Goal: Information Seeking & Learning: Learn about a topic

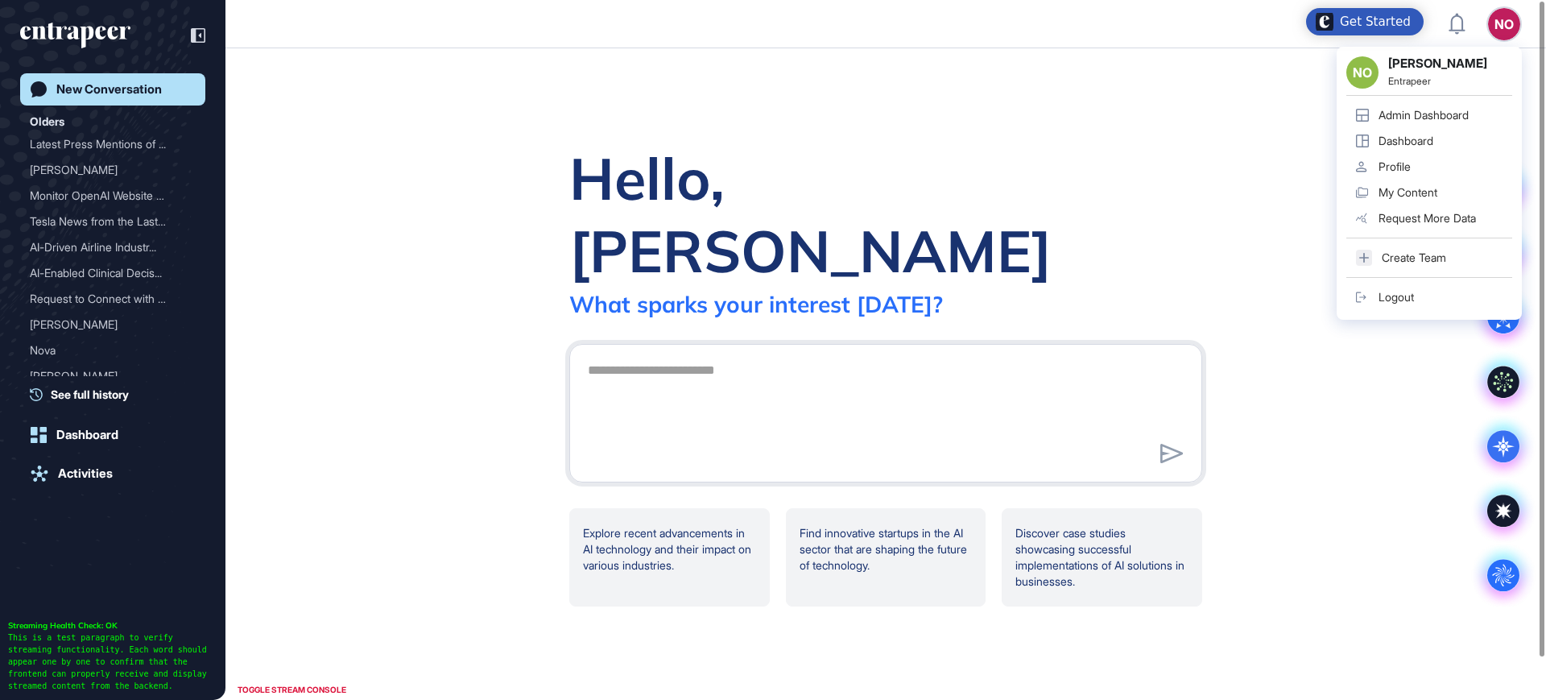
click at [1466, 110] on div "Admin Dashboard" at bounding box center [1424, 115] width 90 height 13
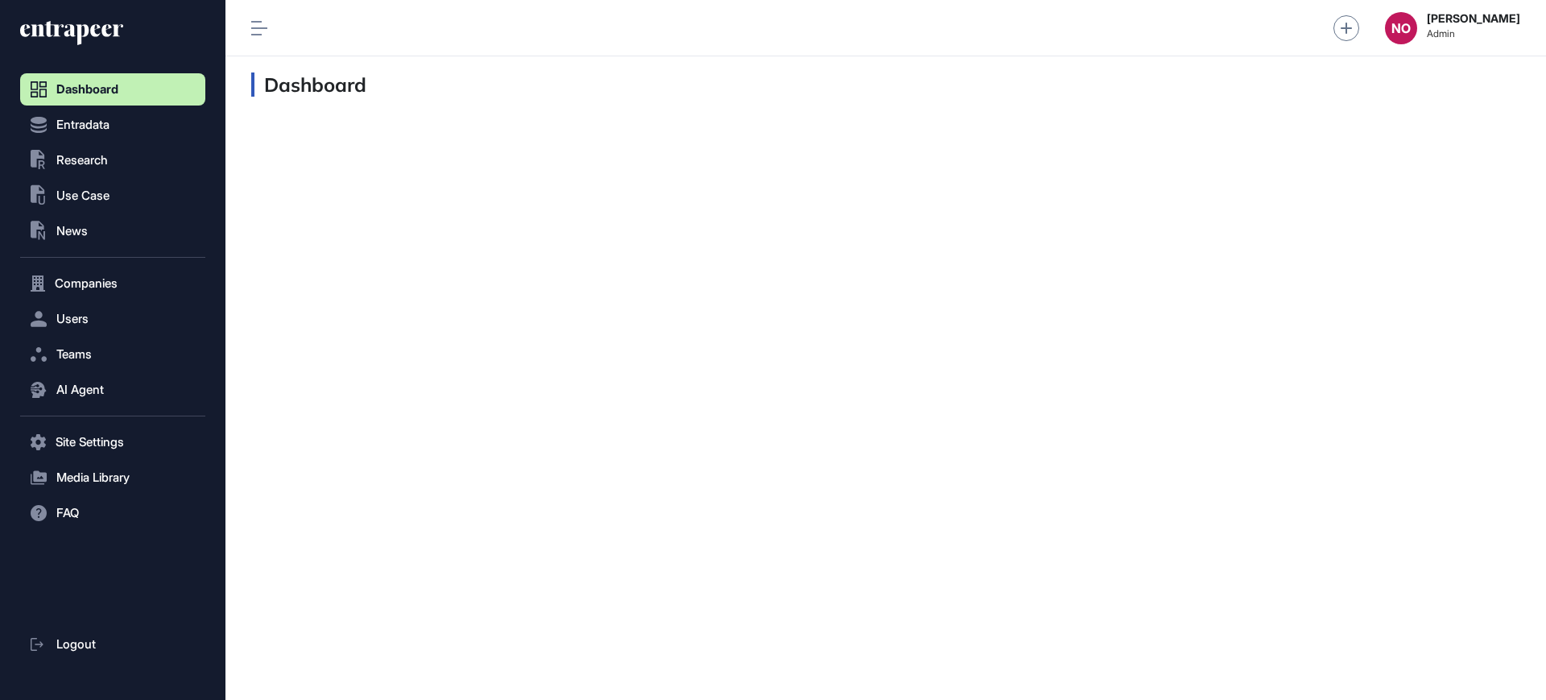
scroll to position [1, 1]
click at [95, 126] on span "Entradata" at bounding box center [82, 124] width 53 height 13
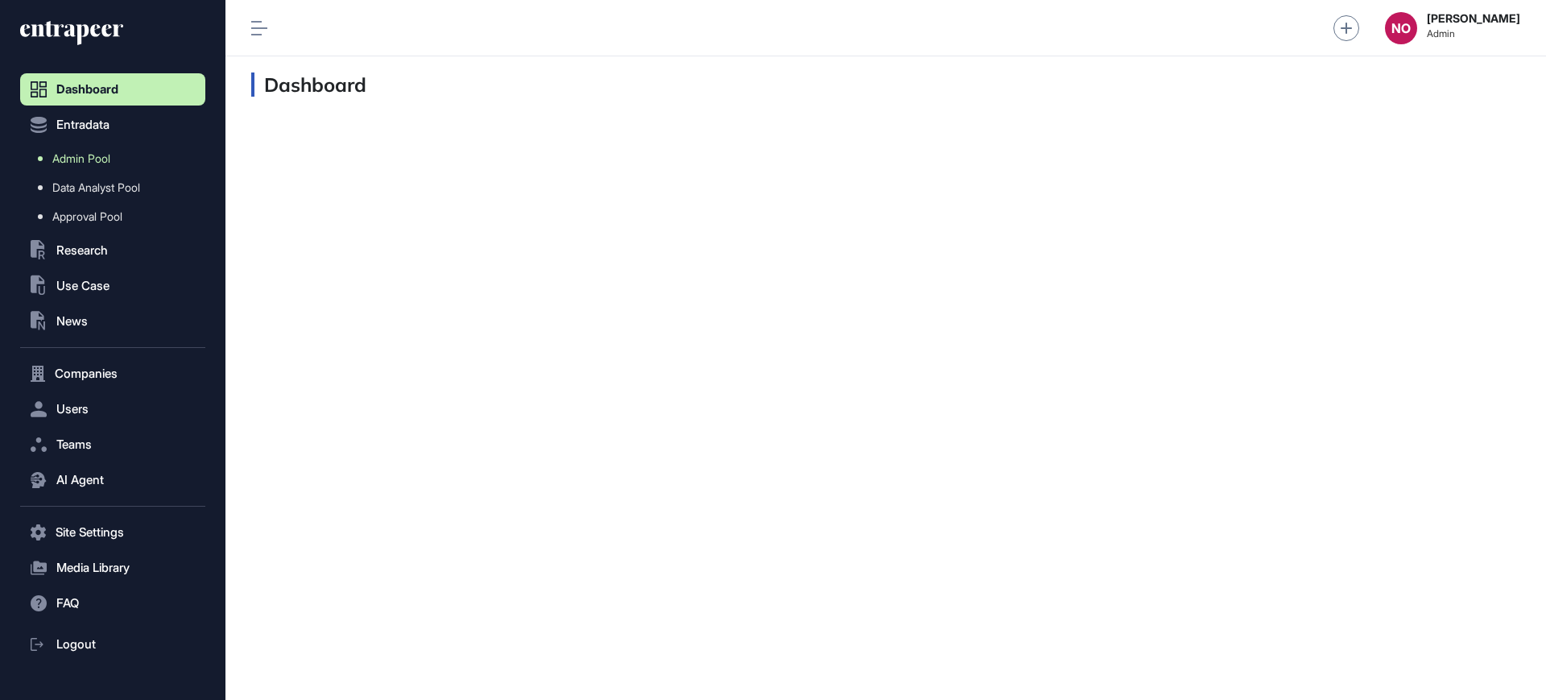
click at [100, 161] on span "Admin Pool" at bounding box center [81, 158] width 58 height 13
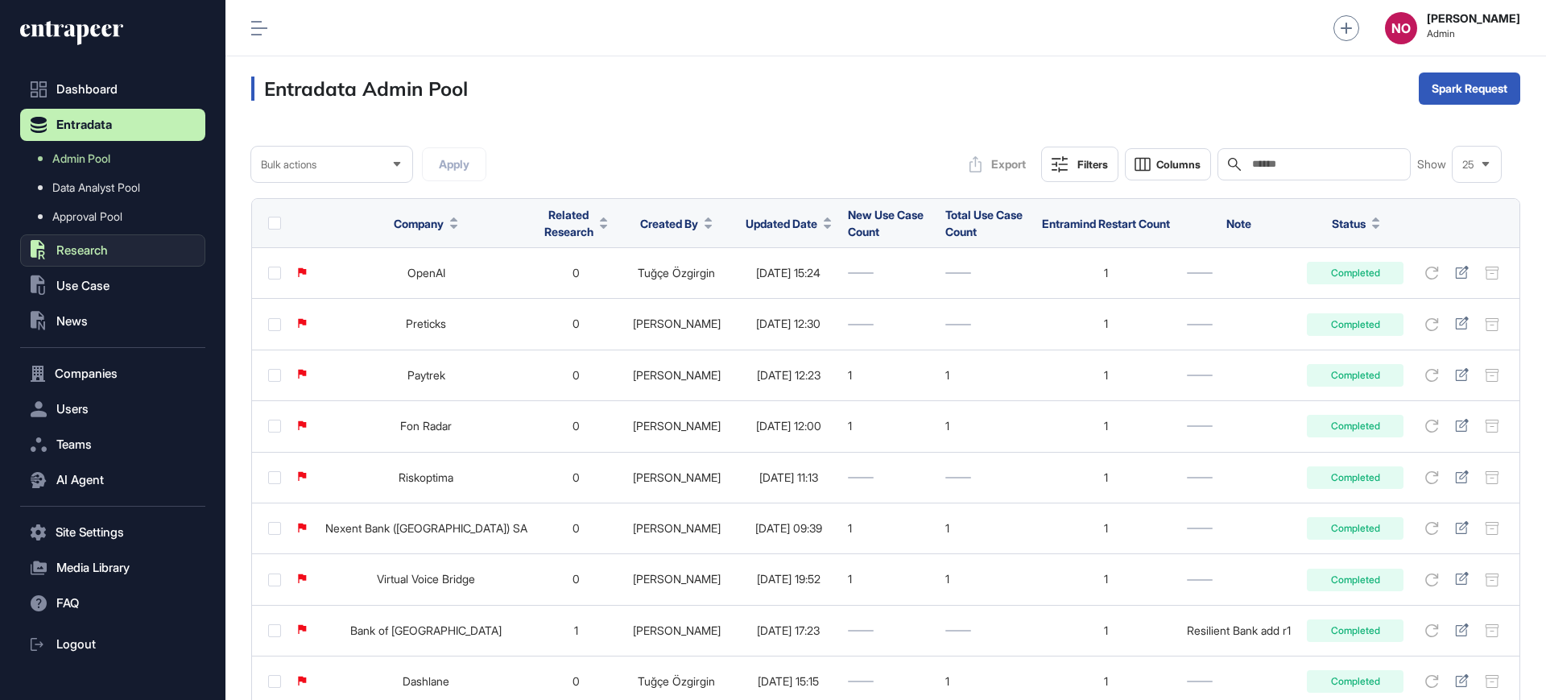
click at [81, 251] on span "Research" at bounding box center [82, 250] width 52 height 13
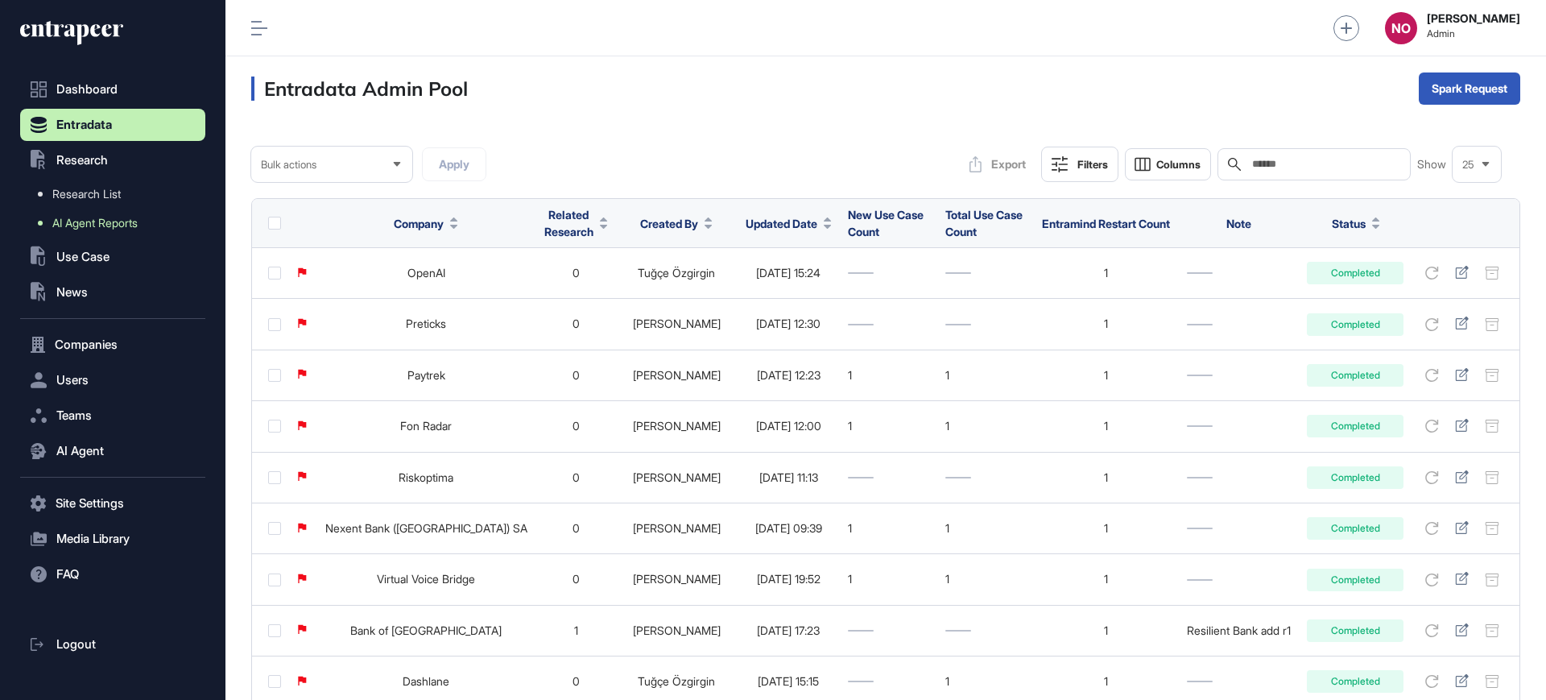
click at [114, 223] on span "AI Agent Reports" at bounding box center [94, 223] width 85 height 13
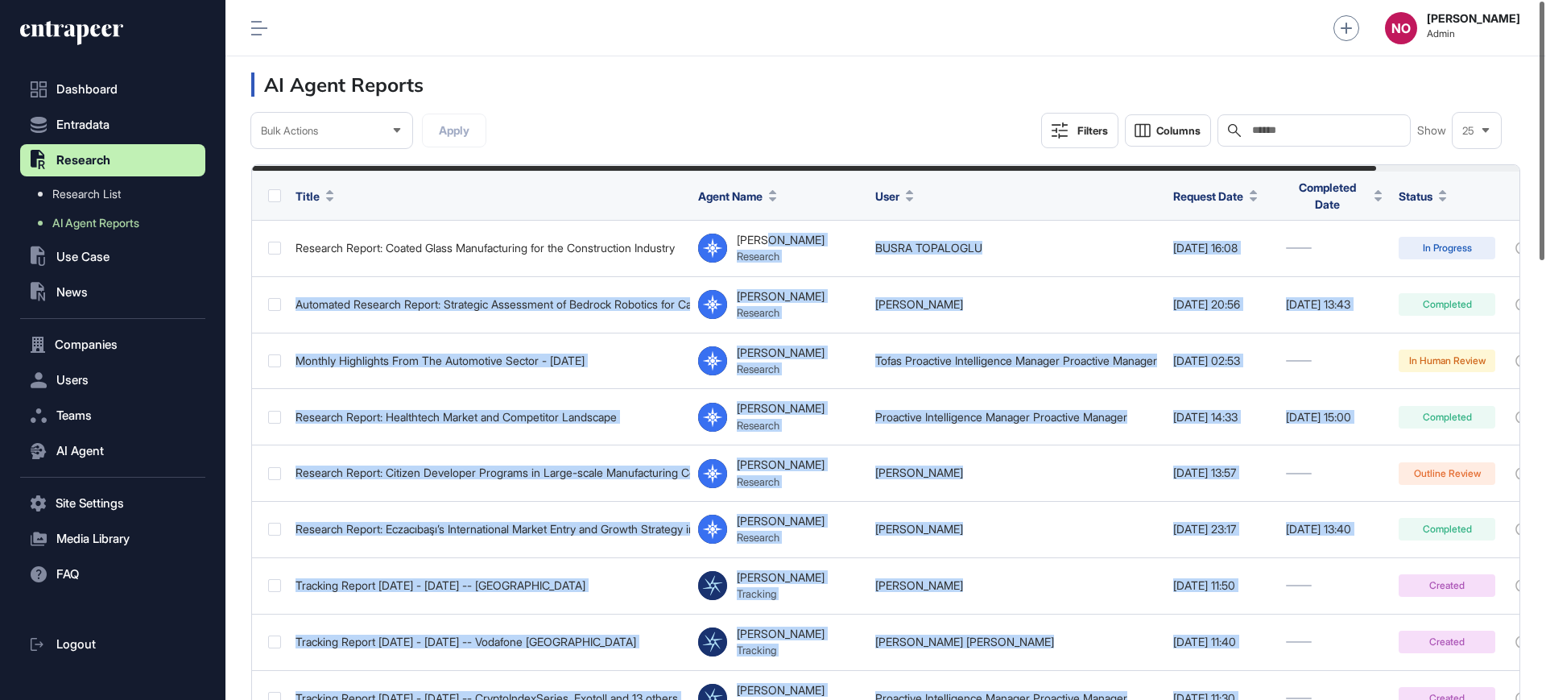
scroll to position [0, 162]
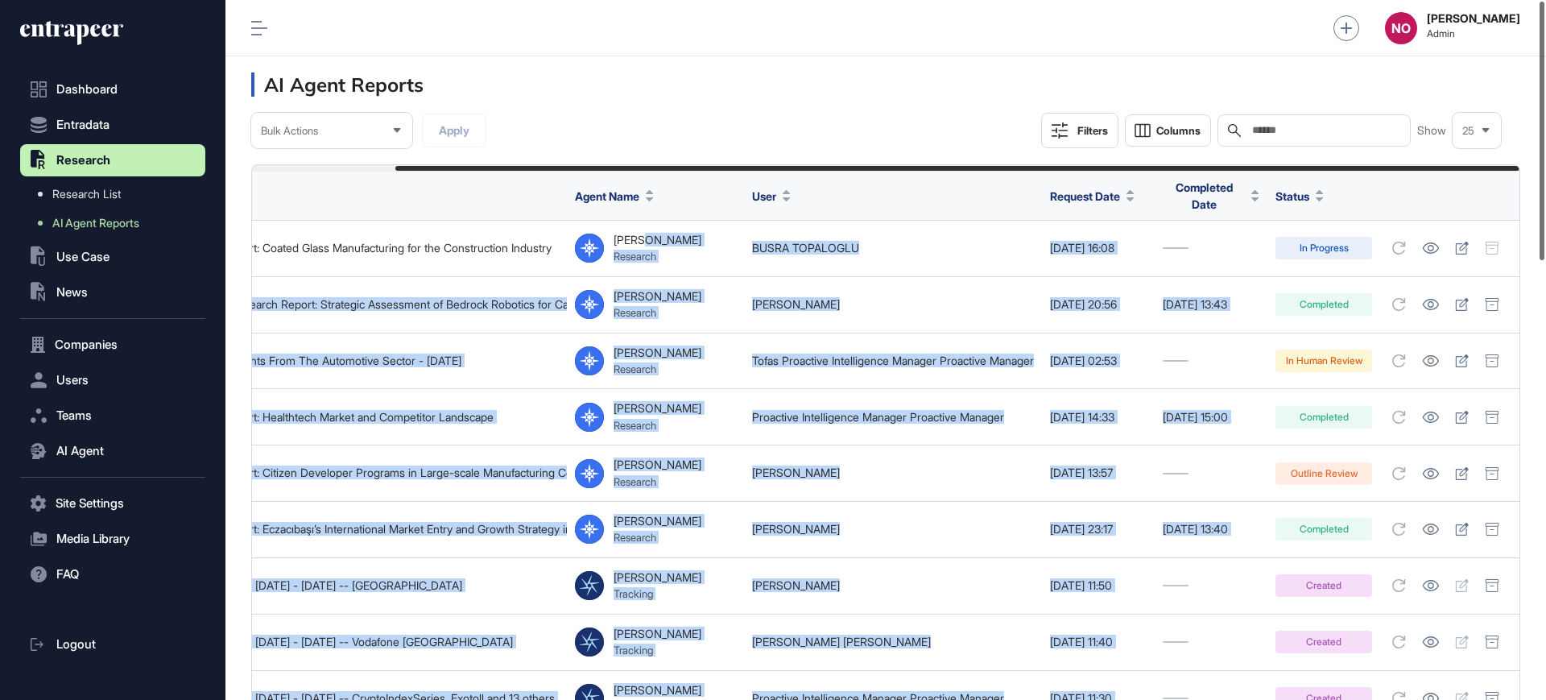
drag, startPoint x: 824, startPoint y: 237, endPoint x: 1545, endPoint y: 221, distance: 721.7
click at [1545, 221] on div "Admin Dashboard Dashboard Profile My Content Request More Data NO Naciye Ozcan …" at bounding box center [885, 350] width 1321 height 700
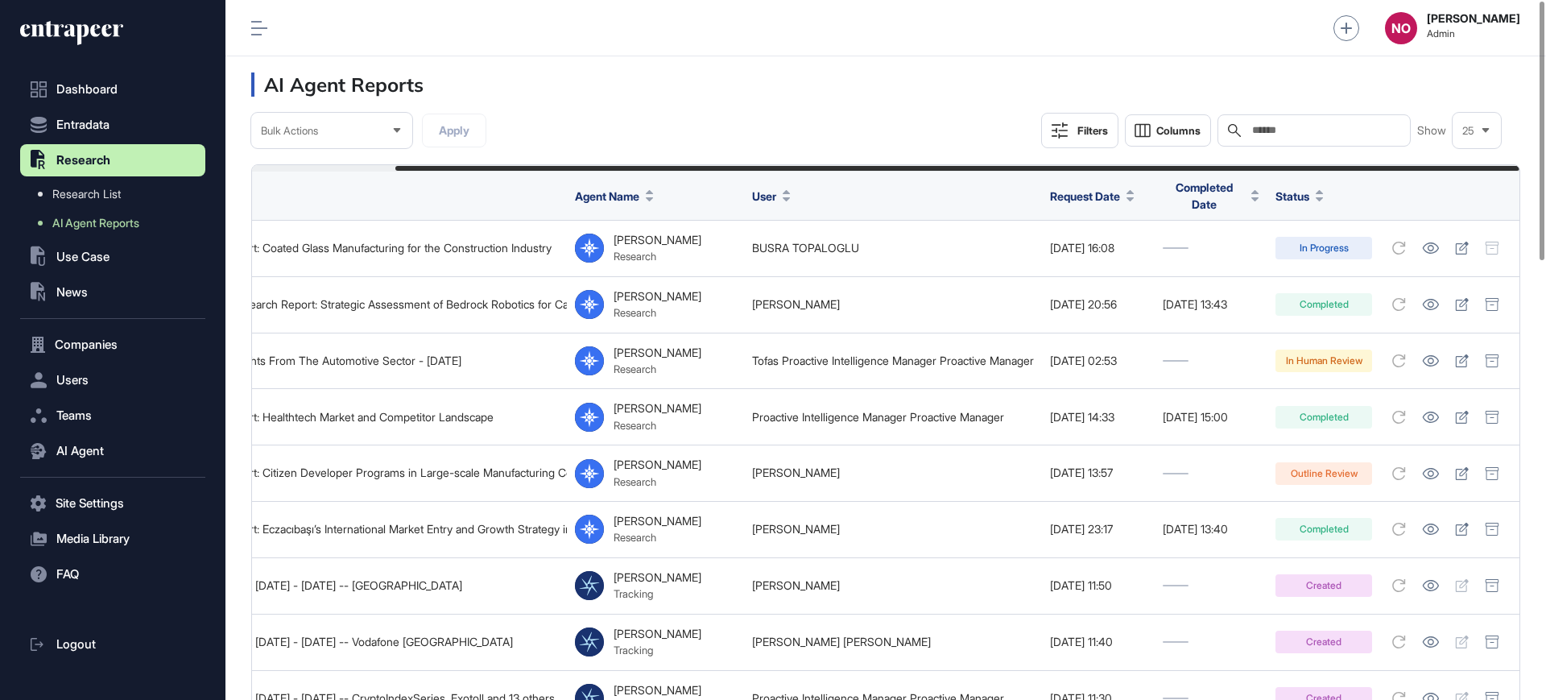
click at [770, 85] on header "AI Agent Reports" at bounding box center [885, 84] width 1321 height 56
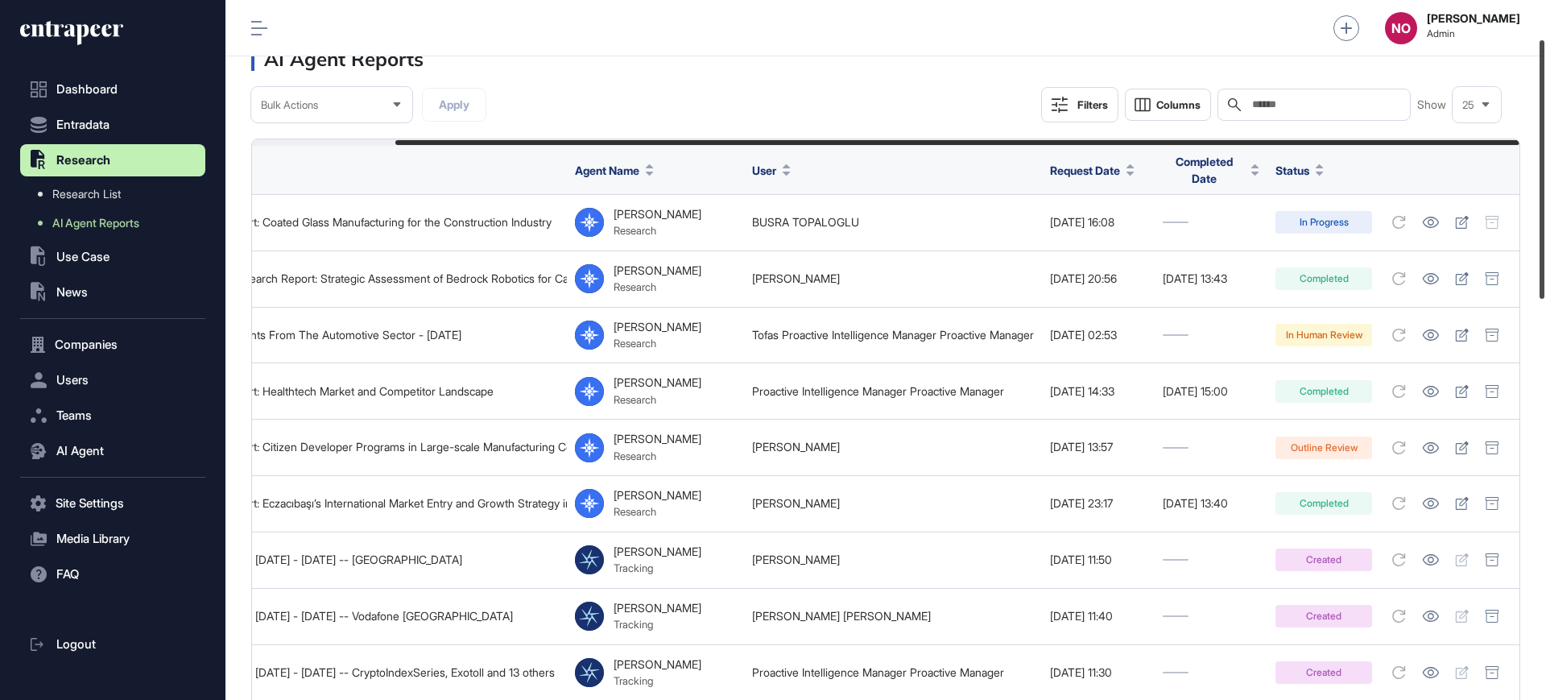
scroll to position [0, 0]
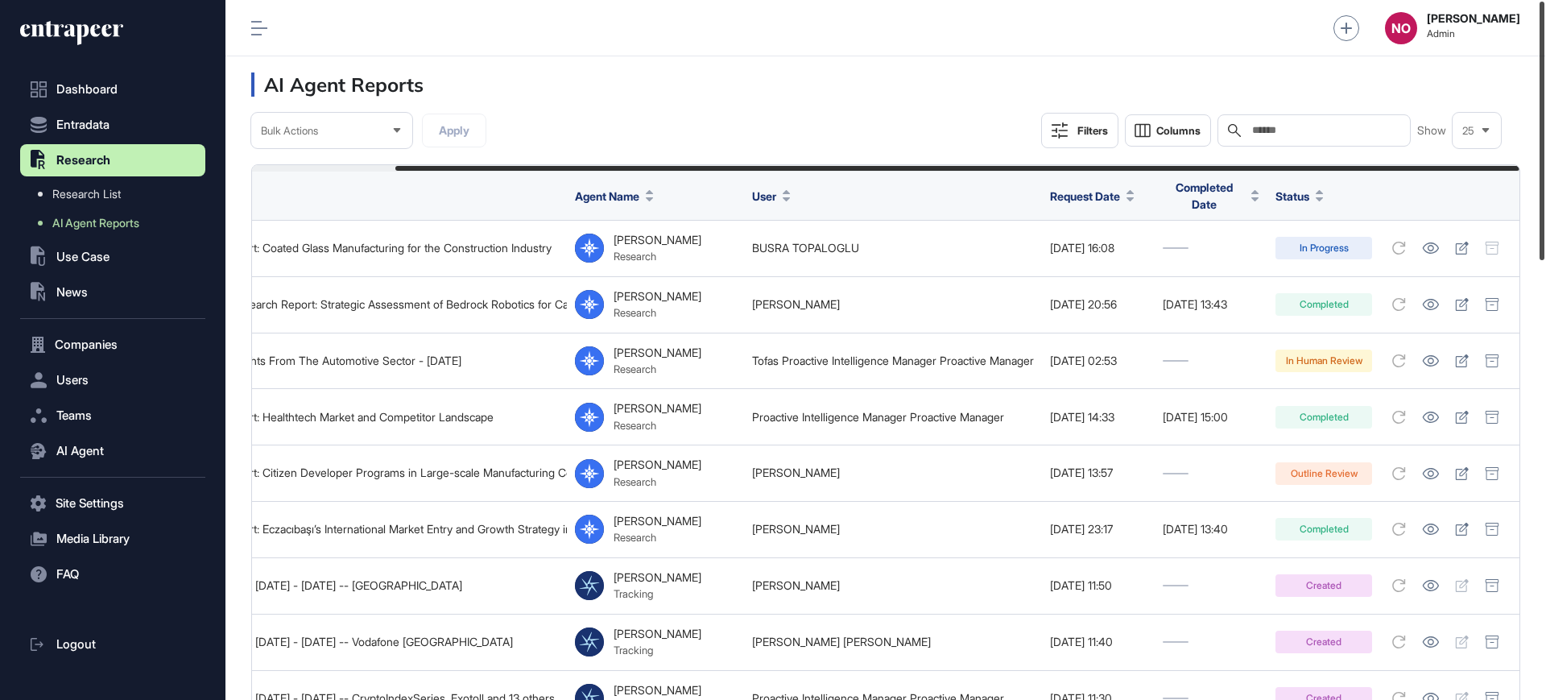
drag, startPoint x: 1545, startPoint y: 205, endPoint x: 1545, endPoint y: 191, distance: 13.7
click at [1545, 192] on div at bounding box center [1542, 131] width 5 height 258
click at [1096, 124] on div "Filters" at bounding box center [1092, 130] width 31 height 13
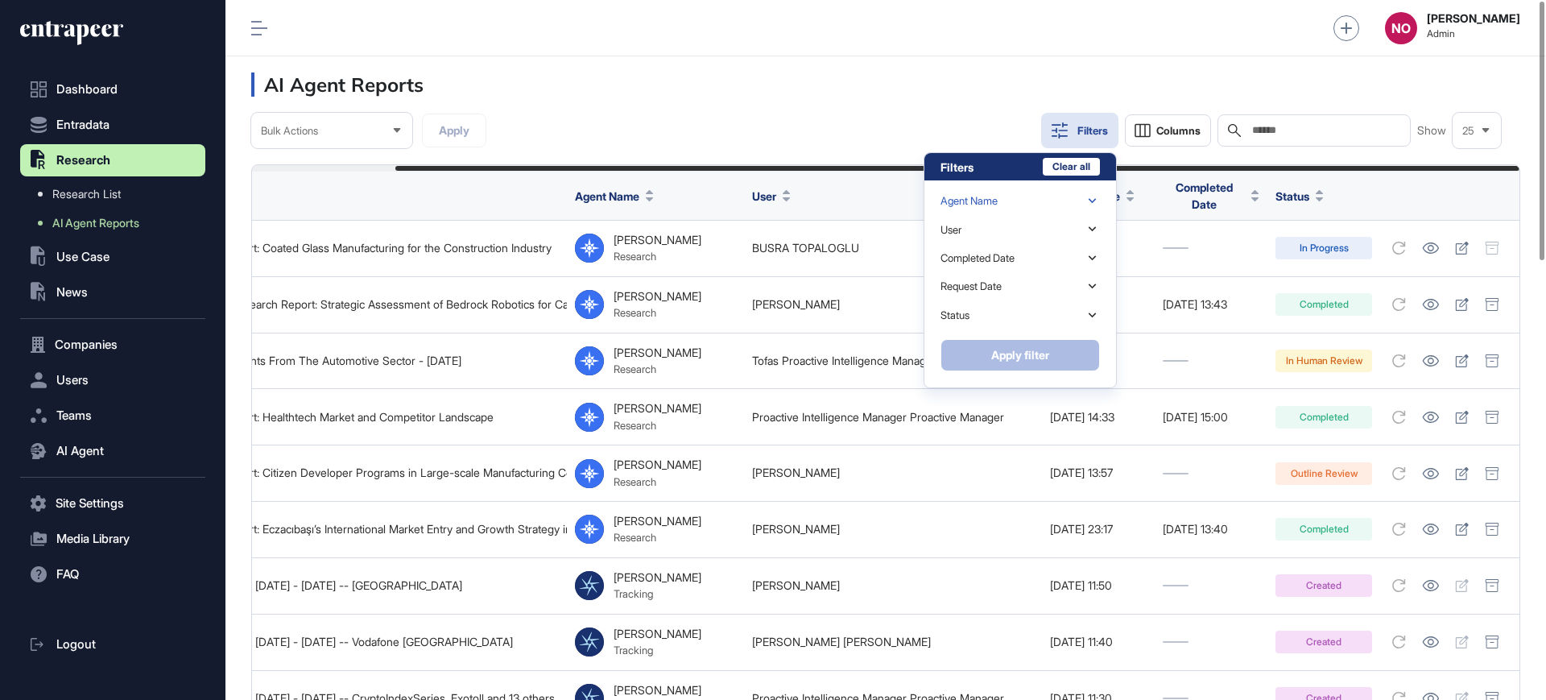
click at [998, 196] on div "Agent Name" at bounding box center [969, 201] width 57 height 12
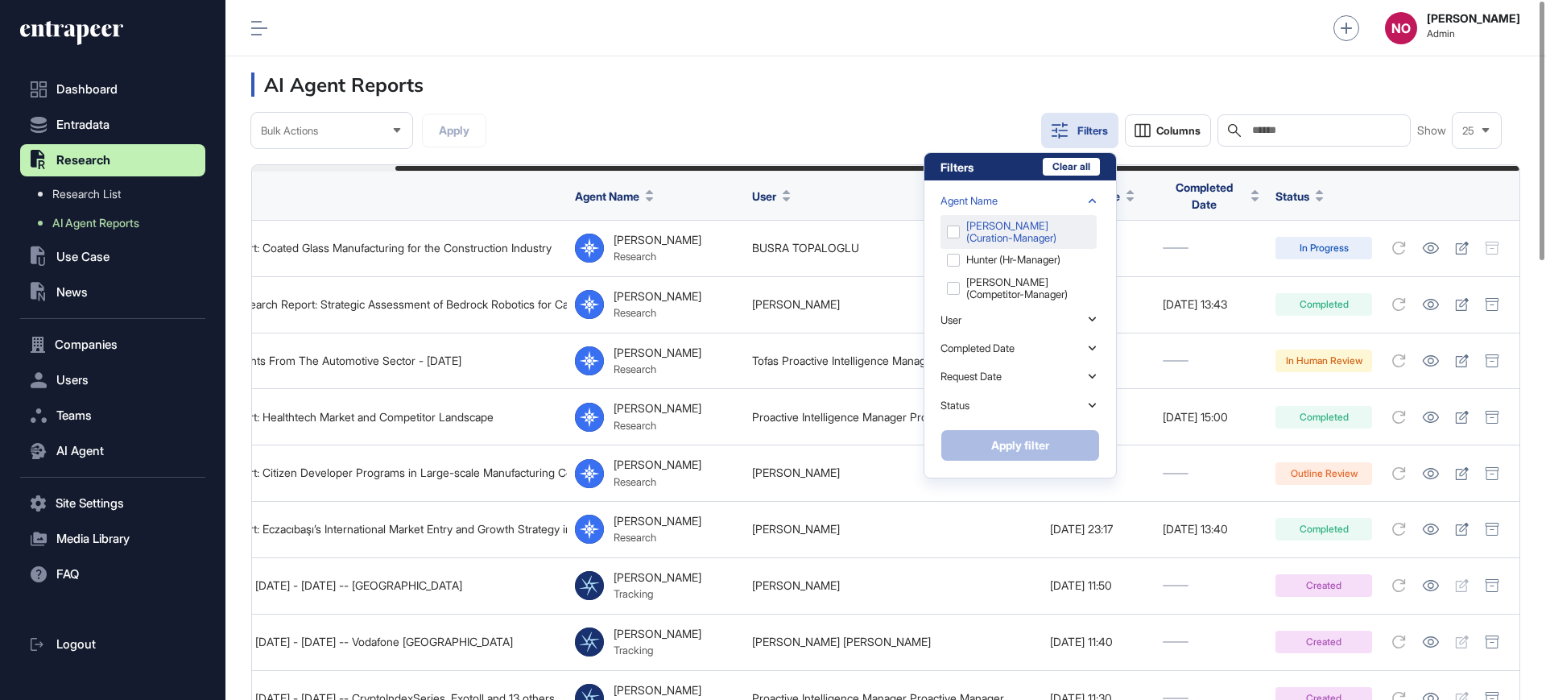
click at [999, 223] on div "Curie (curation-manager)" at bounding box center [1019, 232] width 156 height 34
click at [1022, 446] on button "Apply filter" at bounding box center [1020, 445] width 159 height 32
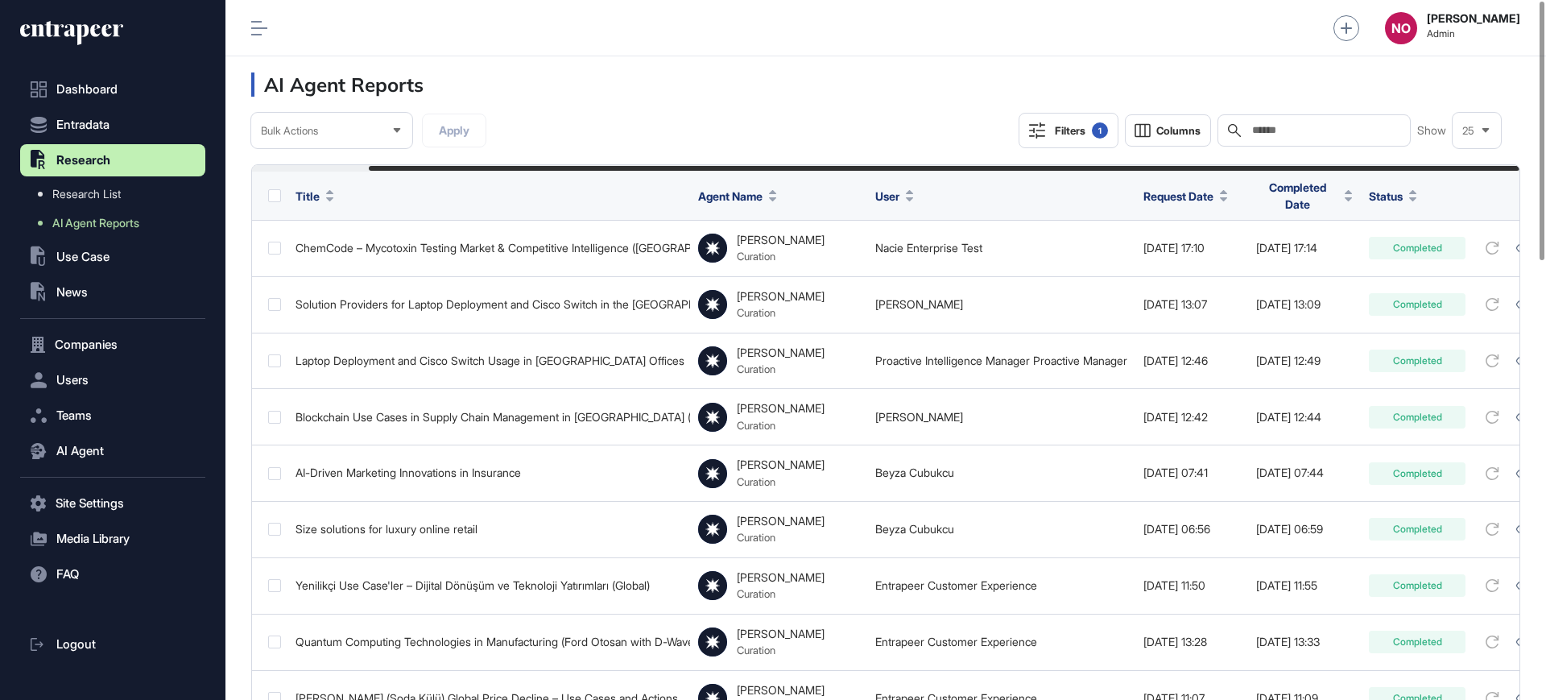
scroll to position [0, 129]
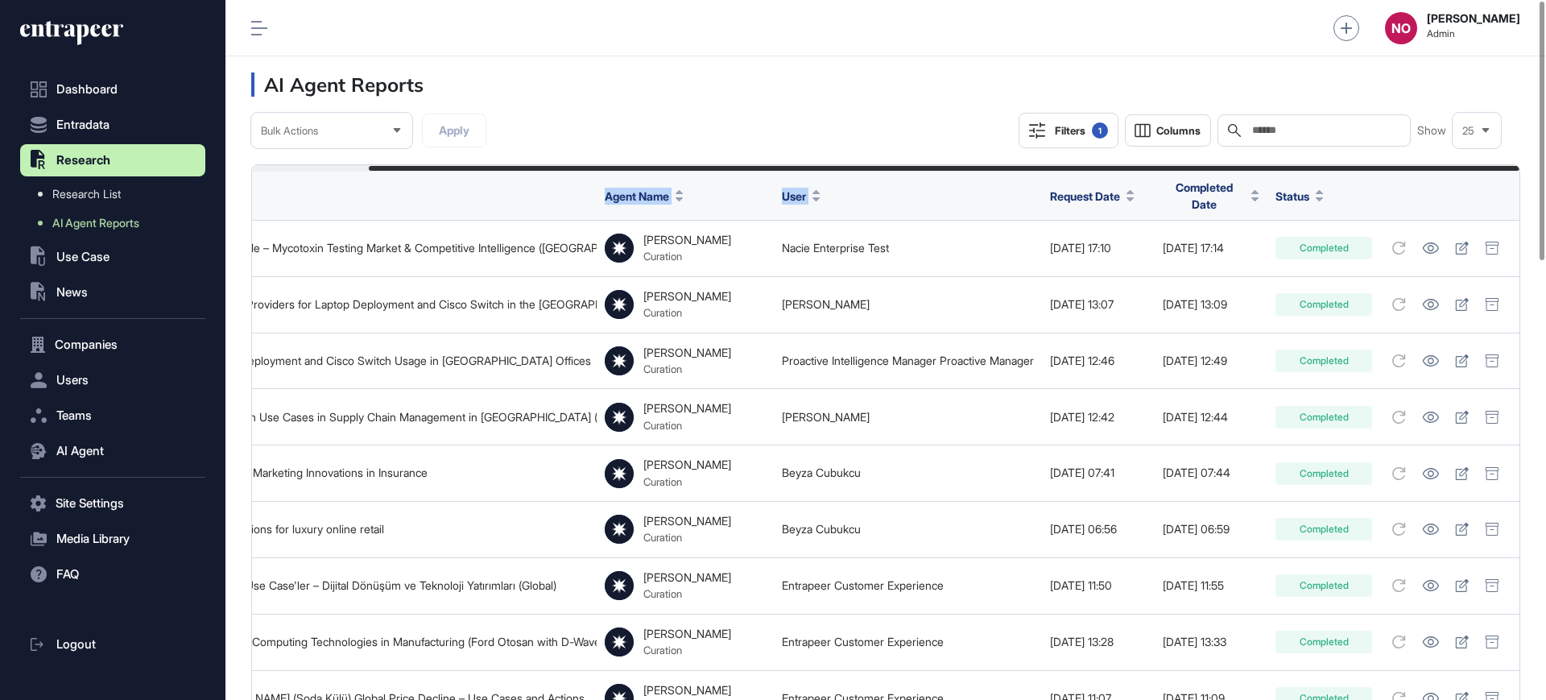
drag, startPoint x: 809, startPoint y: 171, endPoint x: 880, endPoint y: 173, distance: 71.7
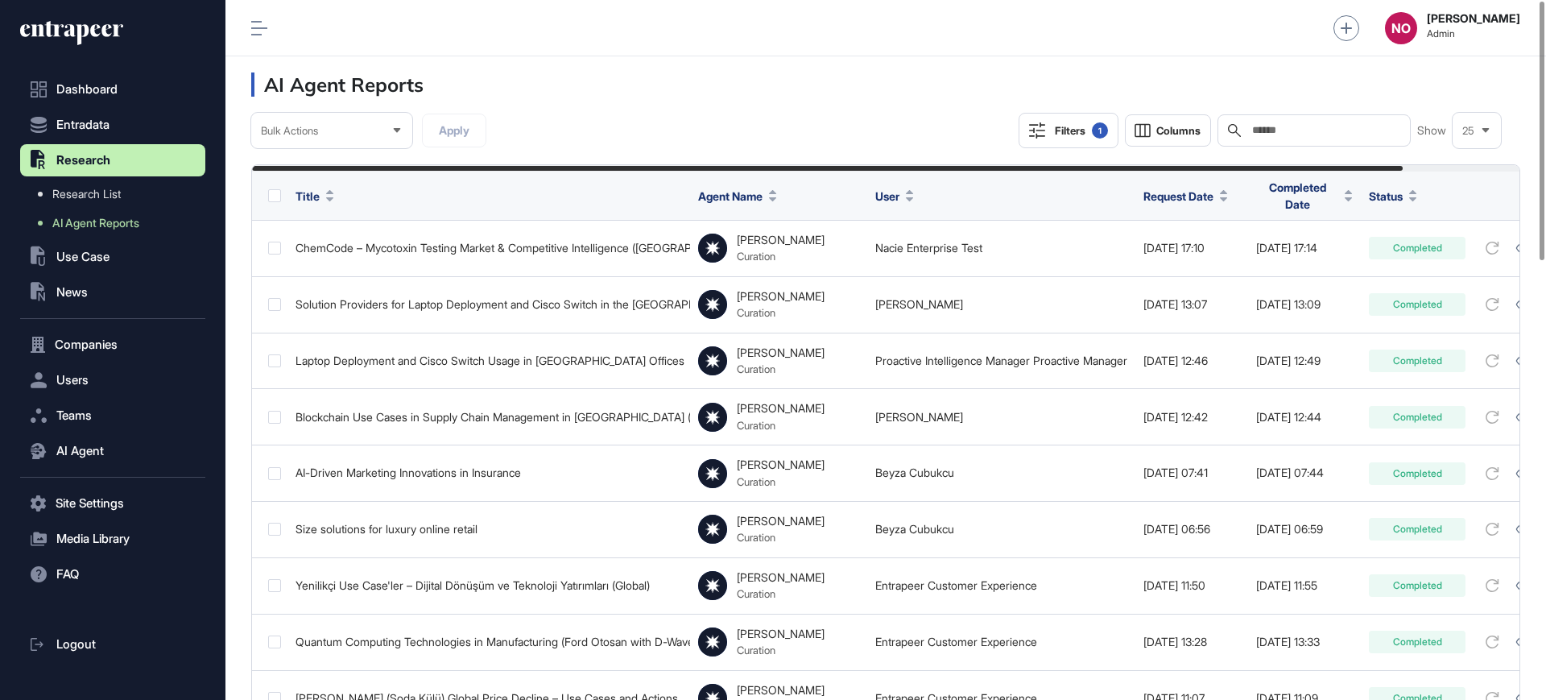
click at [648, 127] on div "Bulk Actions Apply Filters 1 Columns Search Show 25" at bounding box center [885, 130] width 1269 height 35
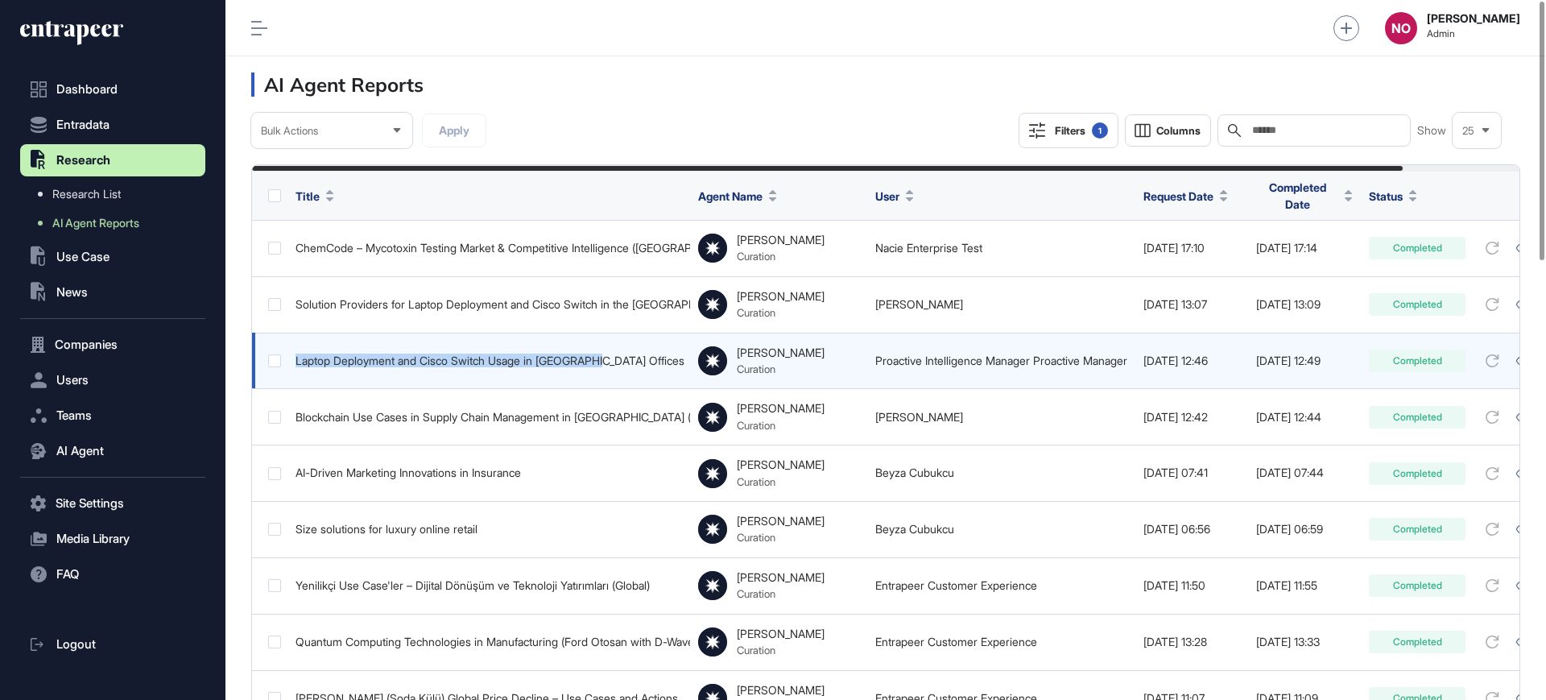
drag, startPoint x: 297, startPoint y: 351, endPoint x: 631, endPoint y: 353, distance: 334.2
click at [631, 354] on div "Laptop Deployment and Cisco Switch Usage in US Offices" at bounding box center [489, 360] width 387 height 13
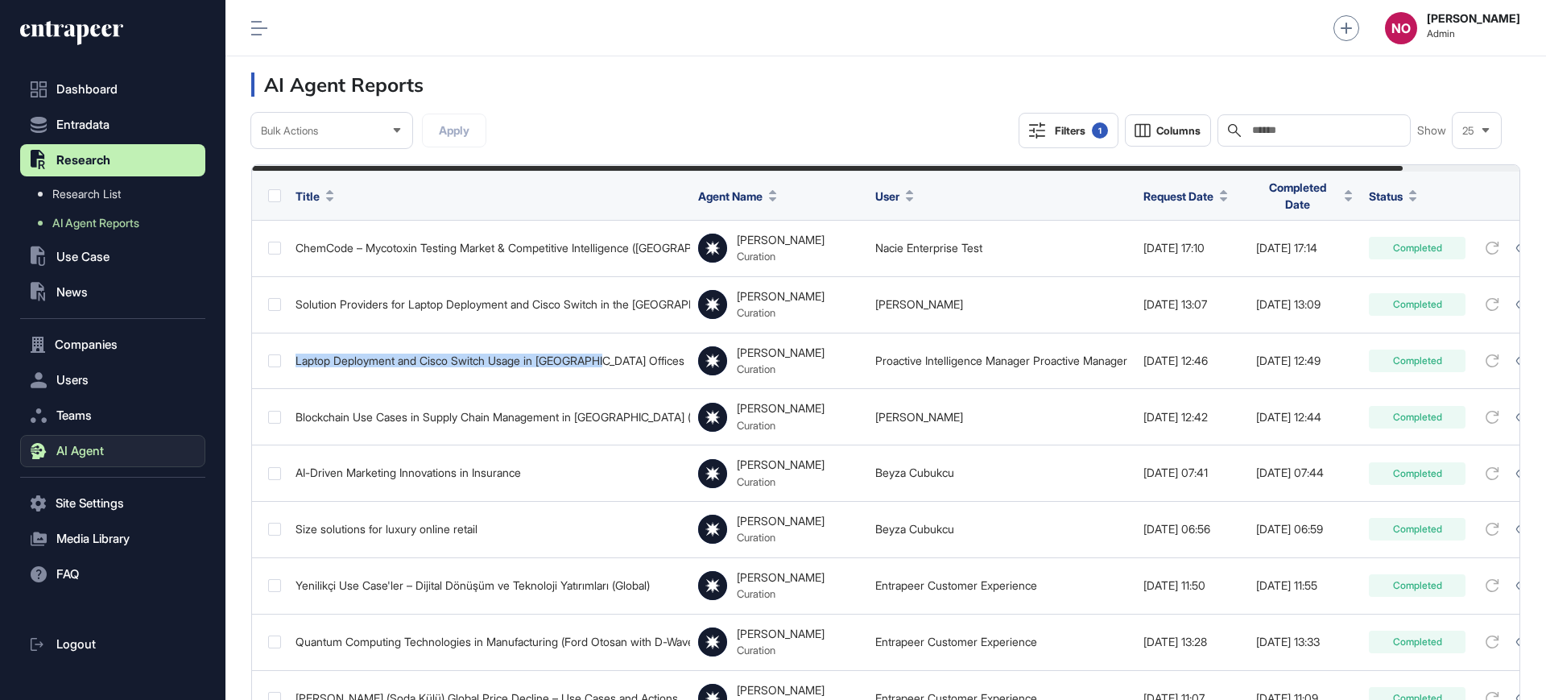
click at [73, 451] on span "AI Agent" at bounding box center [80, 451] width 48 height 13
drag, startPoint x: 1051, startPoint y: 139, endPoint x: 1090, endPoint y: 198, distance: 70.8
click at [1051, 139] on button "Filters 1" at bounding box center [1069, 130] width 100 height 35
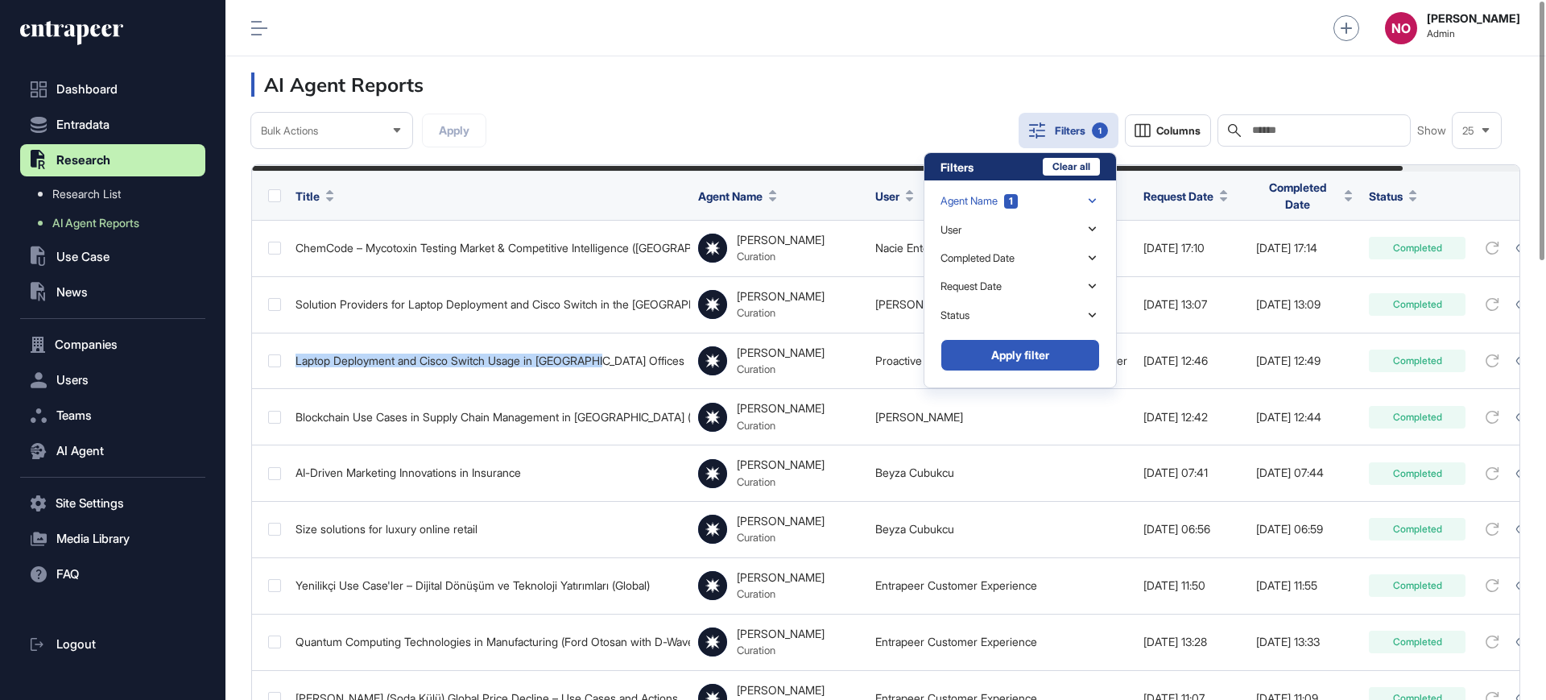
click at [988, 204] on div "Agent Name 1" at bounding box center [979, 201] width 77 height 14
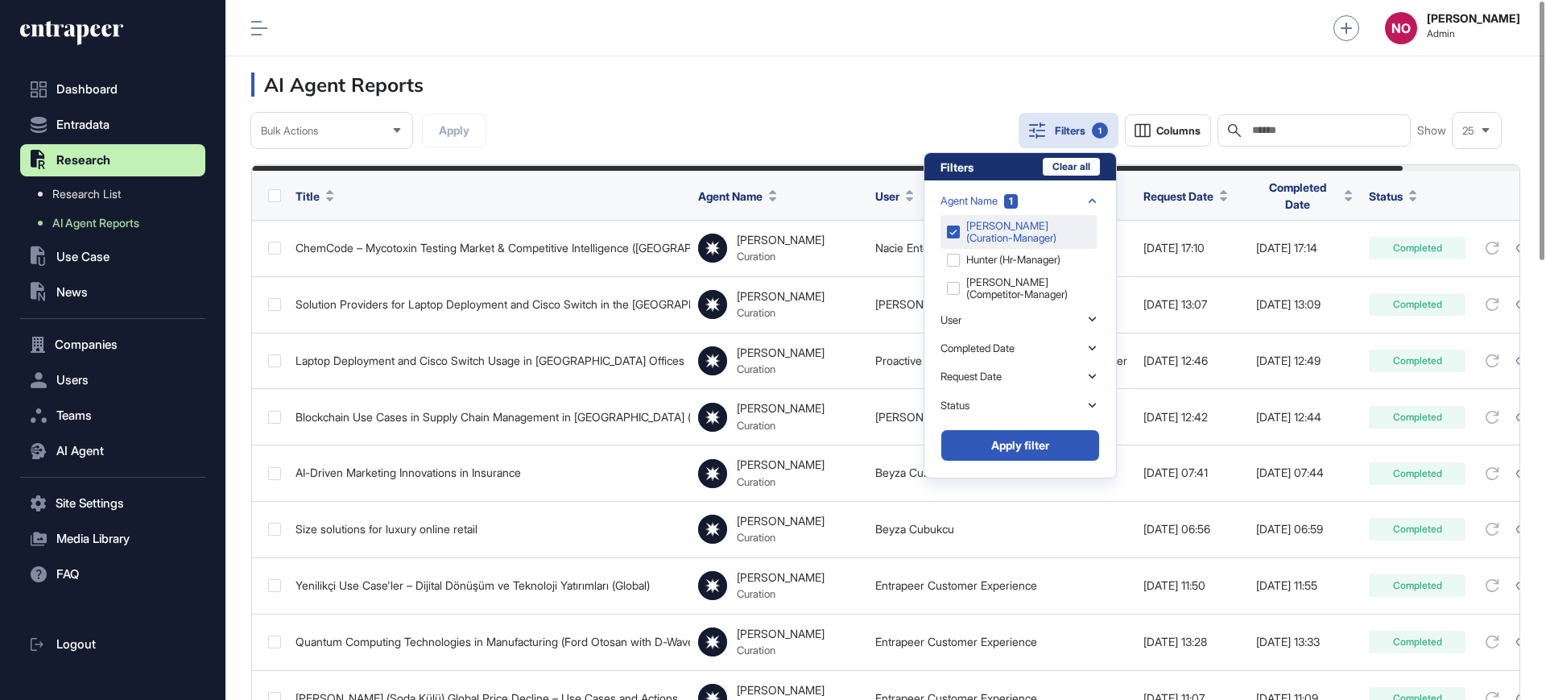
click at [985, 235] on div "Curie (curation-manager)" at bounding box center [1019, 232] width 156 height 34
click at [1000, 268] on div at bounding box center [1020, 260] width 159 height 90
click at [956, 265] on div "Reese (research-manager)" at bounding box center [1019, 266] width 156 height 34
click at [1044, 452] on button "Apply filter" at bounding box center [1020, 445] width 159 height 32
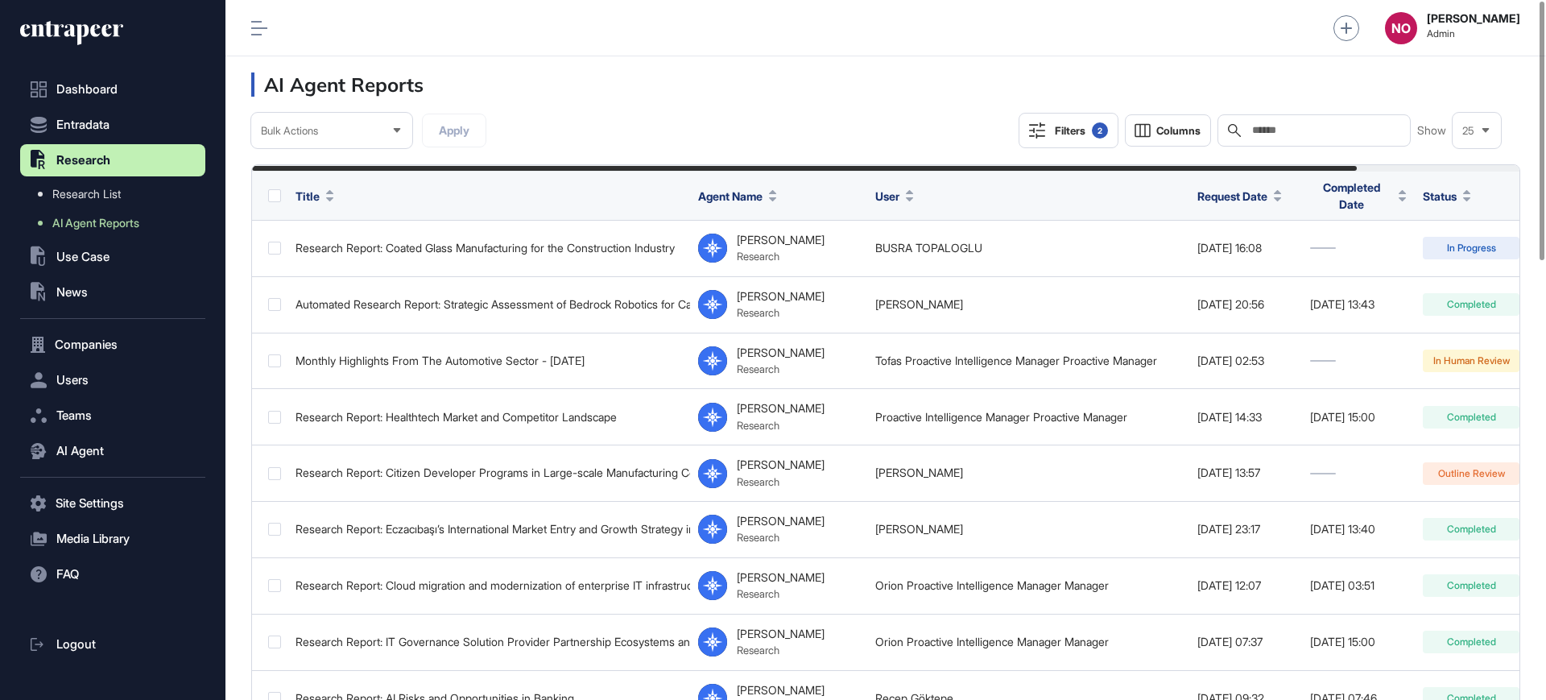
drag, startPoint x: 967, startPoint y: 247, endPoint x: 1254, endPoint y: 142, distance: 305.5
click at [1270, 139] on div "Search" at bounding box center [1314, 130] width 193 height 32
click at [1086, 142] on button "Filters 2" at bounding box center [1069, 130] width 100 height 35
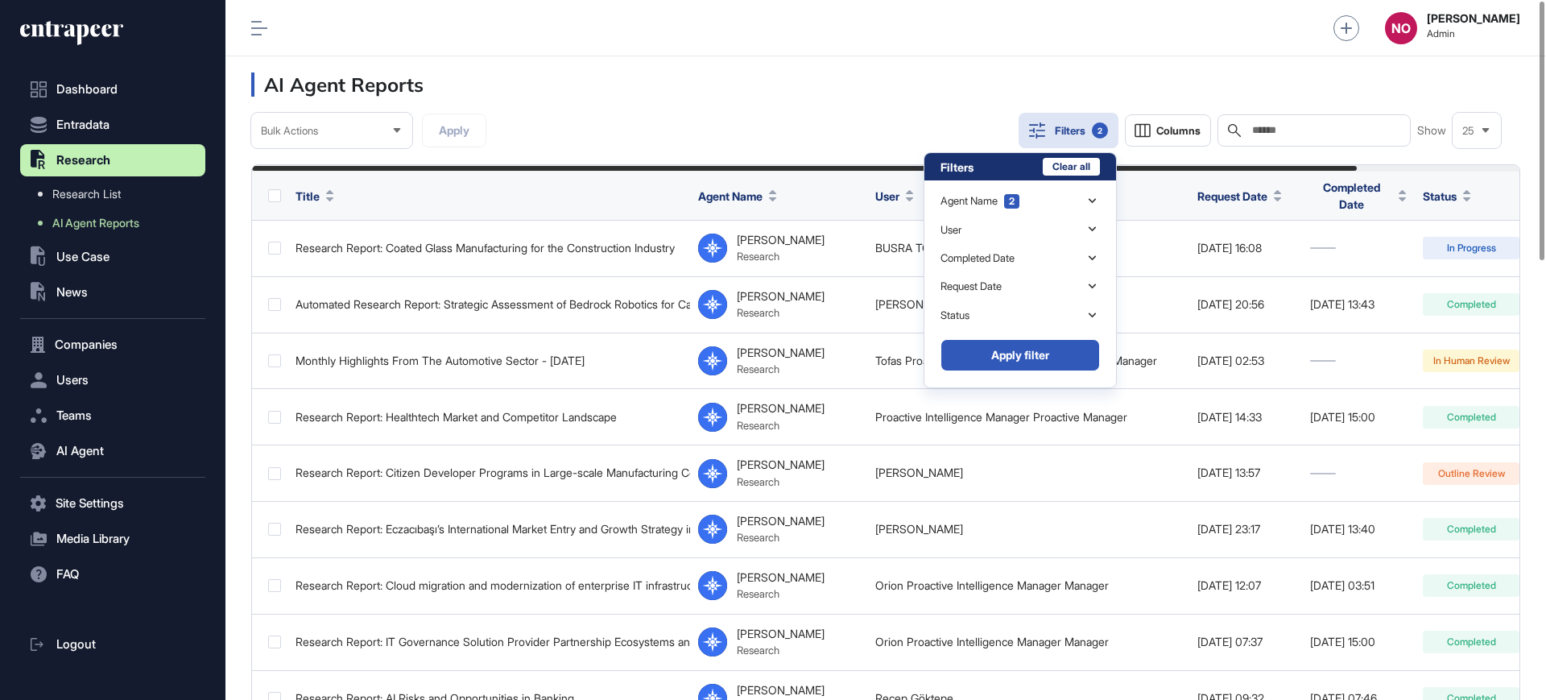
click at [1052, 184] on div "Agent Name 2 Reese (research-manager) Curie (curation-manager) Hunter (hr-manag…" at bounding box center [1020, 259] width 159 height 159
click at [1039, 202] on div "Agent Name 2" at bounding box center [1020, 201] width 159 height 28
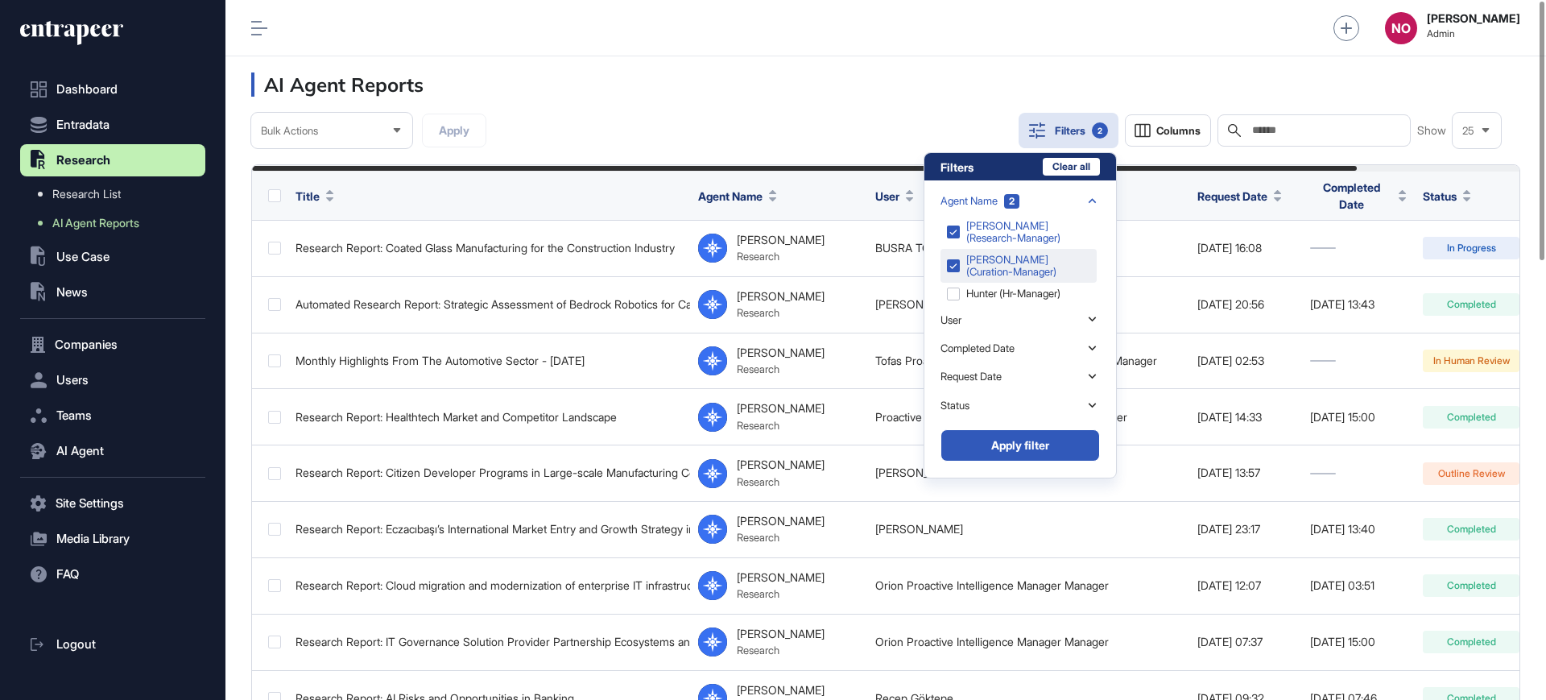
click at [1010, 271] on div "Curie (curation-manager)" at bounding box center [1019, 266] width 156 height 34
click at [1028, 442] on button "Apply filter" at bounding box center [1020, 445] width 159 height 32
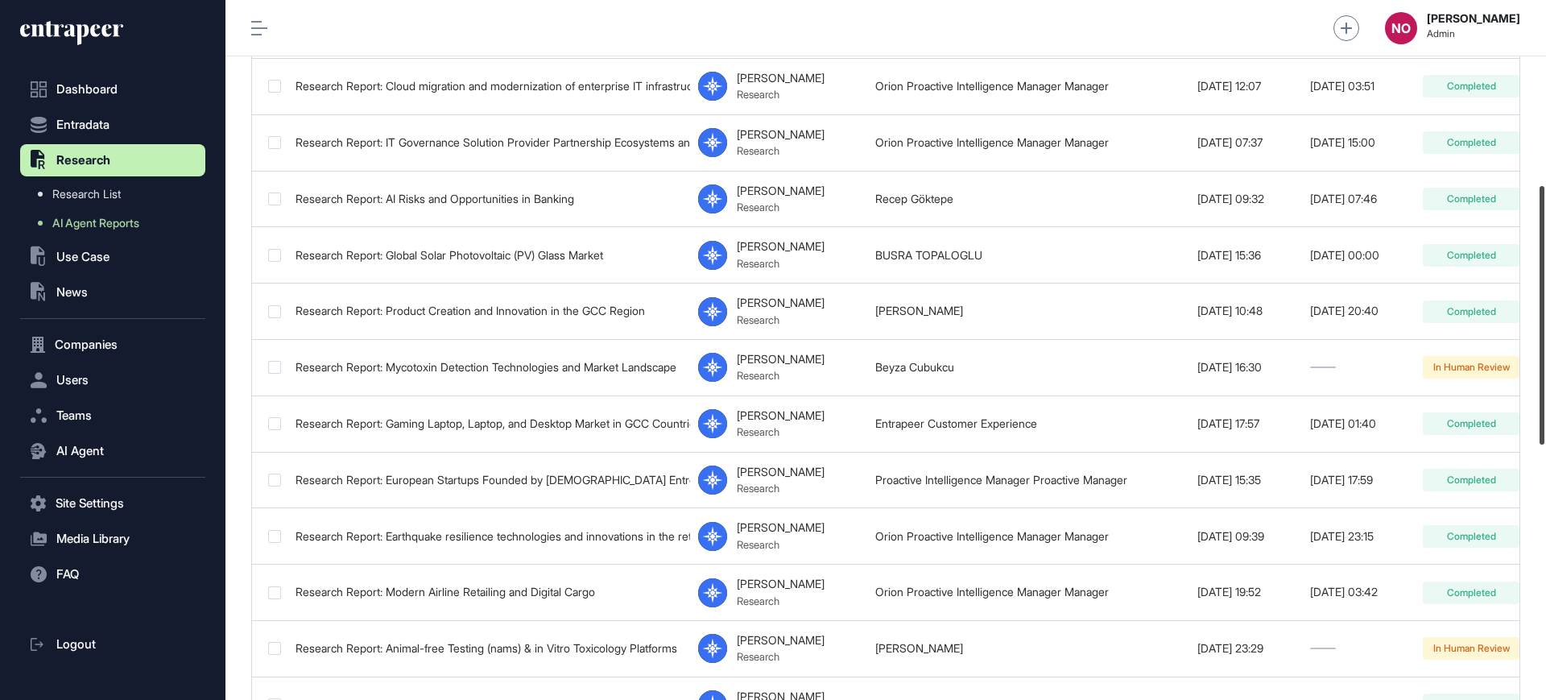
scroll to position [503, 0]
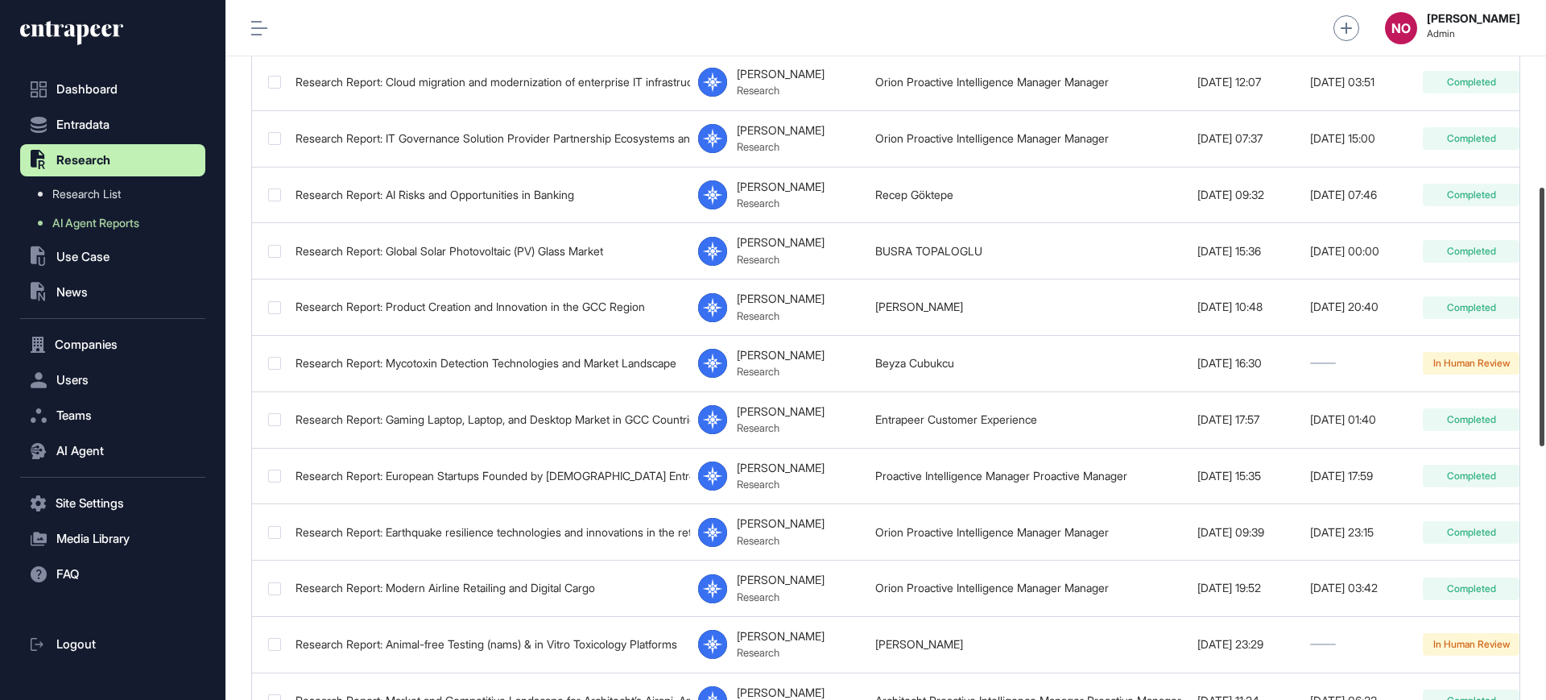
drag, startPoint x: 1545, startPoint y: 234, endPoint x: 1545, endPoint y: 402, distance: 168.3
click at [1545, 402] on div at bounding box center [1542, 317] width 5 height 258
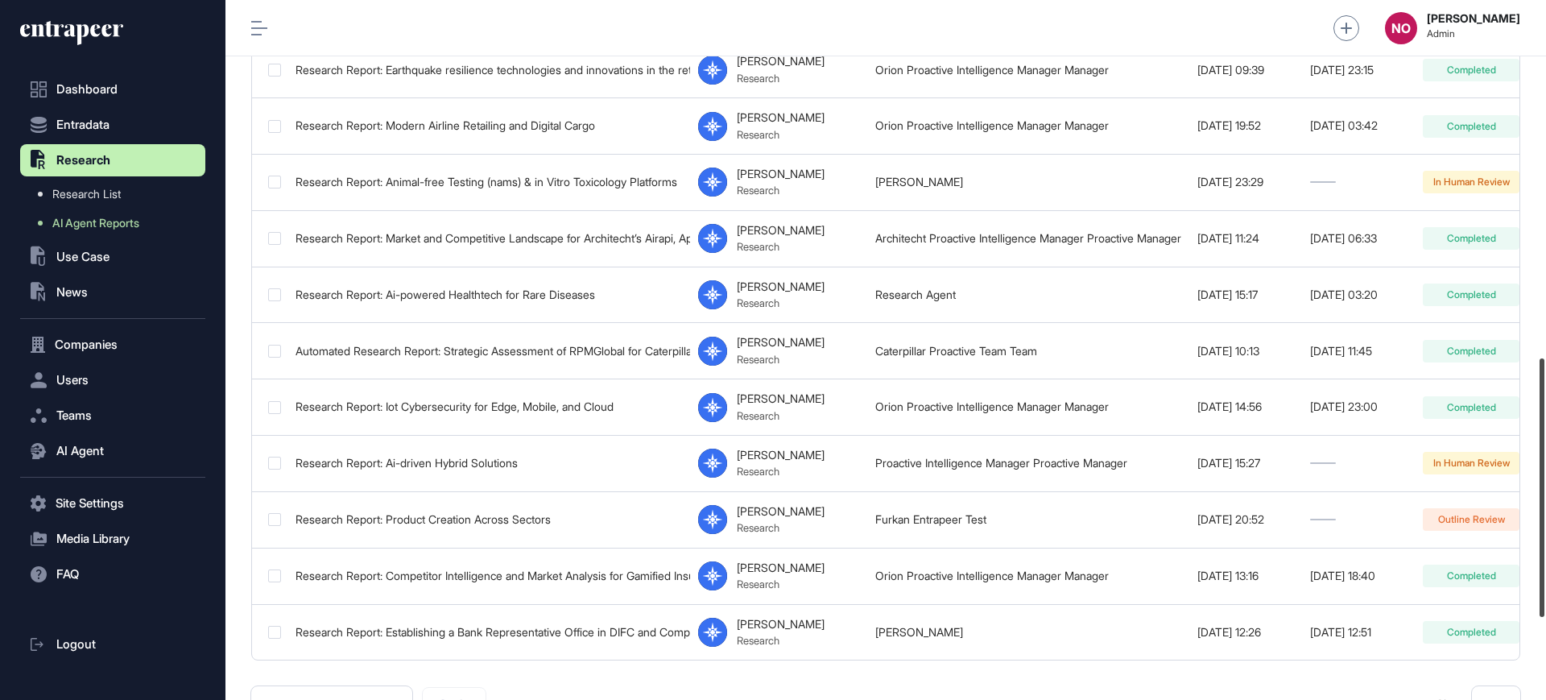
scroll to position [970, 0]
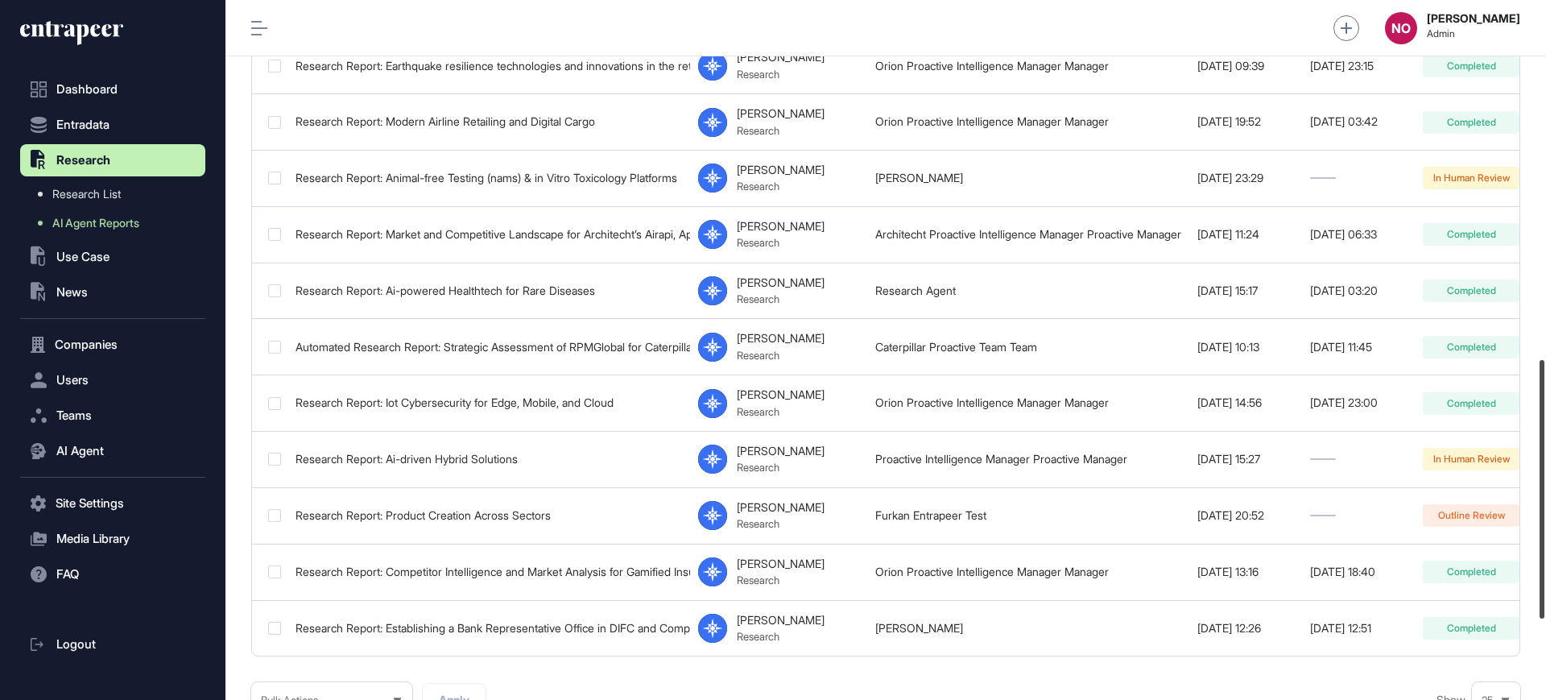
drag, startPoint x: 1545, startPoint y: 401, endPoint x: 1545, endPoint y: 573, distance: 172.3
click at [1545, 573] on div at bounding box center [1542, 489] width 5 height 258
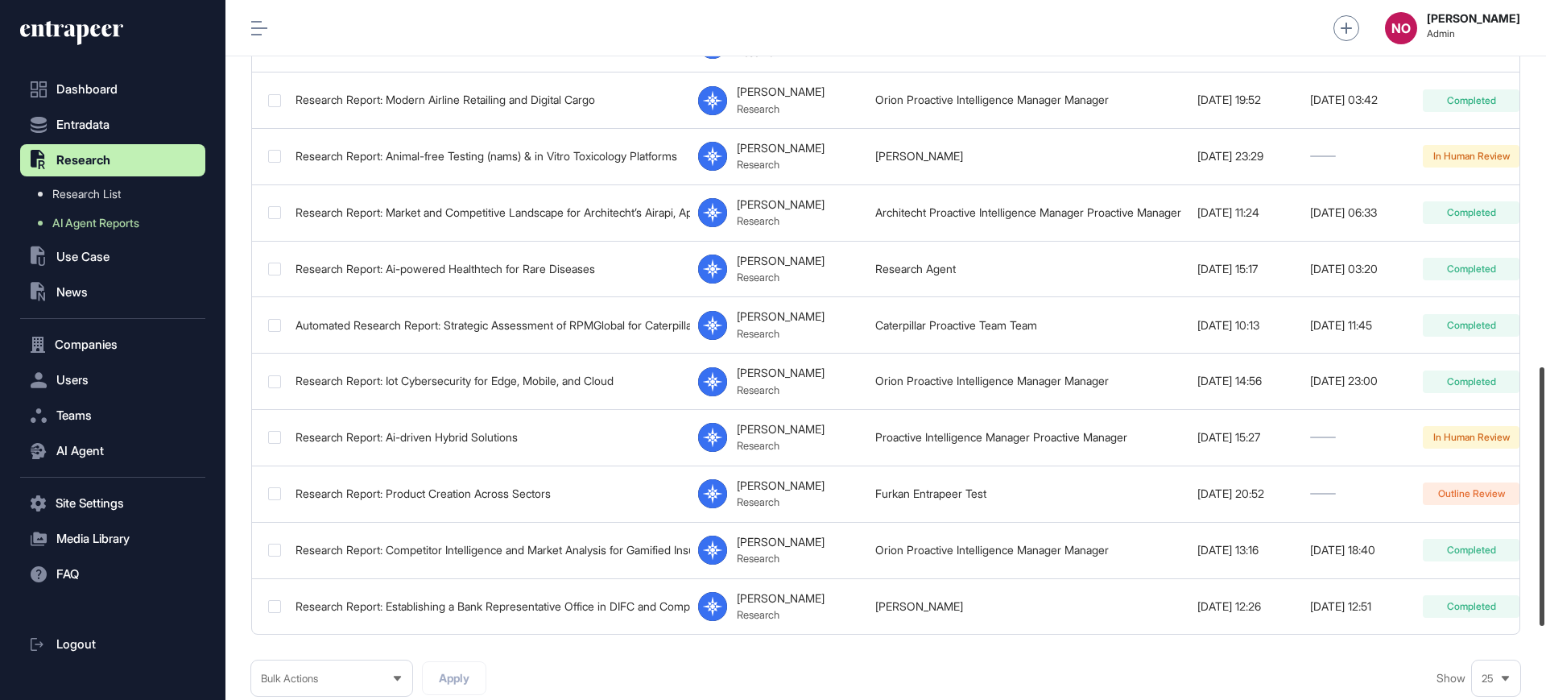
drag, startPoint x: 1545, startPoint y: 581, endPoint x: 1544, endPoint y: 589, distance: 8.2
click at [1544, 589] on div at bounding box center [1542, 496] width 5 height 258
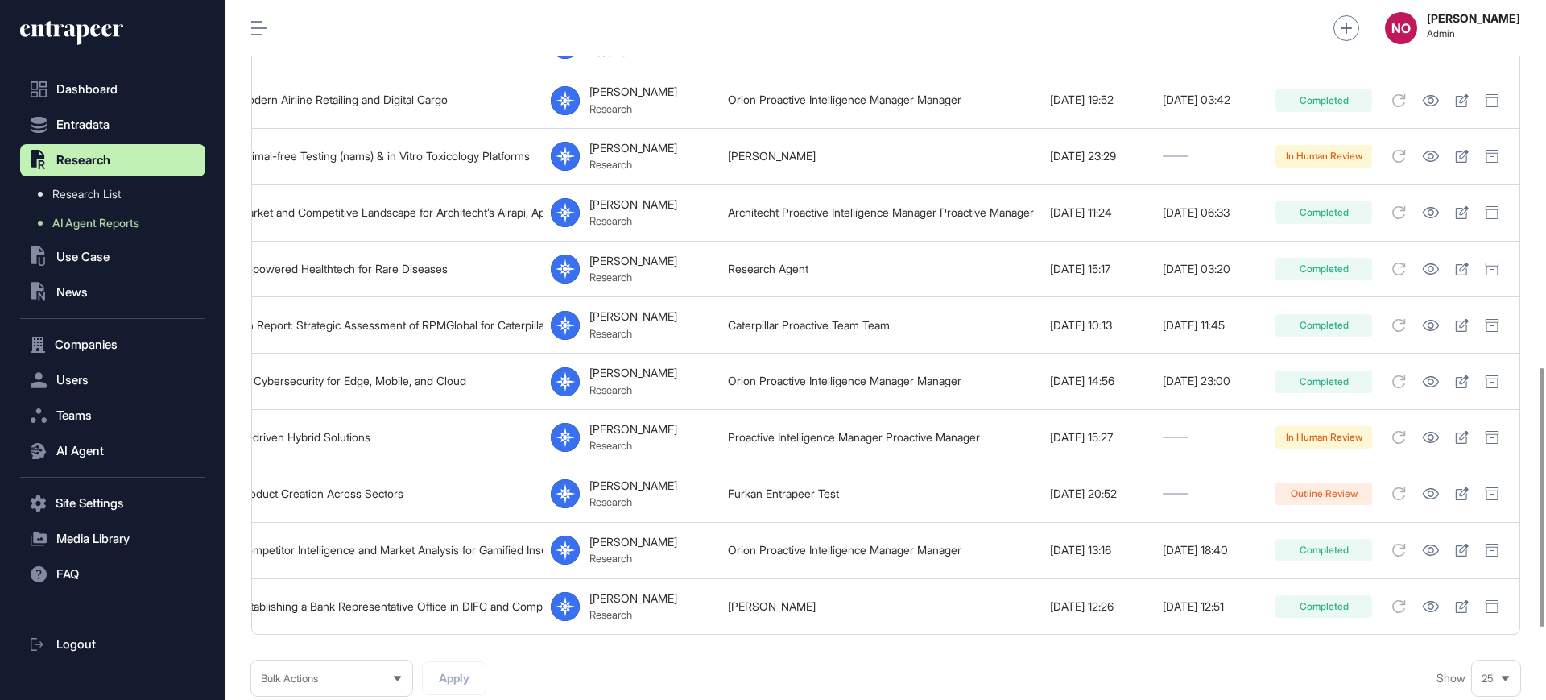
scroll to position [0, 187]
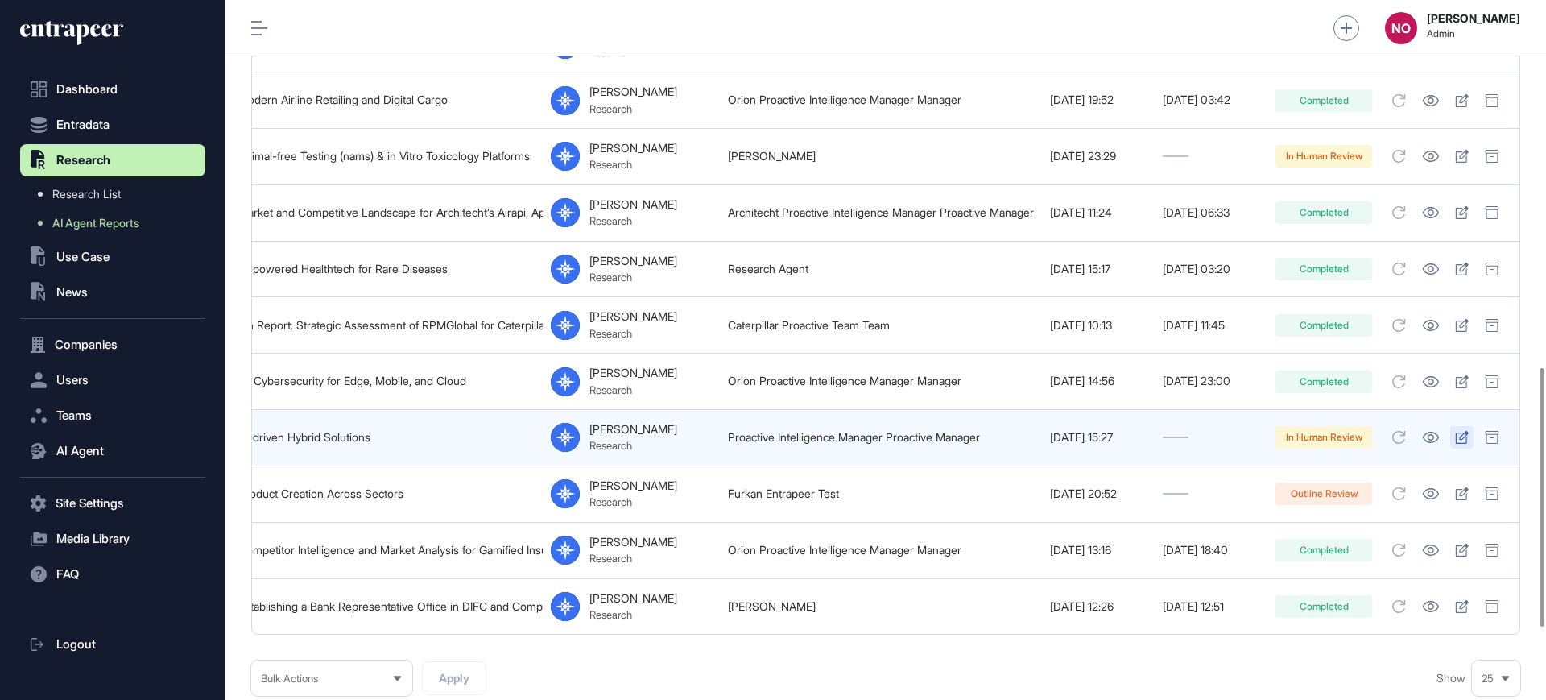
click at [1457, 431] on icon at bounding box center [1462, 437] width 13 height 13
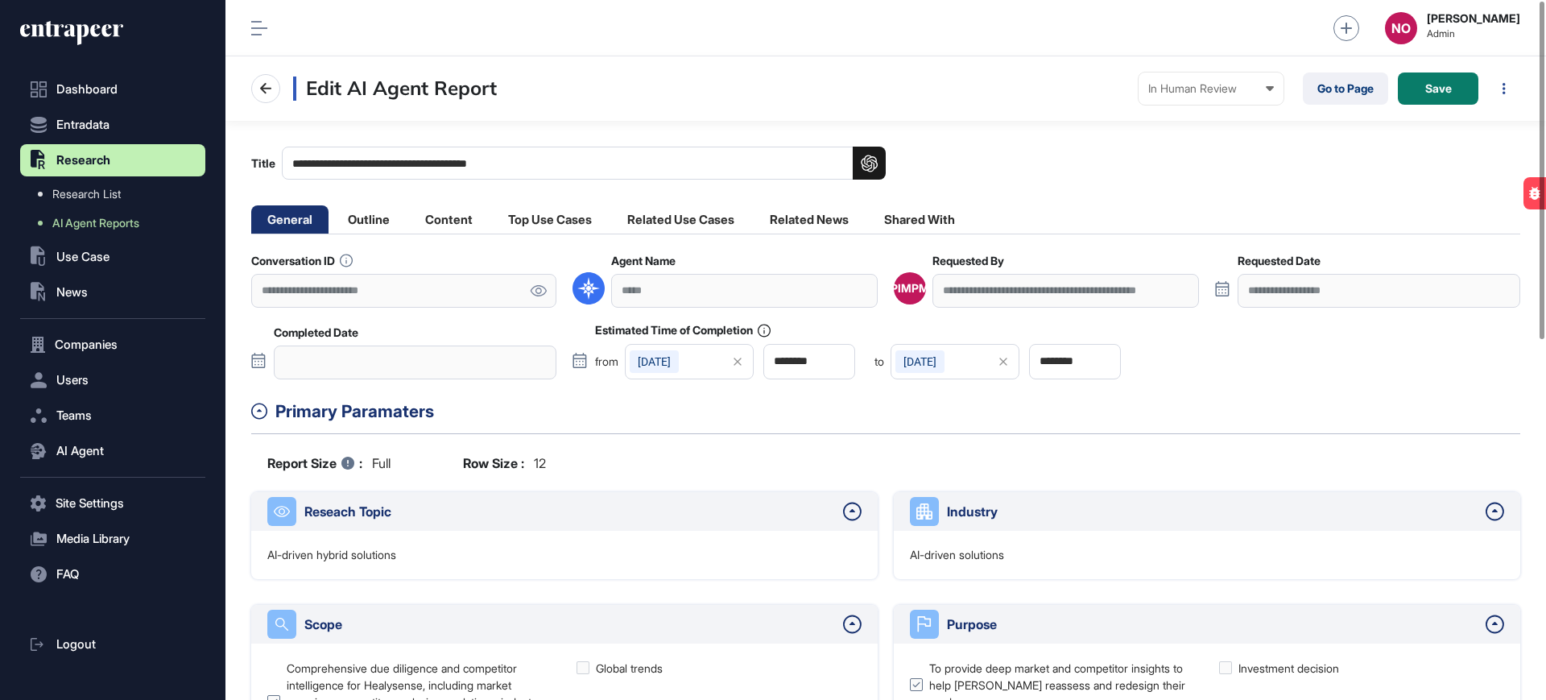
click at [545, 289] on icon at bounding box center [539, 290] width 16 height 11
click at [274, 91] on icon at bounding box center [265, 88] width 19 height 19
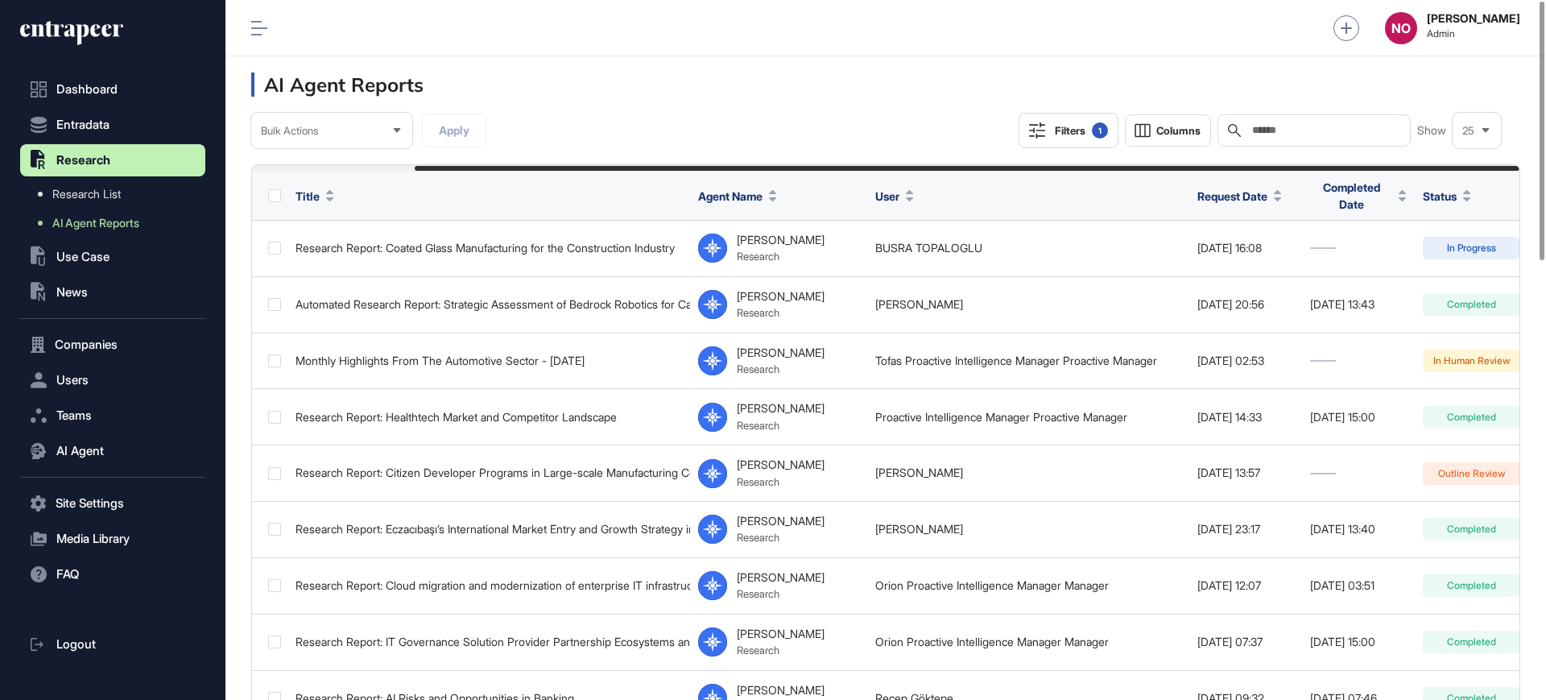
scroll to position [0, 187]
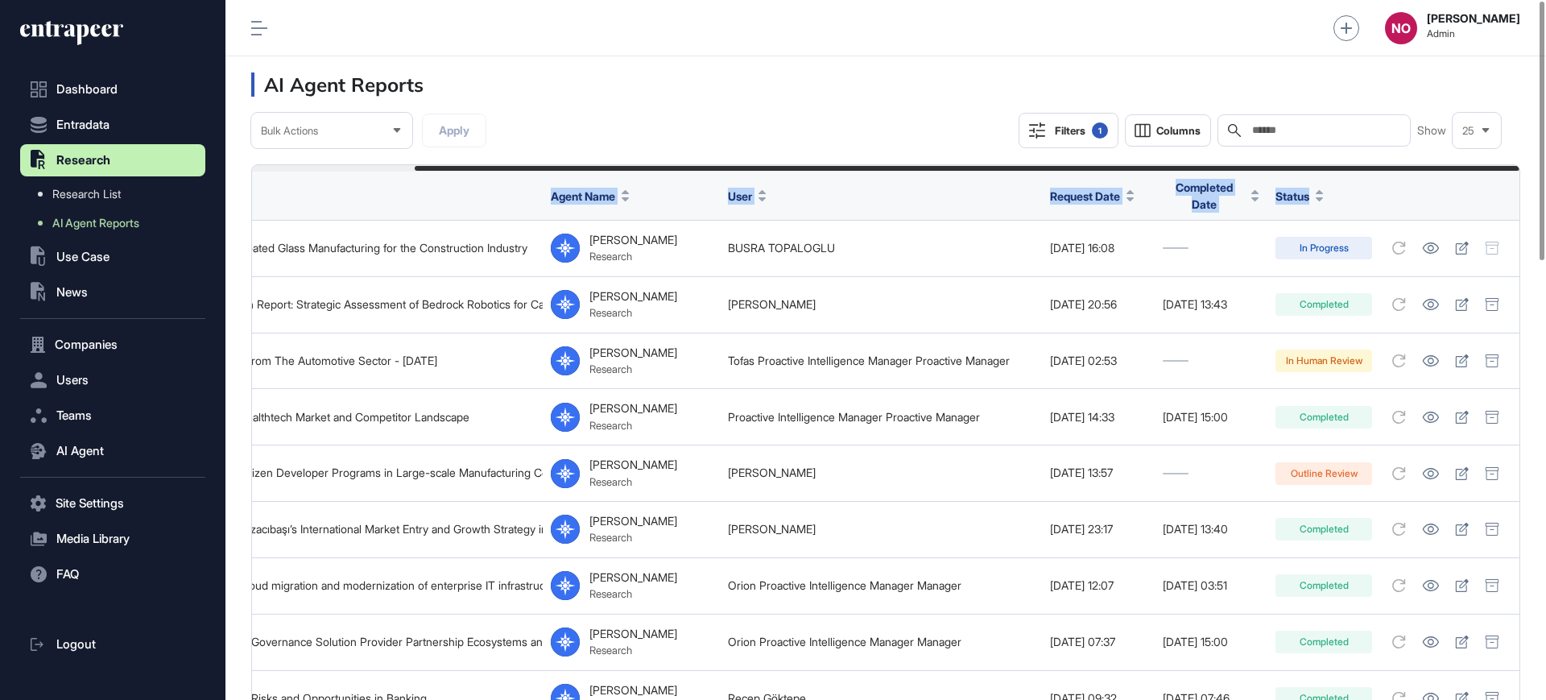
drag, startPoint x: 1044, startPoint y: 168, endPoint x: 1387, endPoint y: 176, distance: 342.3
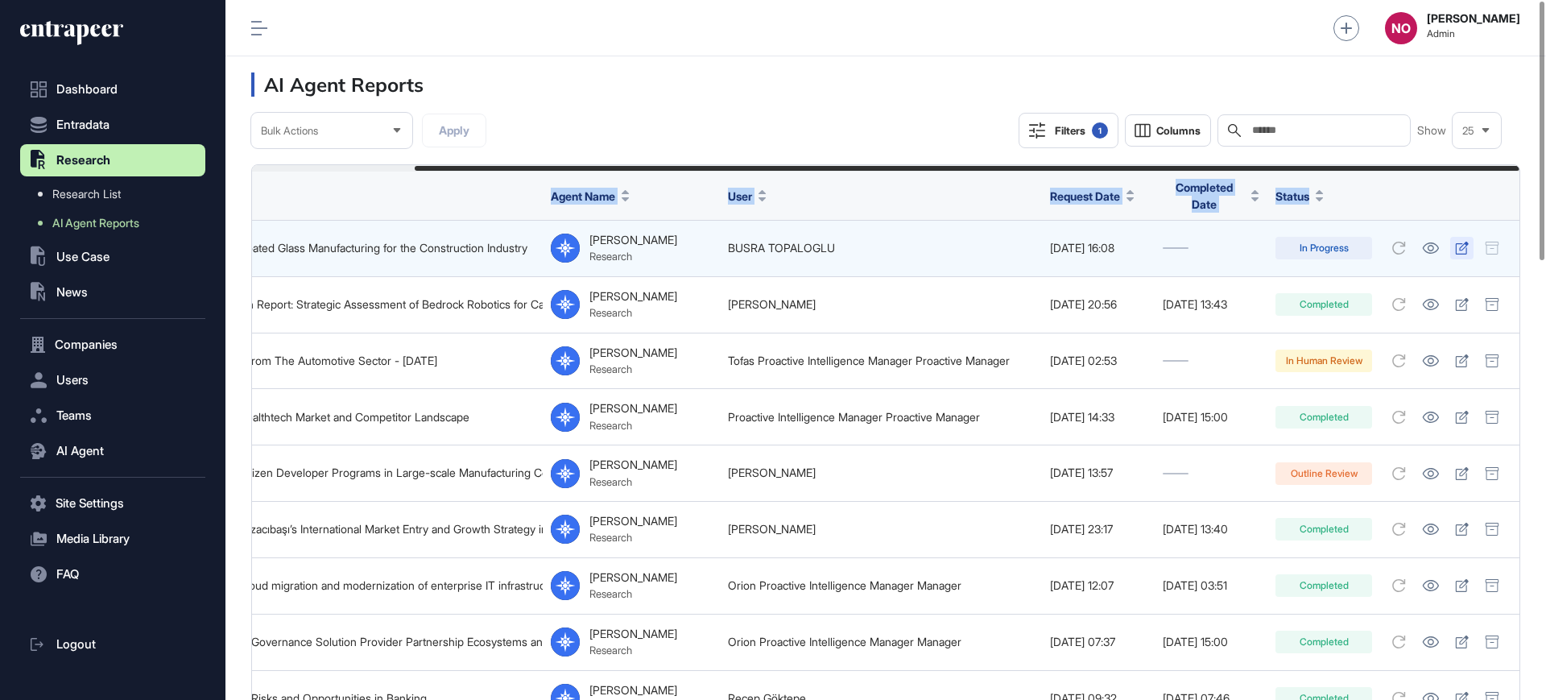
click at [1457, 242] on icon at bounding box center [1462, 248] width 13 height 13
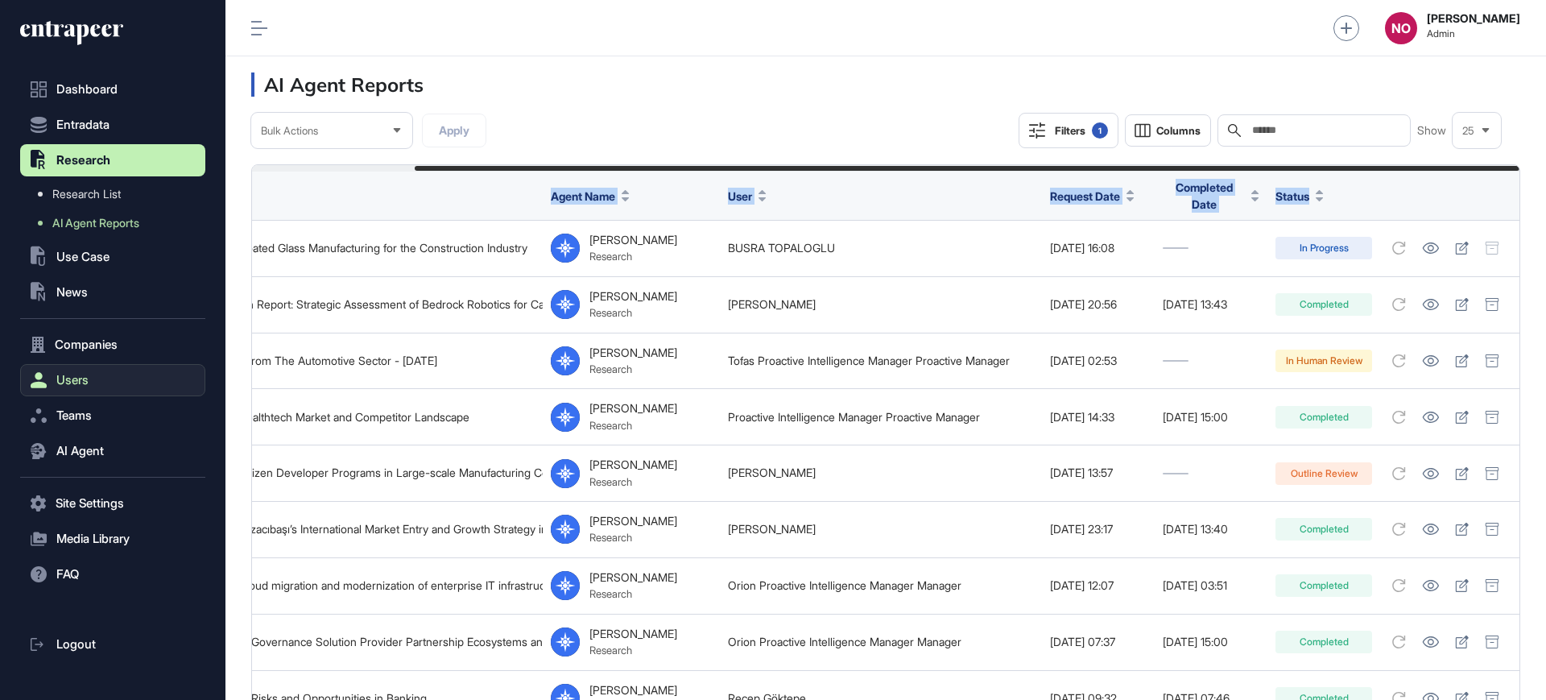
click at [81, 383] on span "Users" at bounding box center [72, 380] width 32 height 13
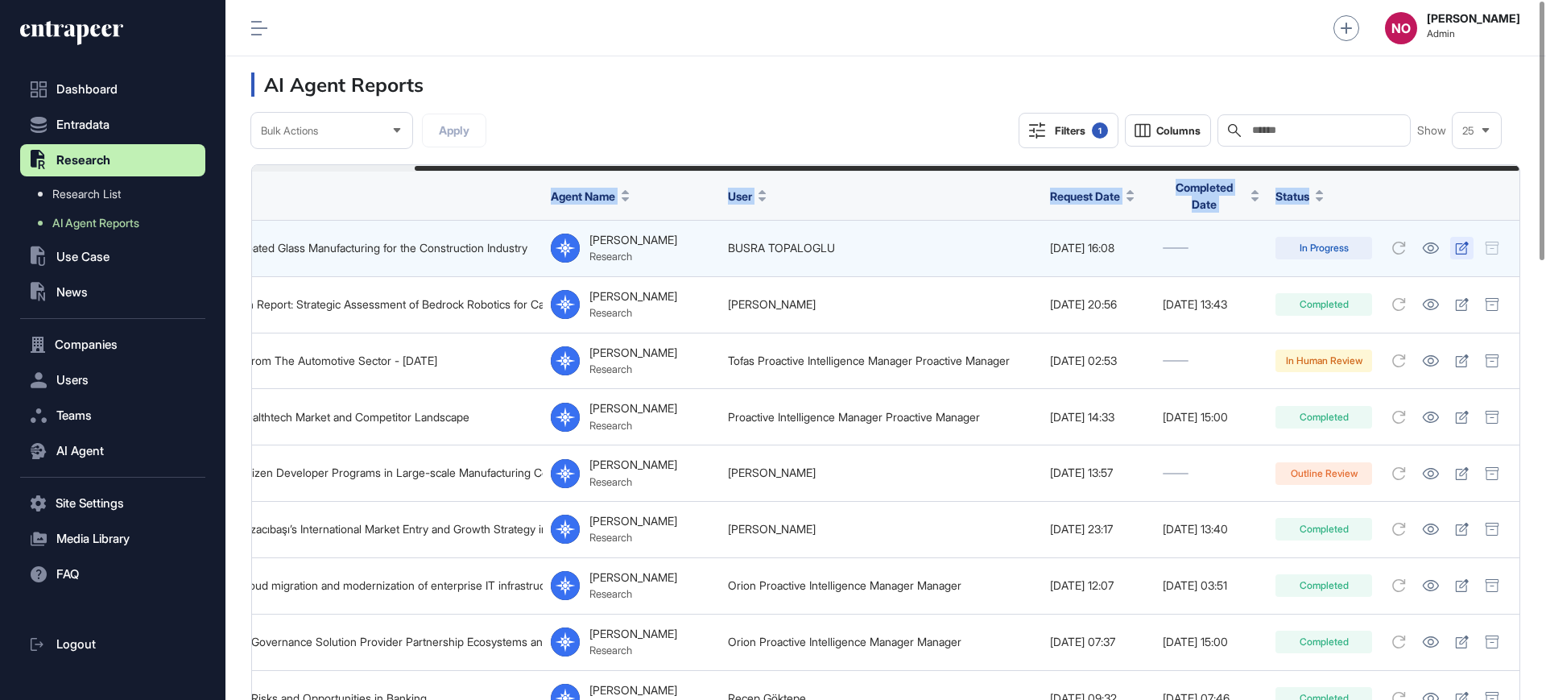
click at [1460, 244] on icon at bounding box center [1462, 248] width 14 height 13
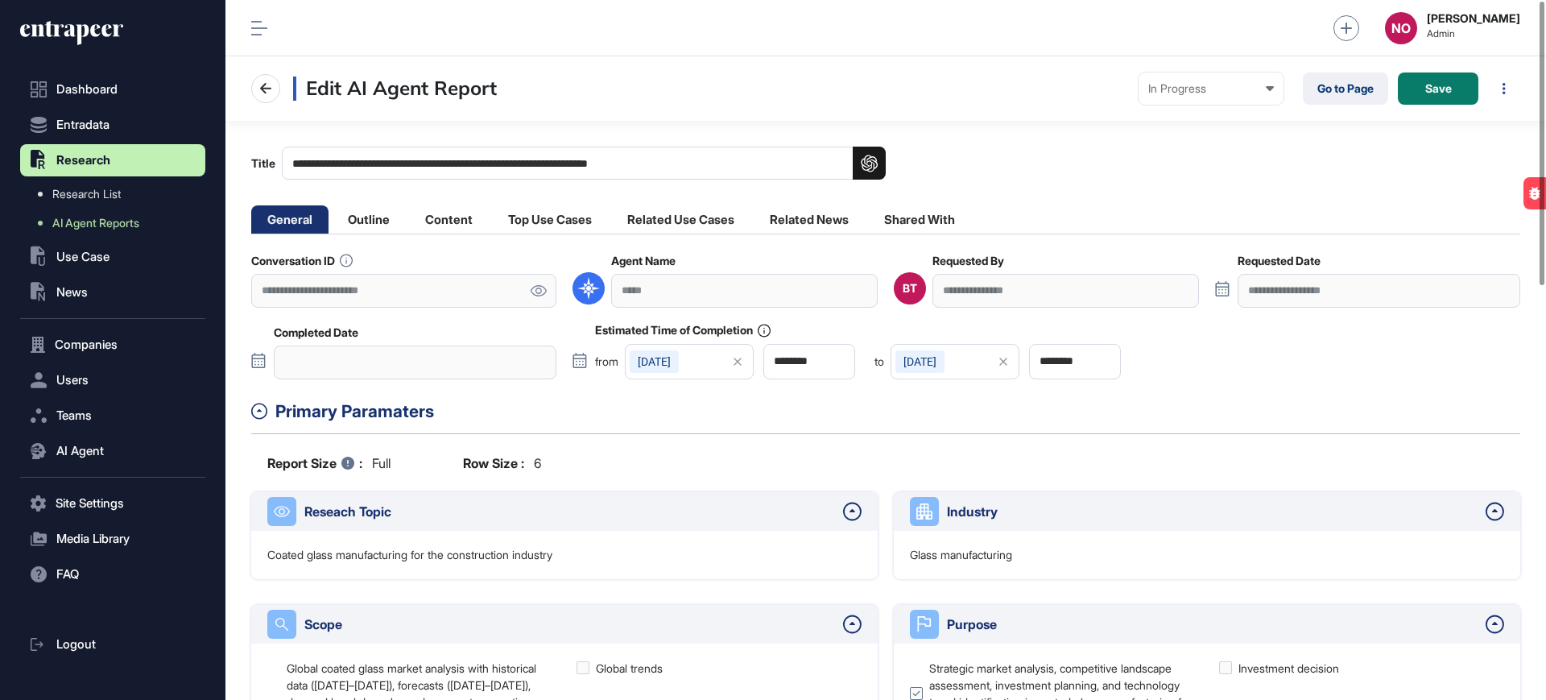
click at [540, 289] on icon at bounding box center [538, 290] width 17 height 11
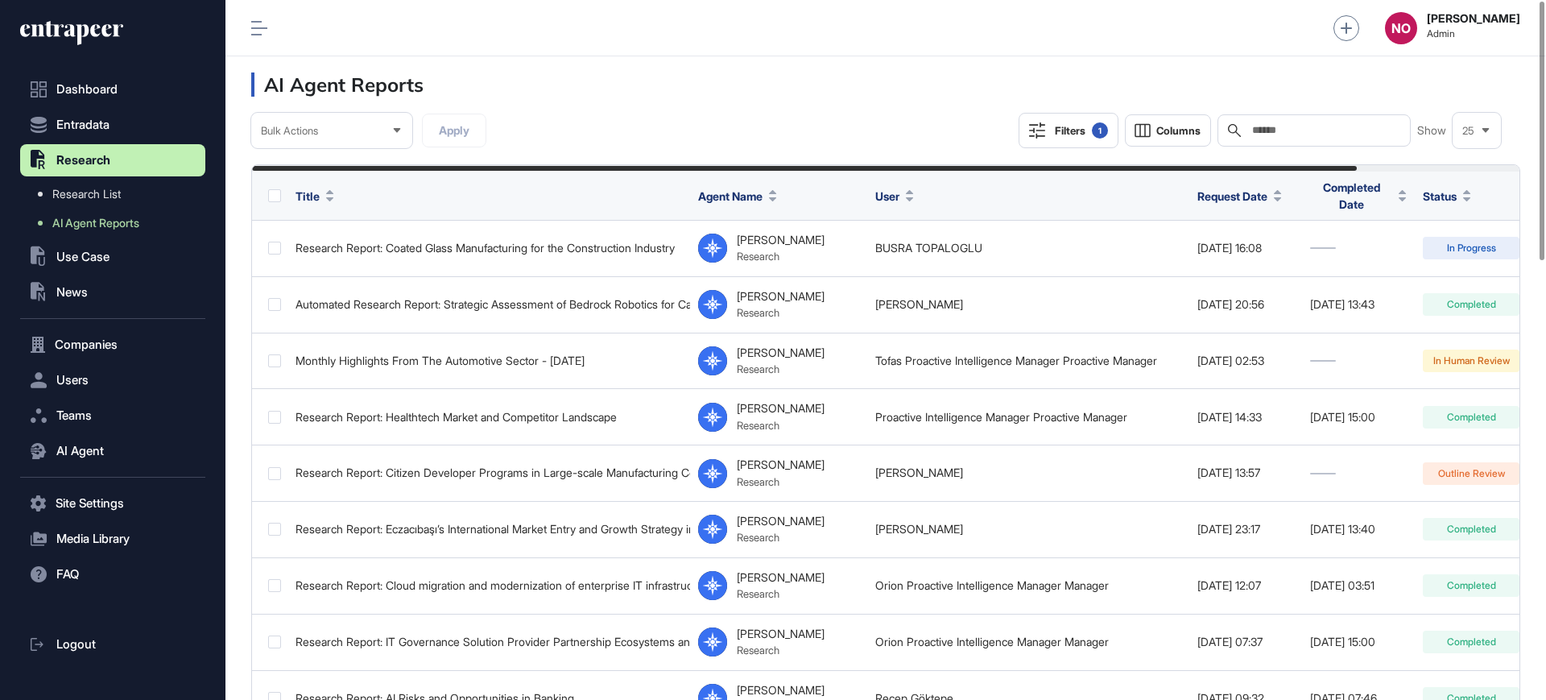
drag, startPoint x: 1106, startPoint y: 130, endPoint x: 1074, endPoint y: 208, distance: 84.2
click at [1106, 130] on div "1" at bounding box center [1100, 130] width 16 height 16
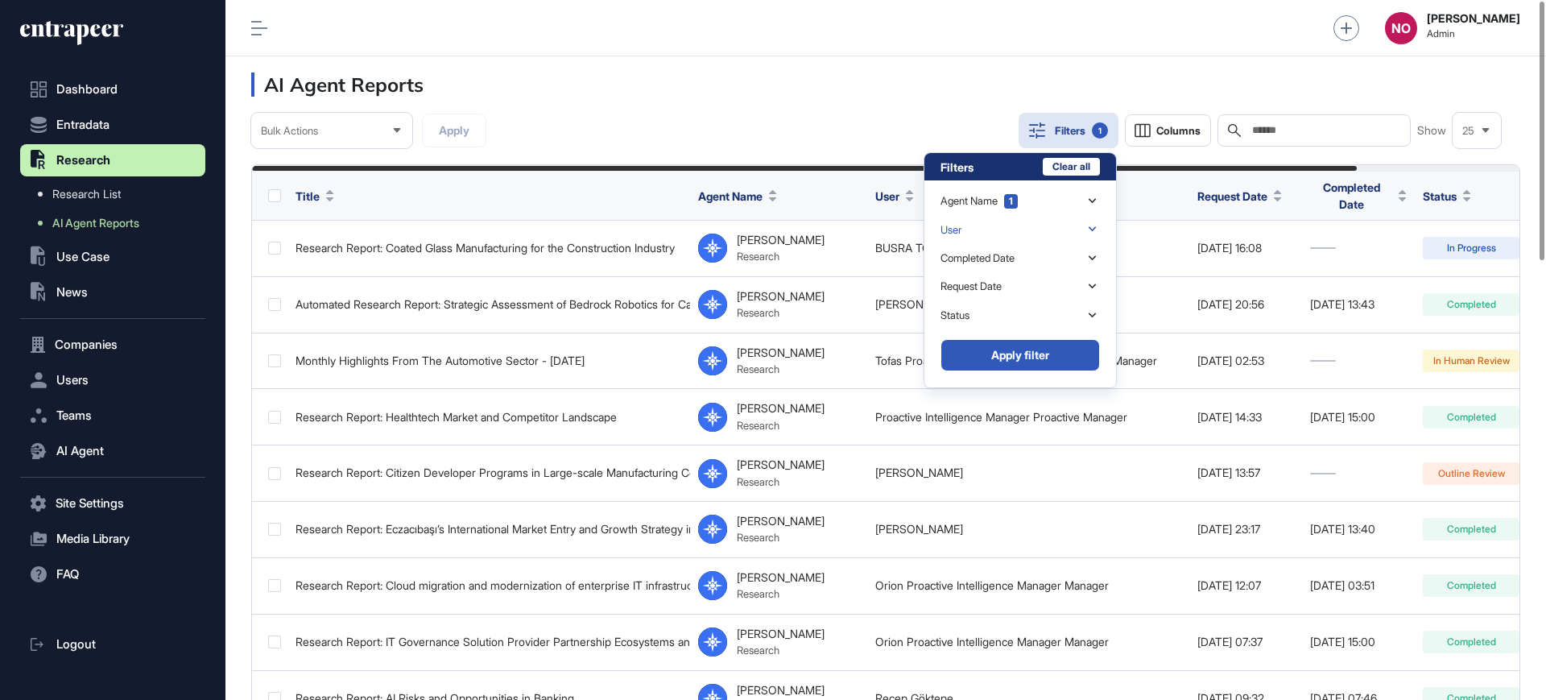
click at [1019, 230] on div "User" at bounding box center [1020, 229] width 159 height 28
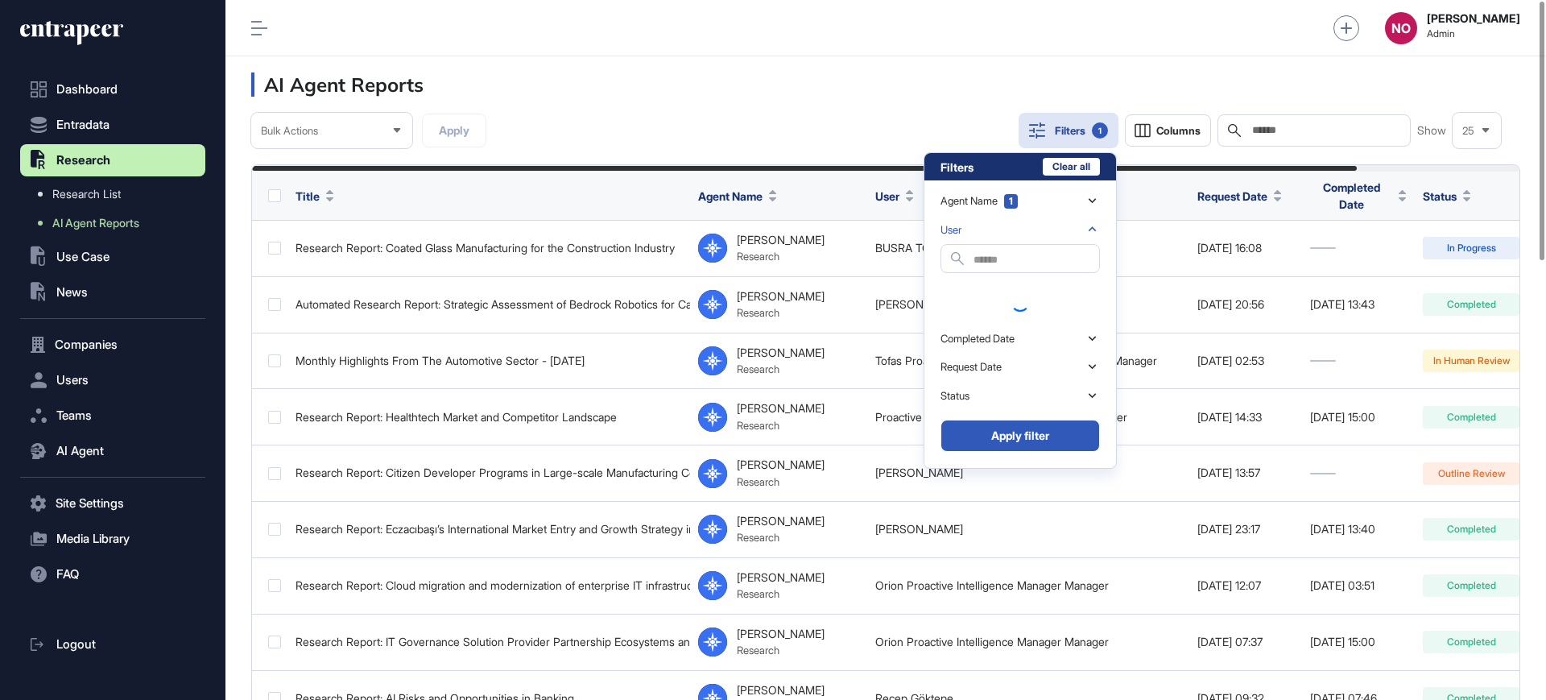
click at [1011, 263] on input "text" at bounding box center [1037, 260] width 126 height 22
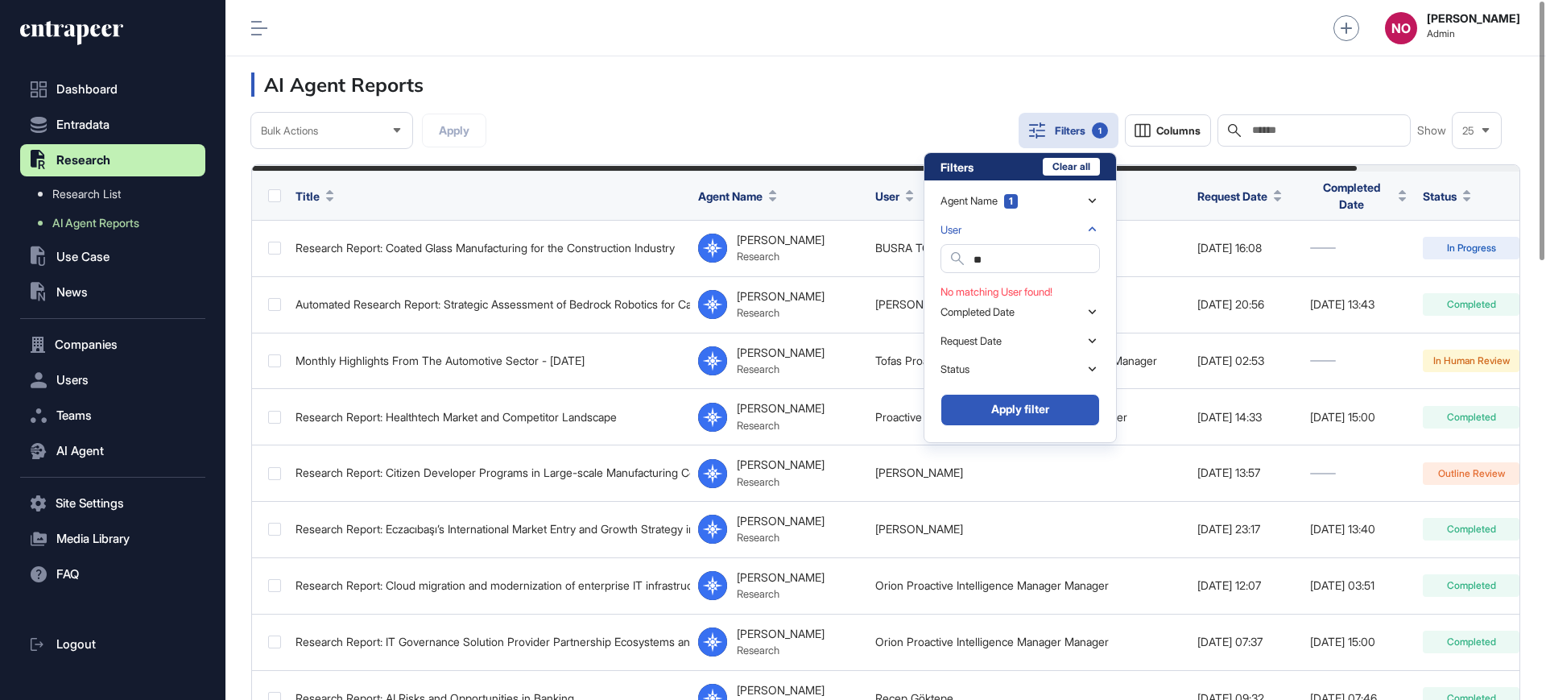
type input "*"
type input "****"
click at [1032, 300] on div "İrem Durmuşoğlu" at bounding box center [1020, 290] width 159 height 23
click at [1059, 427] on button "Apply filter" at bounding box center [1020, 413] width 159 height 32
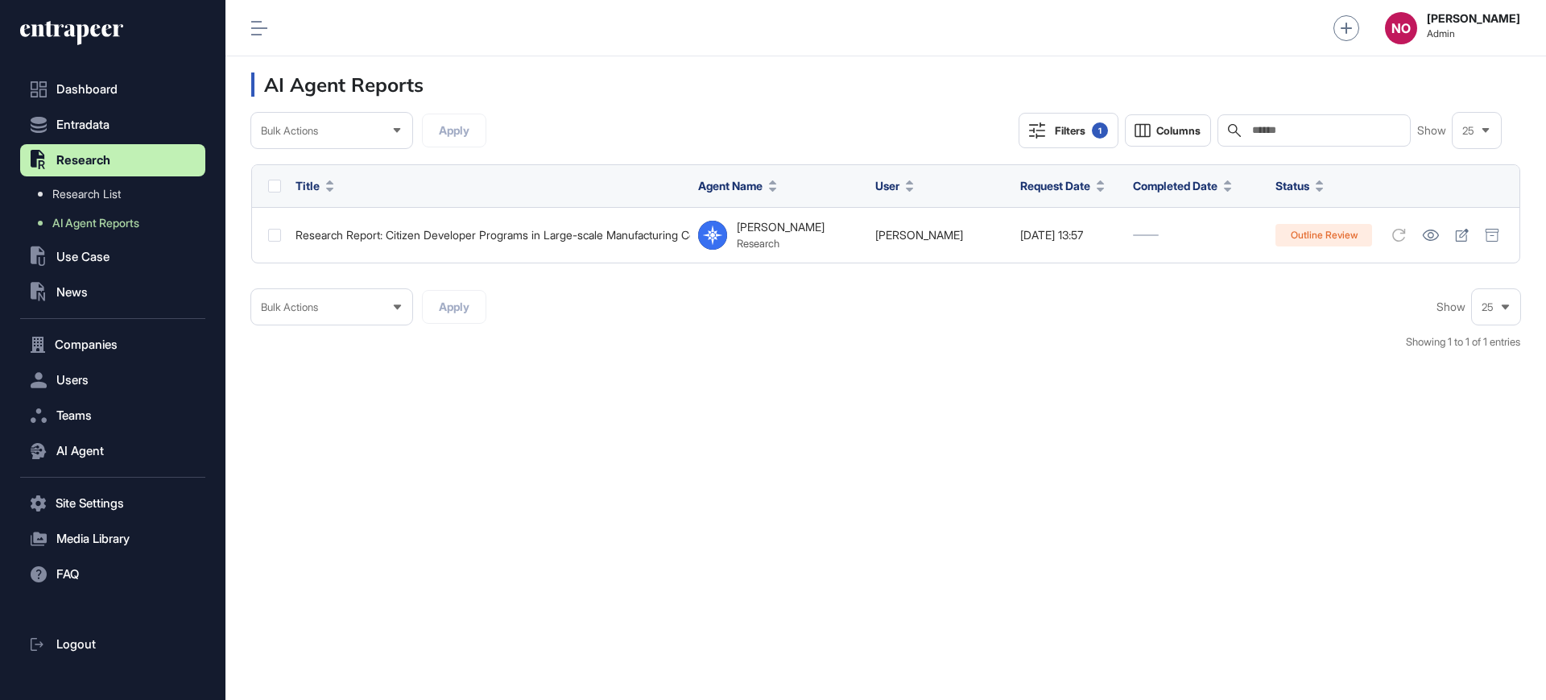
click at [1086, 140] on button "Filters 1" at bounding box center [1069, 130] width 100 height 35
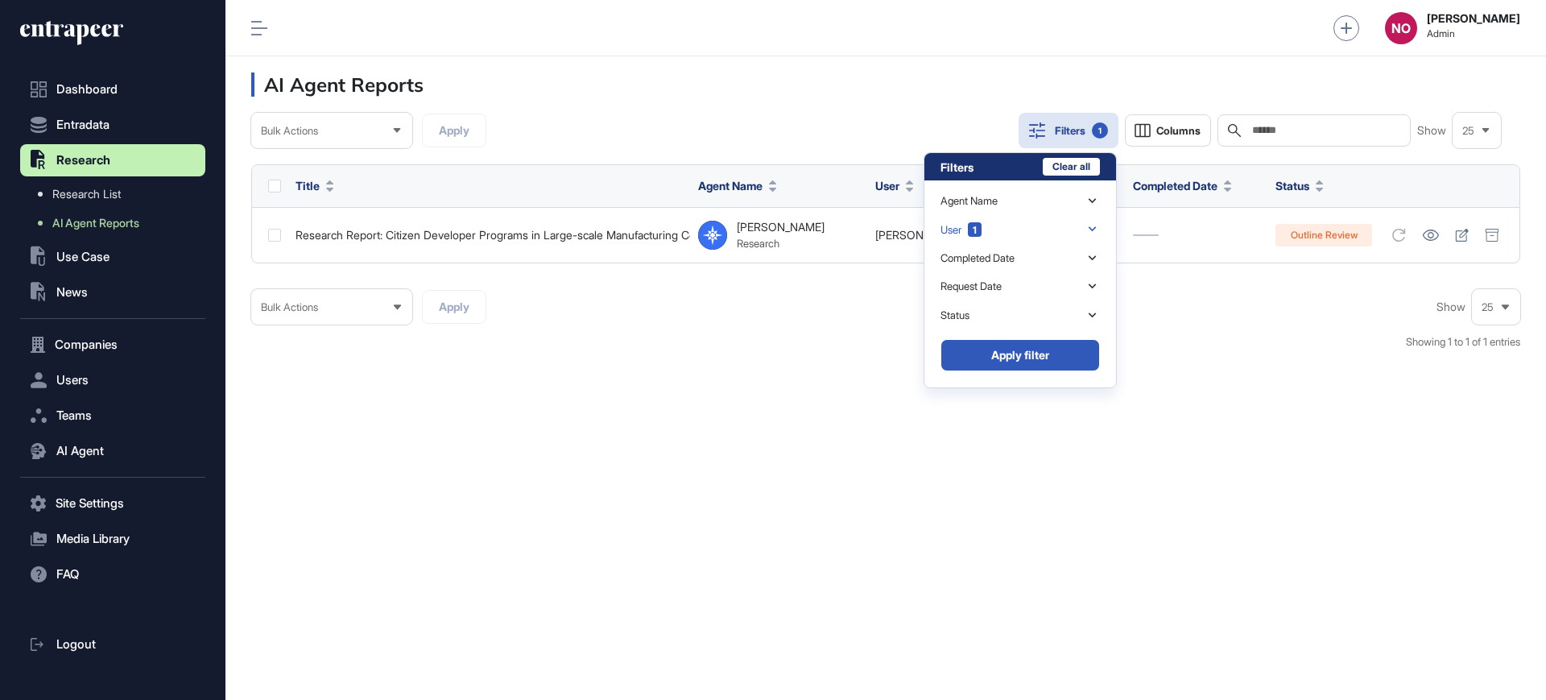
click at [995, 236] on div "User 1" at bounding box center [1020, 229] width 159 height 28
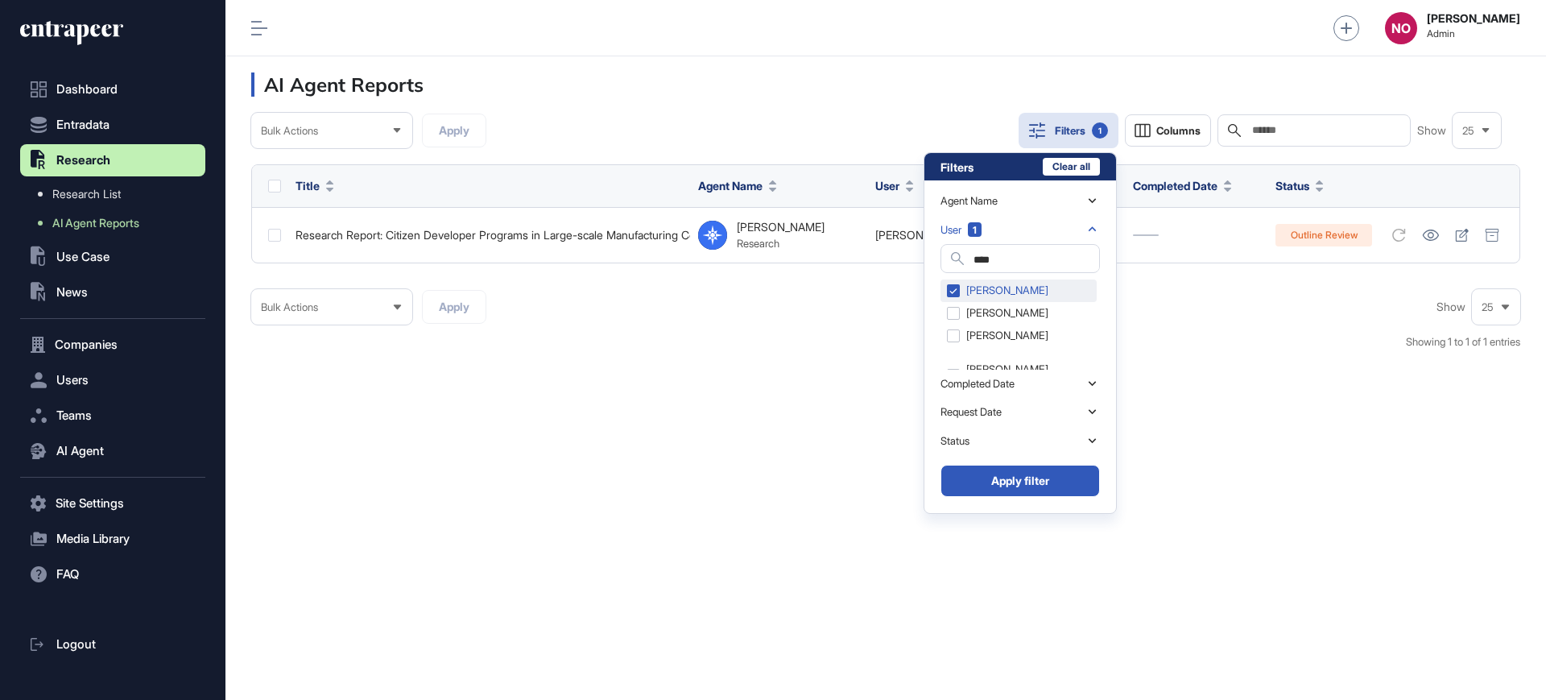
click at [996, 289] on div "İrem Durmuşoğlu" at bounding box center [1019, 290] width 156 height 23
click at [1003, 263] on input "****" at bounding box center [1037, 260] width 126 height 22
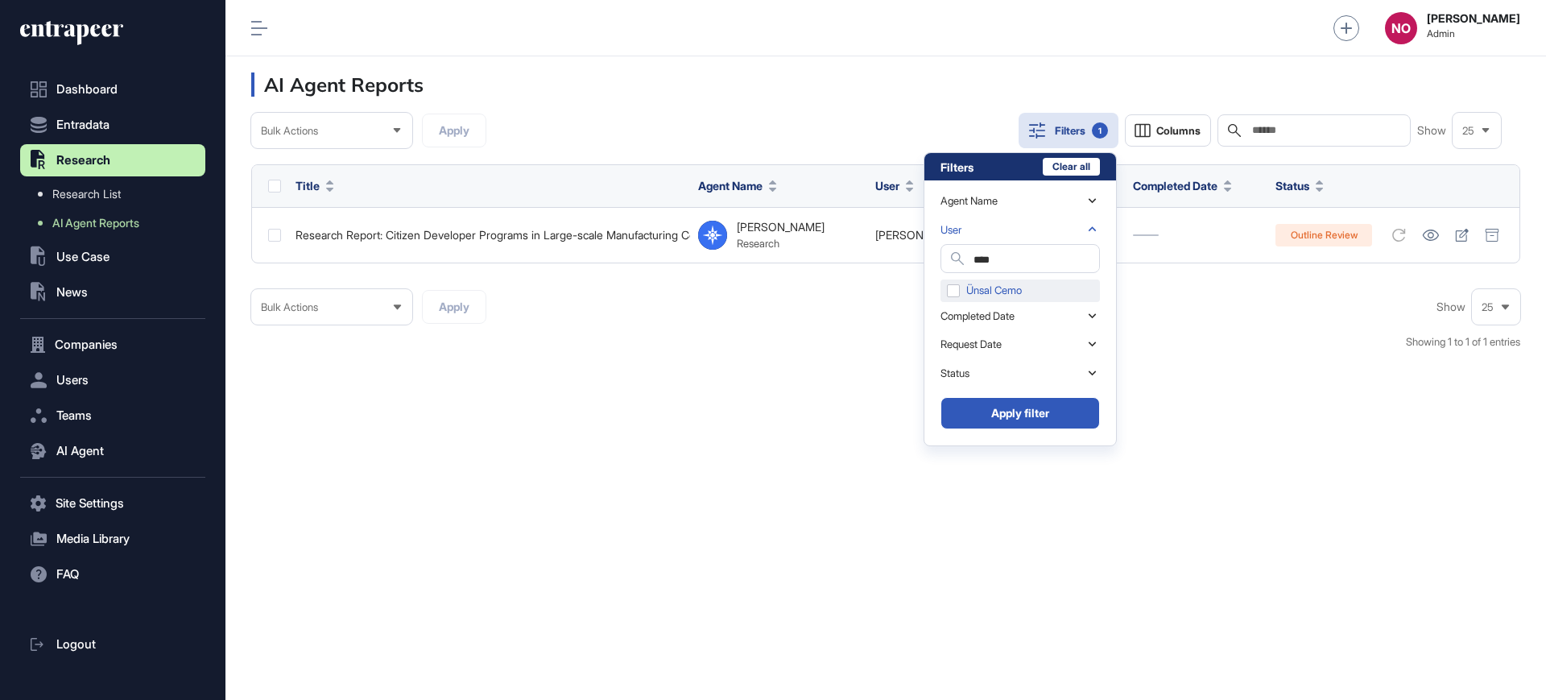
type input "****"
click at [990, 292] on div "Ünsal Cemo" at bounding box center [1020, 290] width 159 height 23
click at [1044, 415] on button "Apply filter" at bounding box center [1020, 413] width 159 height 32
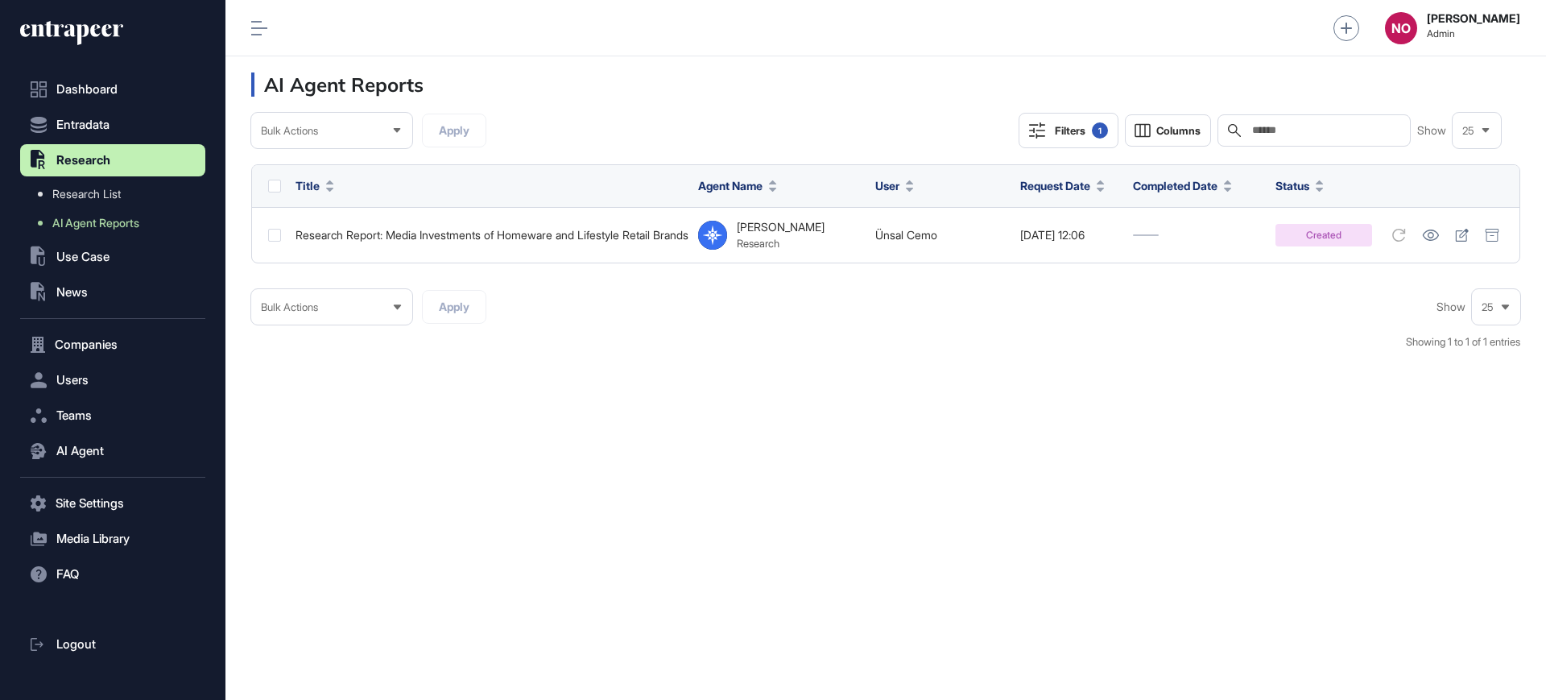
click at [1098, 135] on div "1" at bounding box center [1100, 130] width 16 height 16
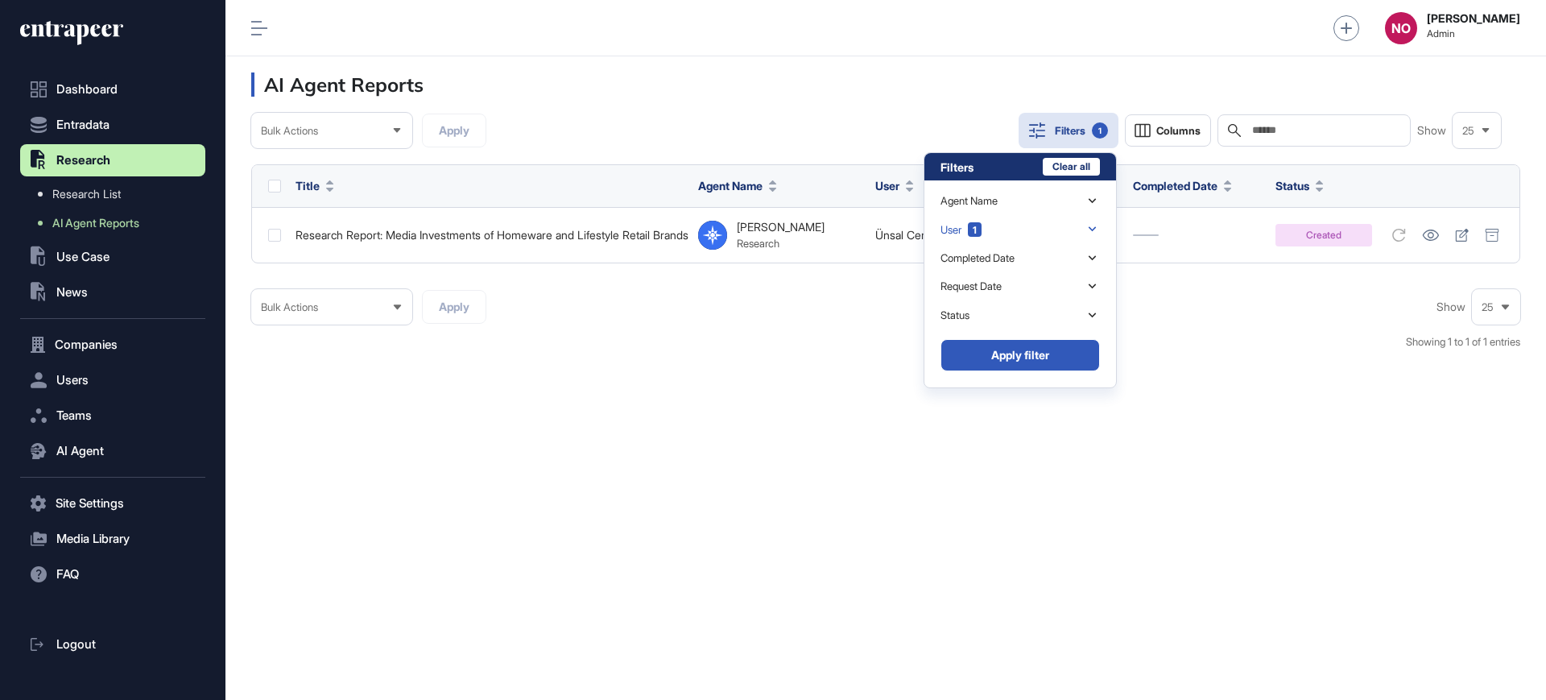
click at [1005, 227] on div "User 1" at bounding box center [1020, 229] width 159 height 28
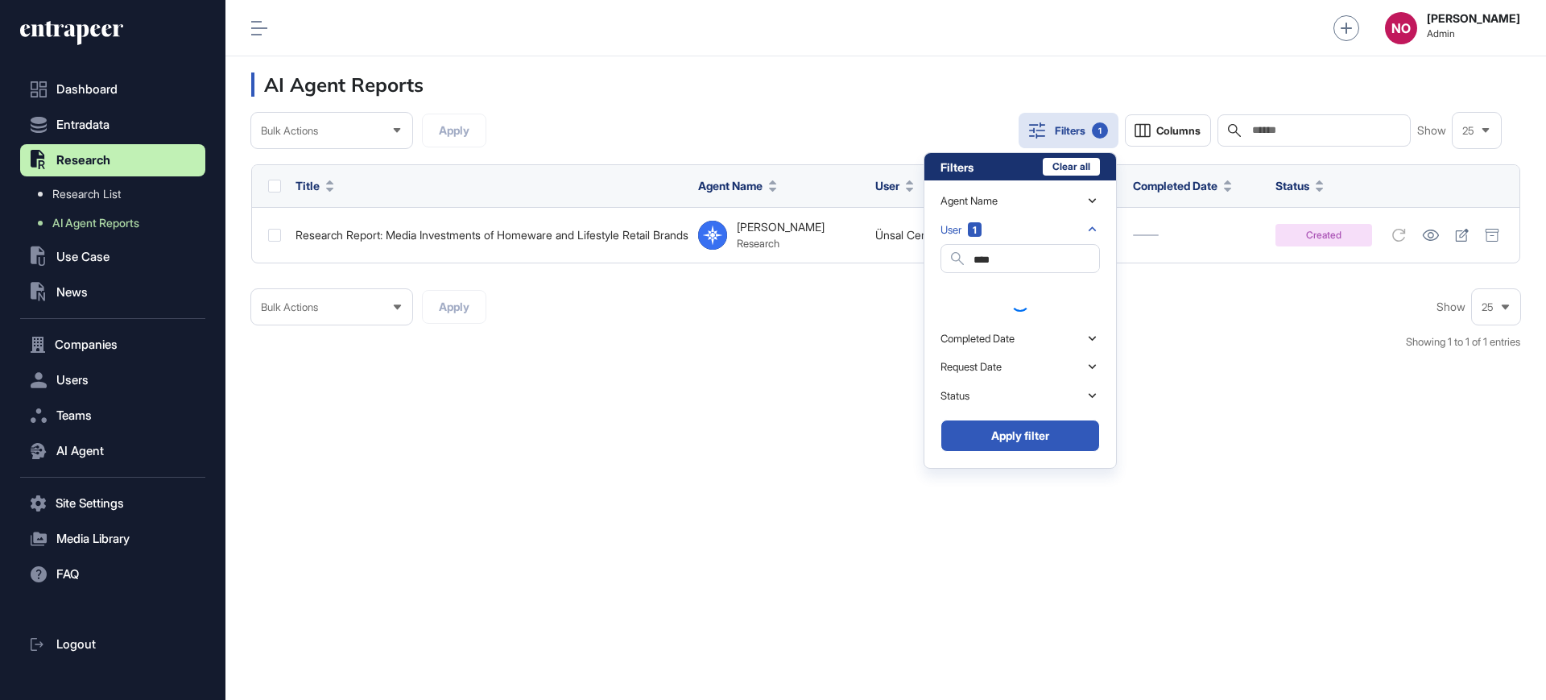
click at [981, 292] on div at bounding box center [1020, 301] width 159 height 45
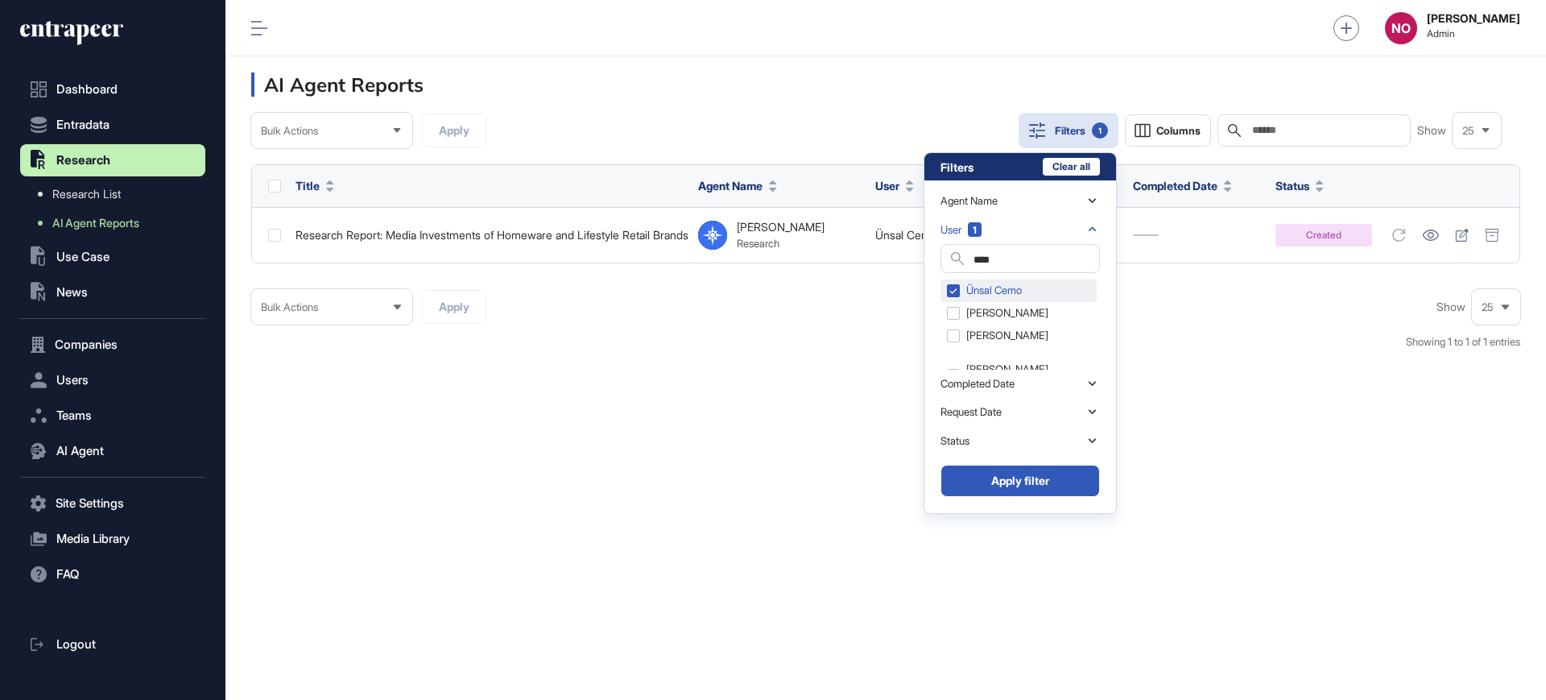
click at [955, 287] on div "Ünsal Cemo" at bounding box center [1019, 290] width 156 height 23
click at [991, 258] on input "****" at bounding box center [1037, 260] width 126 height 22
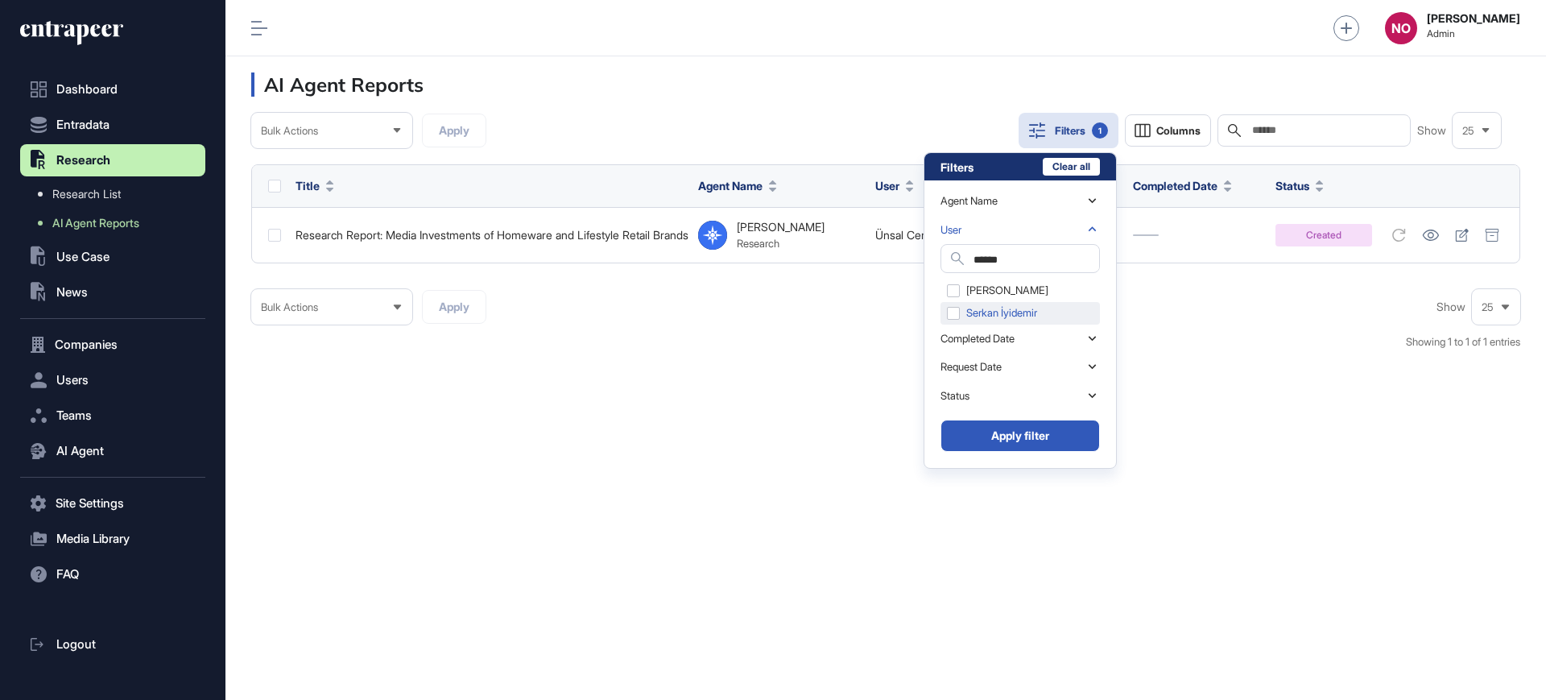
type input "******"
click at [1039, 312] on div "Serkan İyidemir" at bounding box center [1020, 313] width 159 height 23
click at [1062, 438] on button "Apply filter" at bounding box center [1020, 436] width 159 height 32
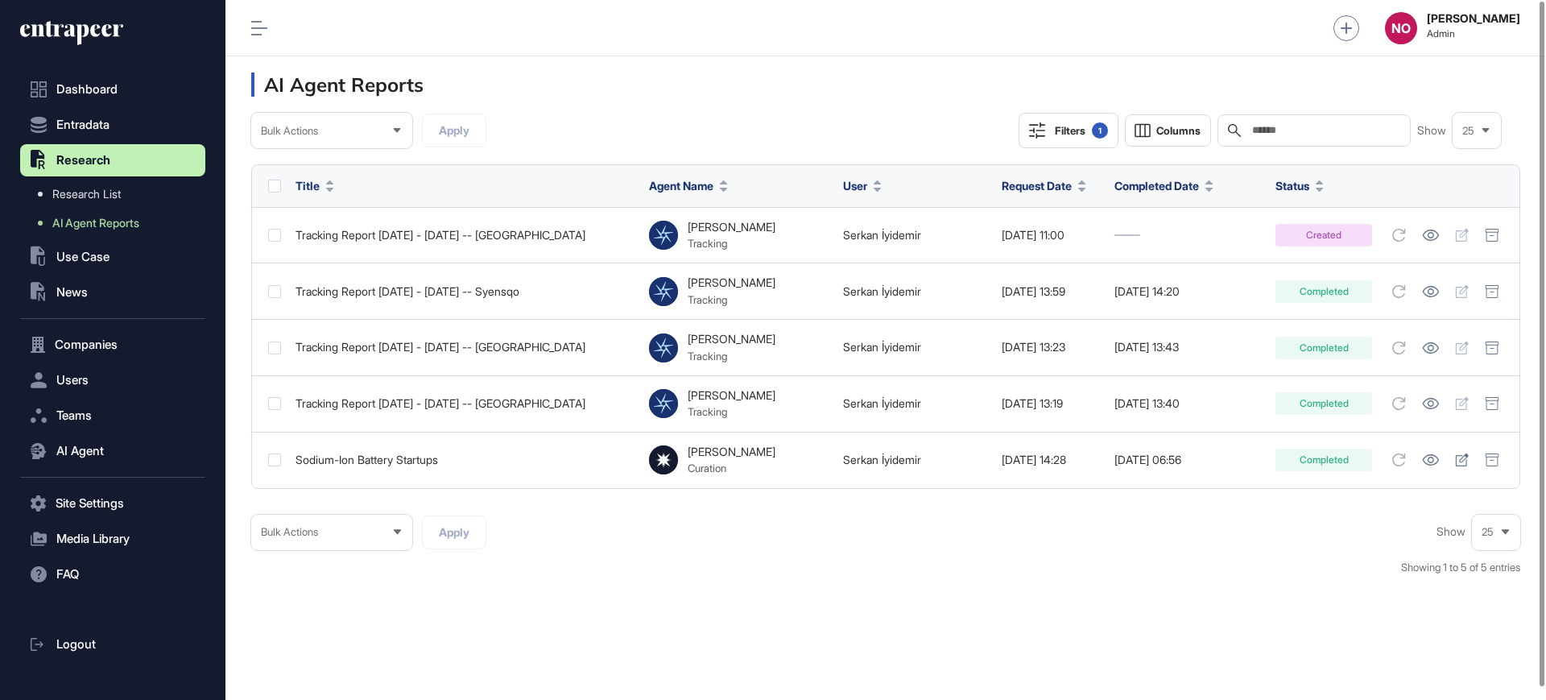
click at [1094, 115] on button "Filters 1" at bounding box center [1069, 130] width 100 height 35
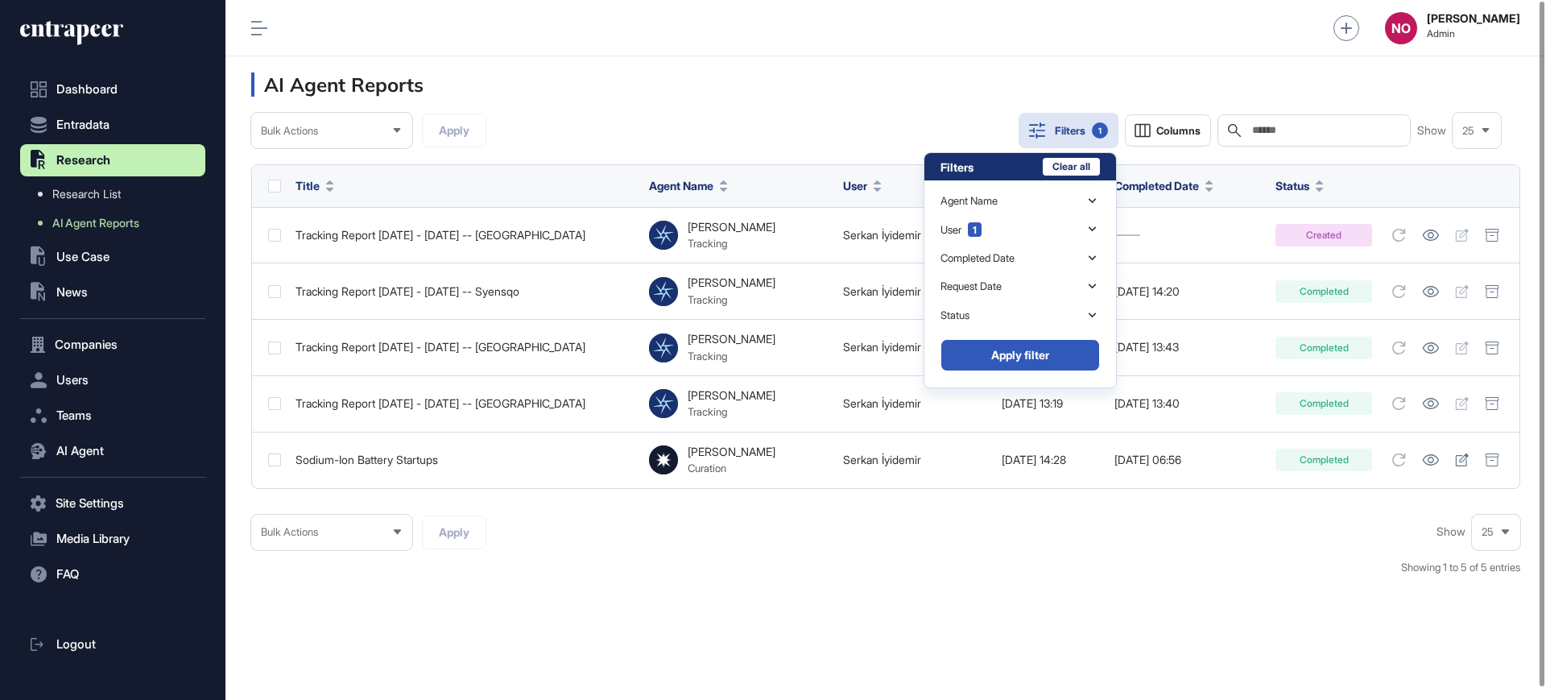
click at [1090, 119] on button "Filters 1" at bounding box center [1069, 130] width 100 height 35
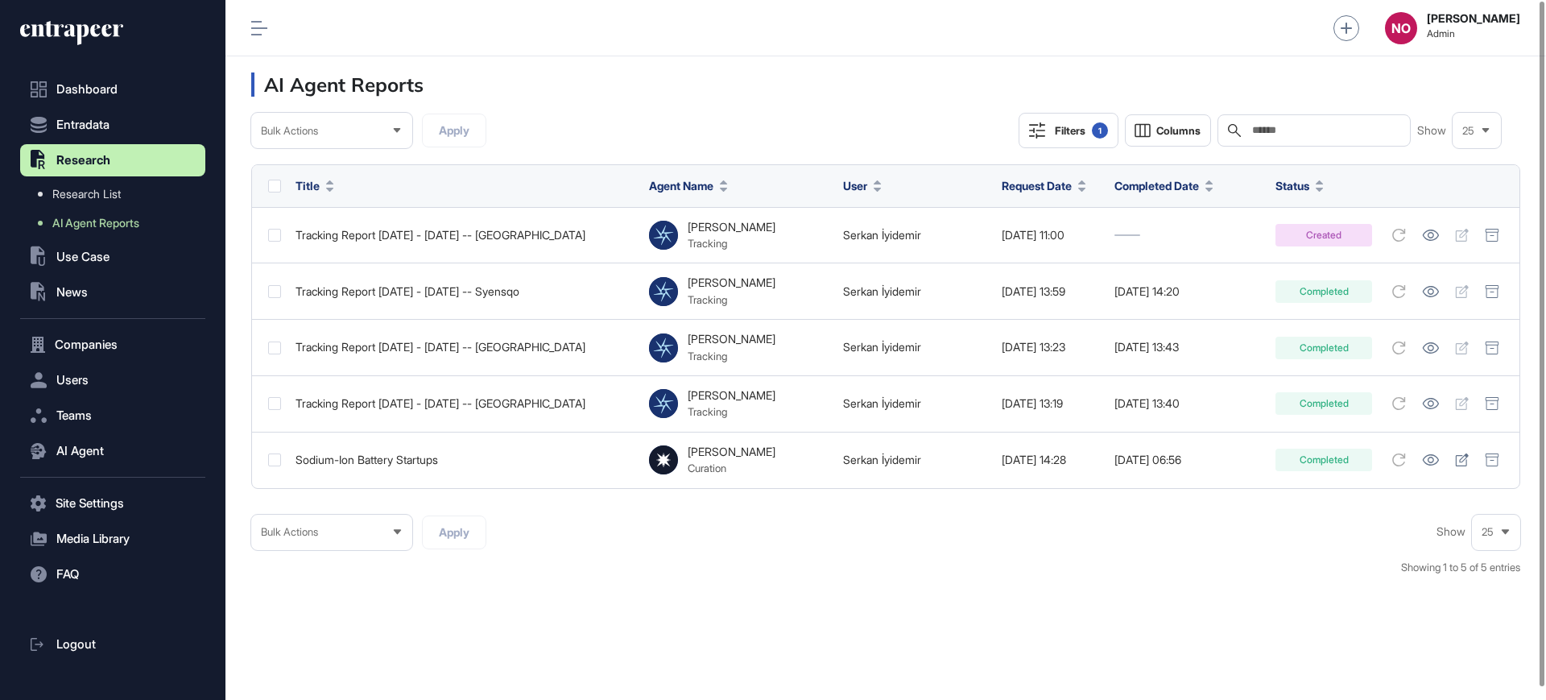
click at [1090, 119] on button "Filters 1" at bounding box center [1069, 130] width 100 height 35
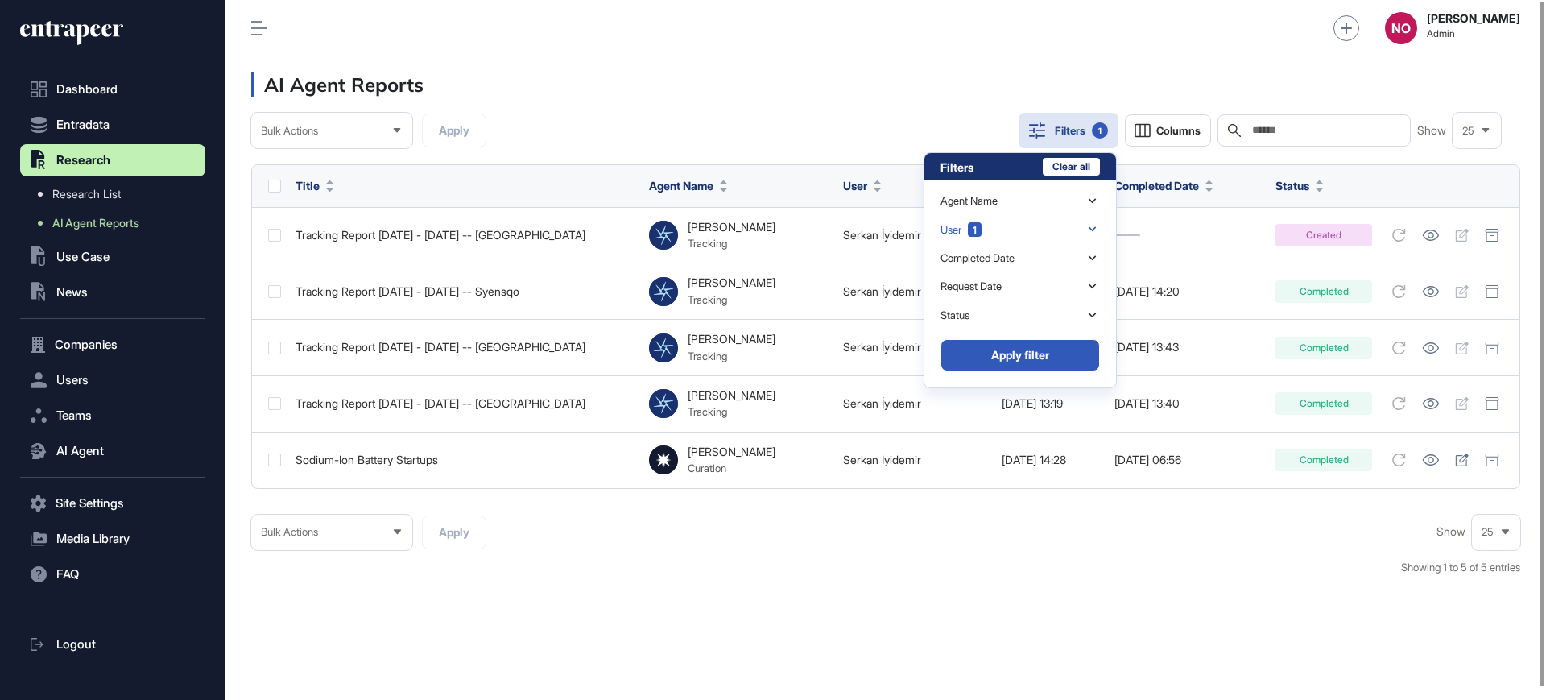
click at [981, 237] on div "User 1" at bounding box center [1020, 229] width 159 height 28
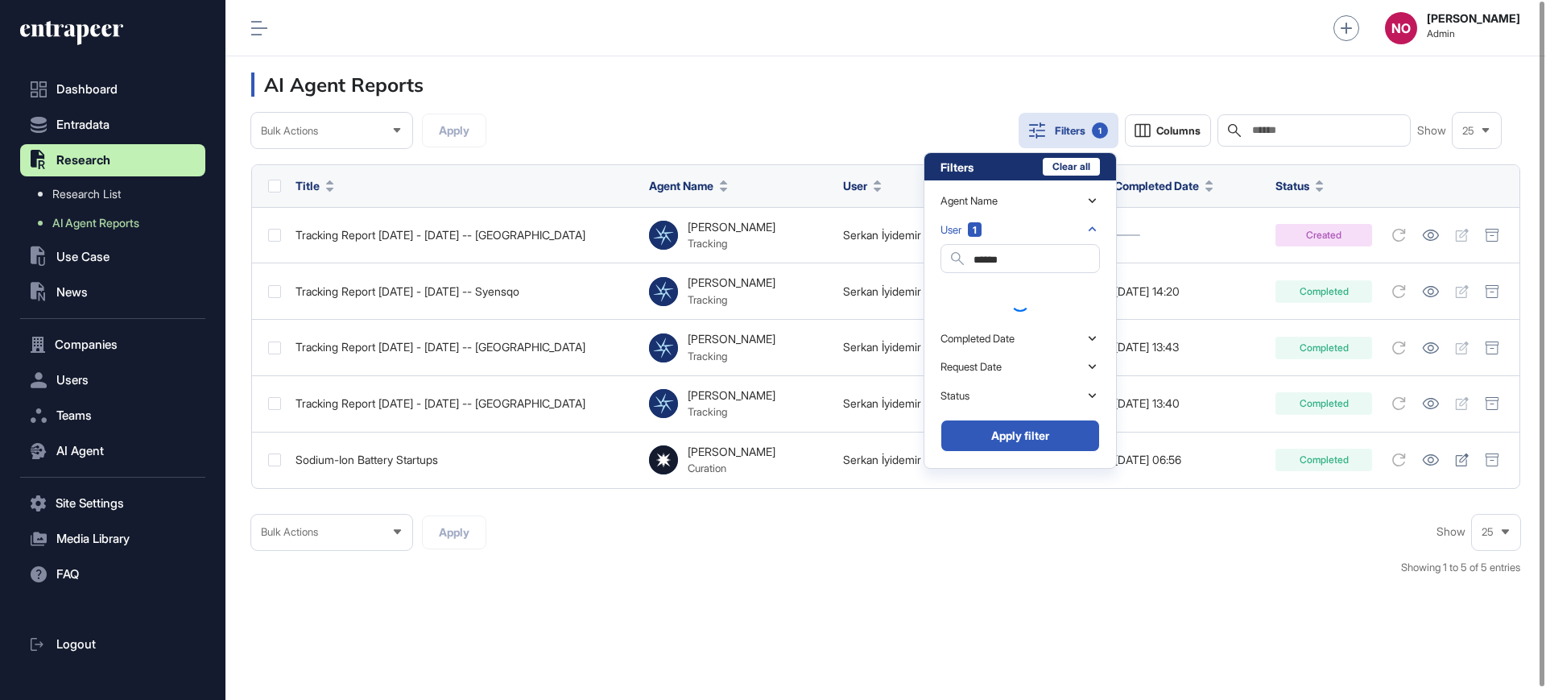
click at [991, 263] on input "******" at bounding box center [1037, 260] width 126 height 22
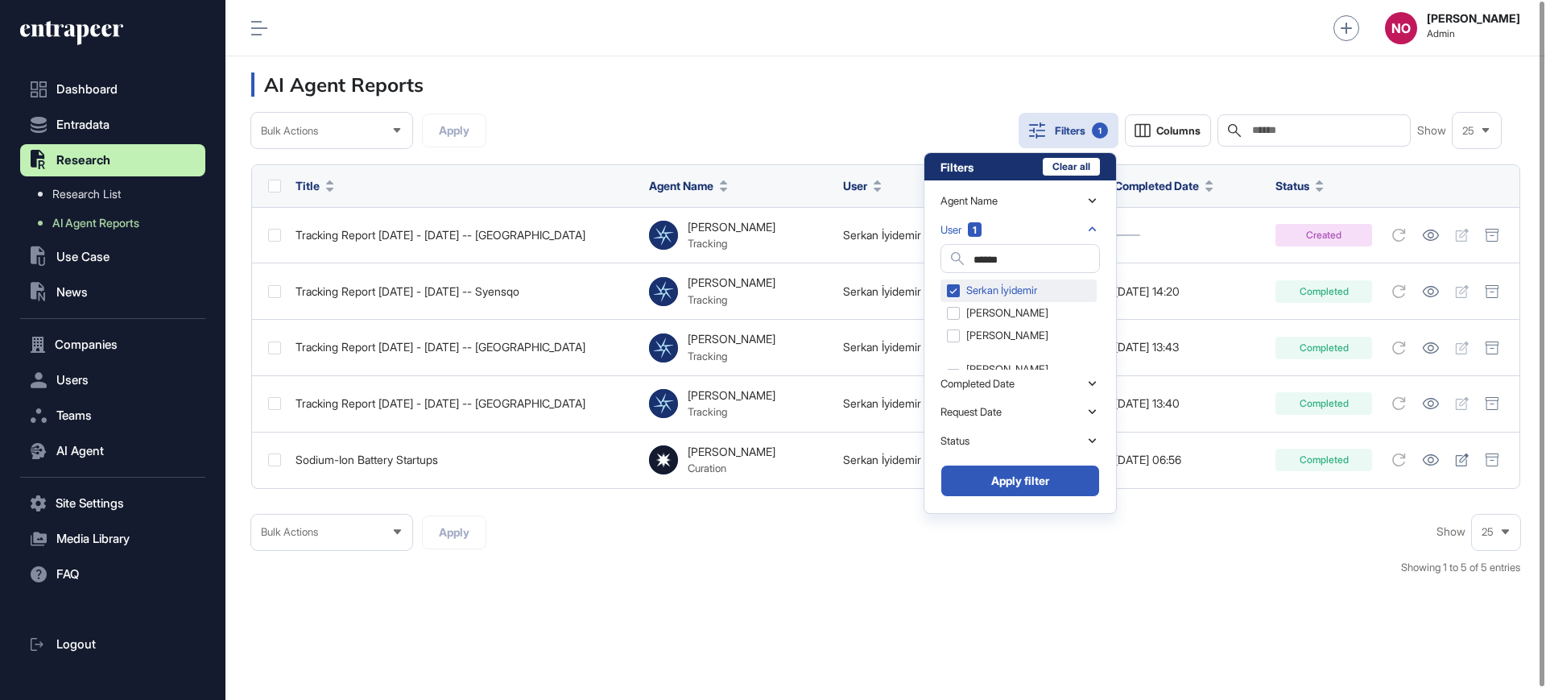
drag, startPoint x: 995, startPoint y: 290, endPoint x: 1002, endPoint y: 279, distance: 13.0
click at [995, 290] on div "Serkan İyidemir" at bounding box center [1019, 290] width 156 height 23
click at [1012, 255] on input "******" at bounding box center [1037, 260] width 126 height 22
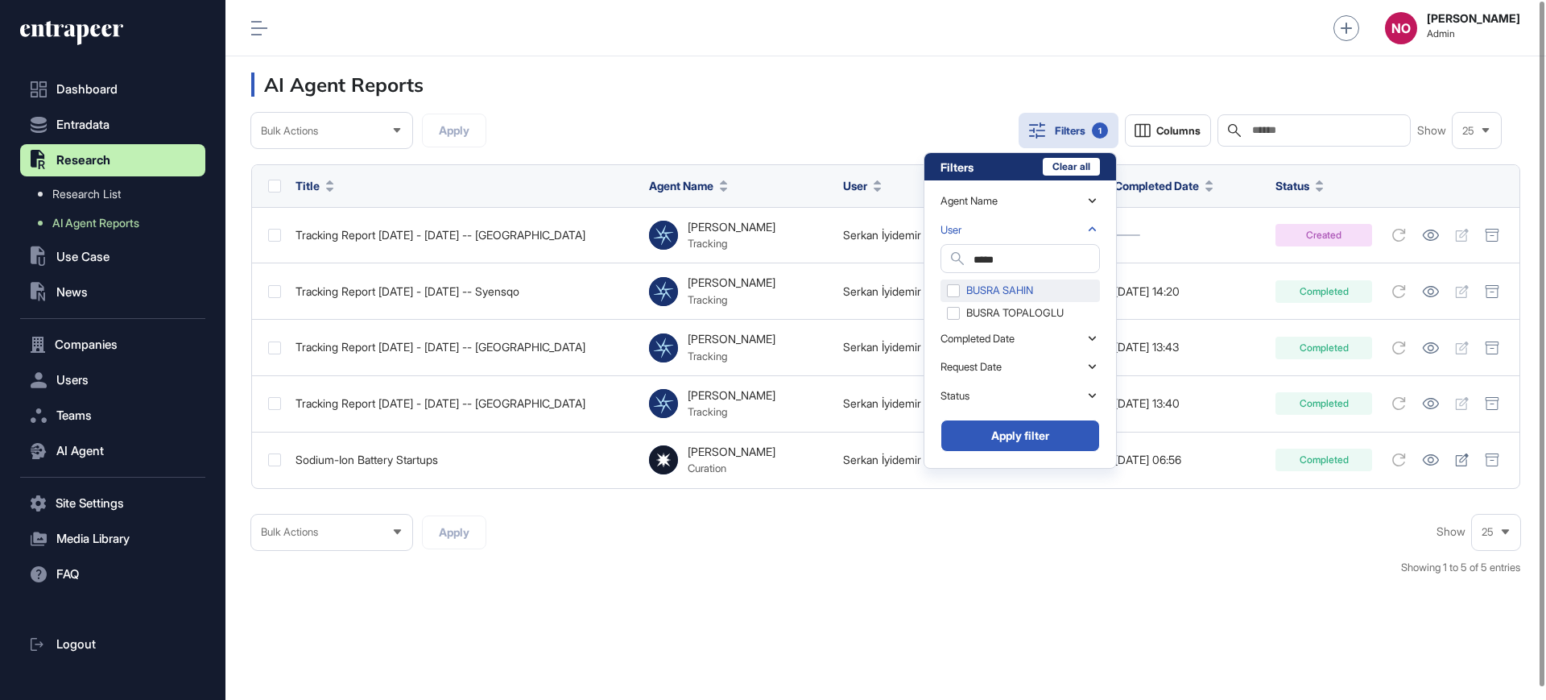
type input "*****"
click at [1031, 291] on div "BUSRA SAHIN" at bounding box center [1020, 290] width 159 height 23
click at [1051, 435] on button "Apply filter" at bounding box center [1020, 436] width 159 height 32
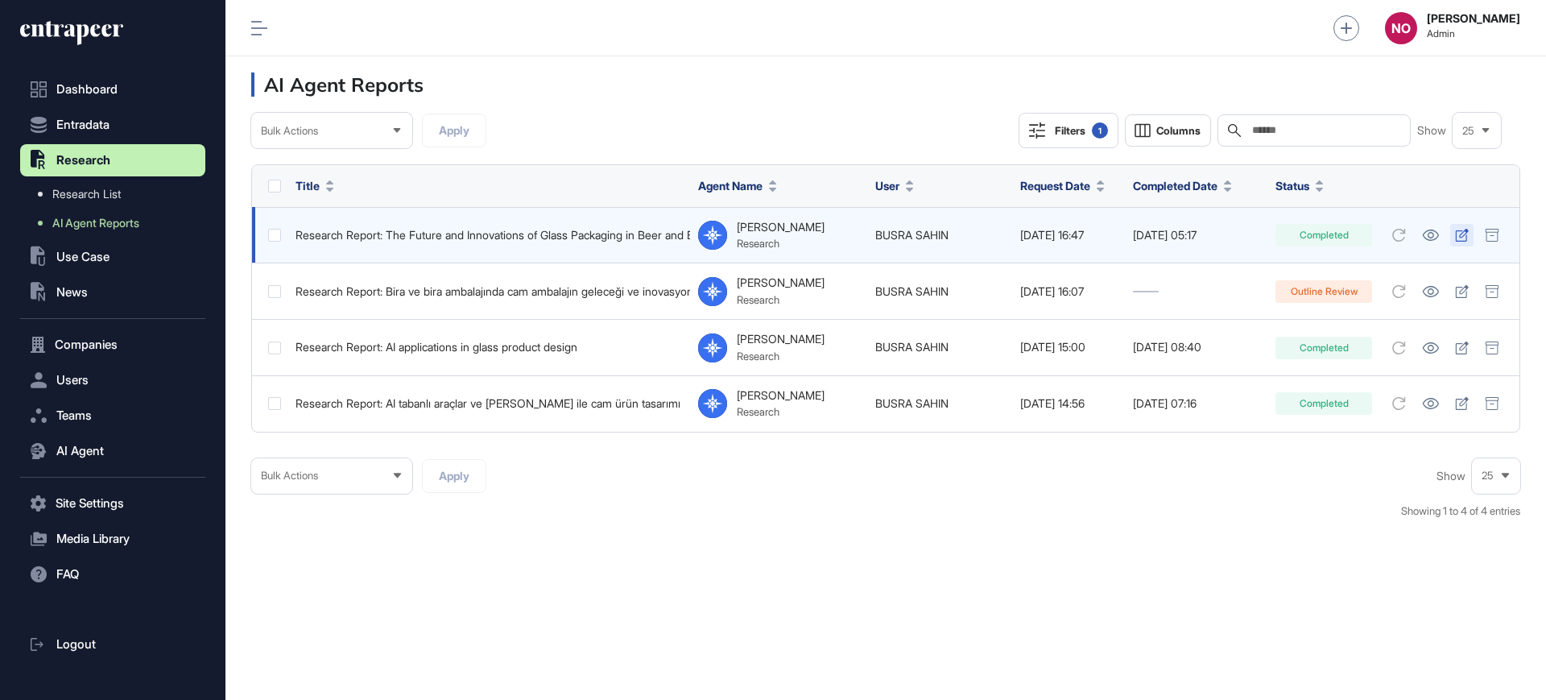
click at [1464, 232] on icon at bounding box center [1462, 235] width 14 height 13
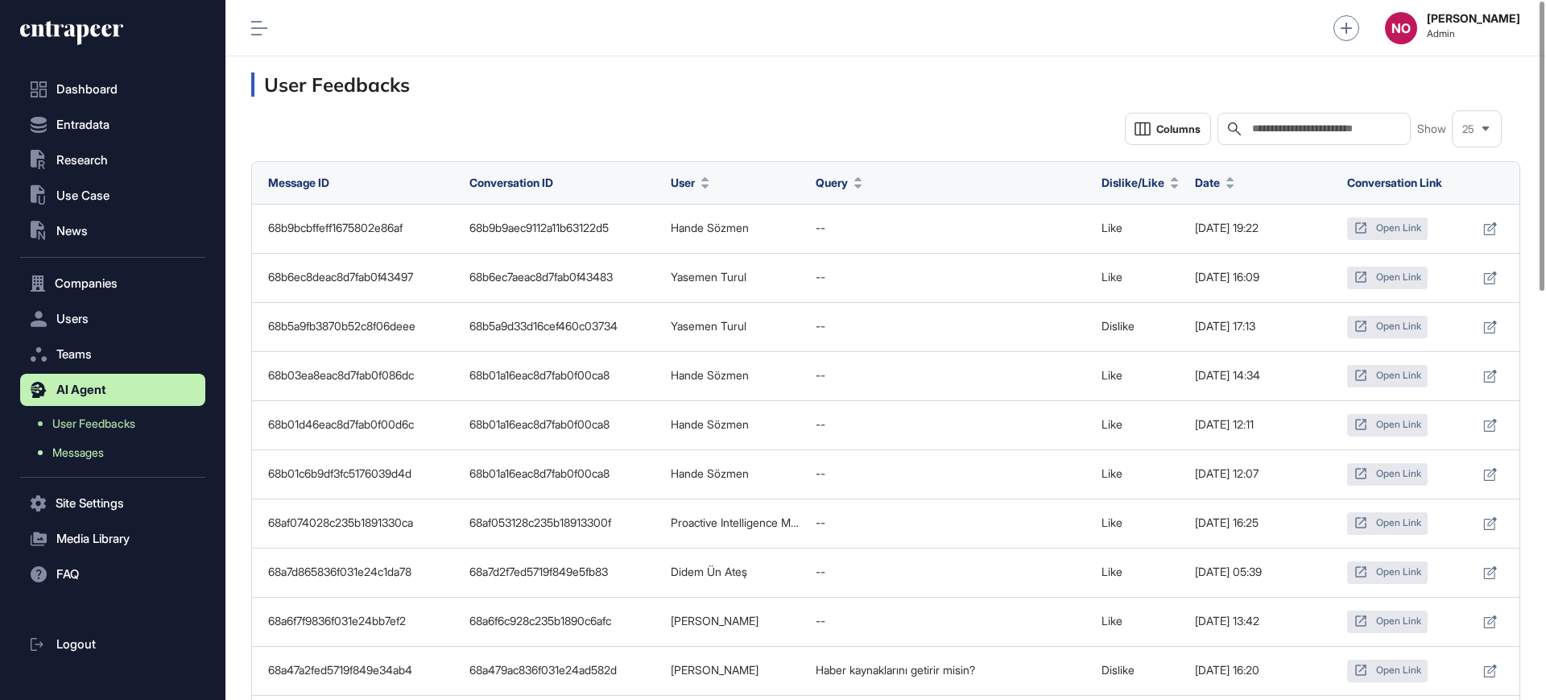
click at [84, 446] on span "Messages" at bounding box center [78, 452] width 52 height 13
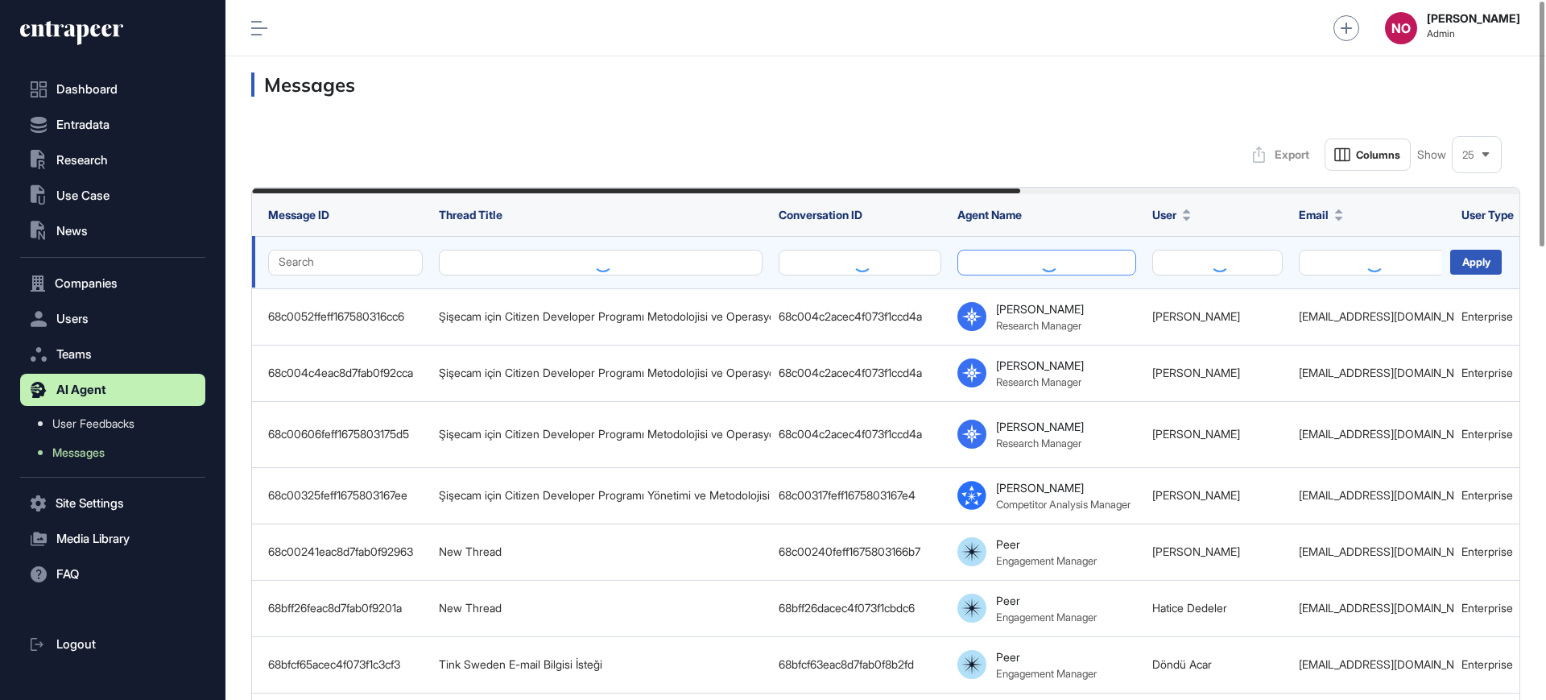
click at [1014, 259] on button at bounding box center [1046, 263] width 179 height 26
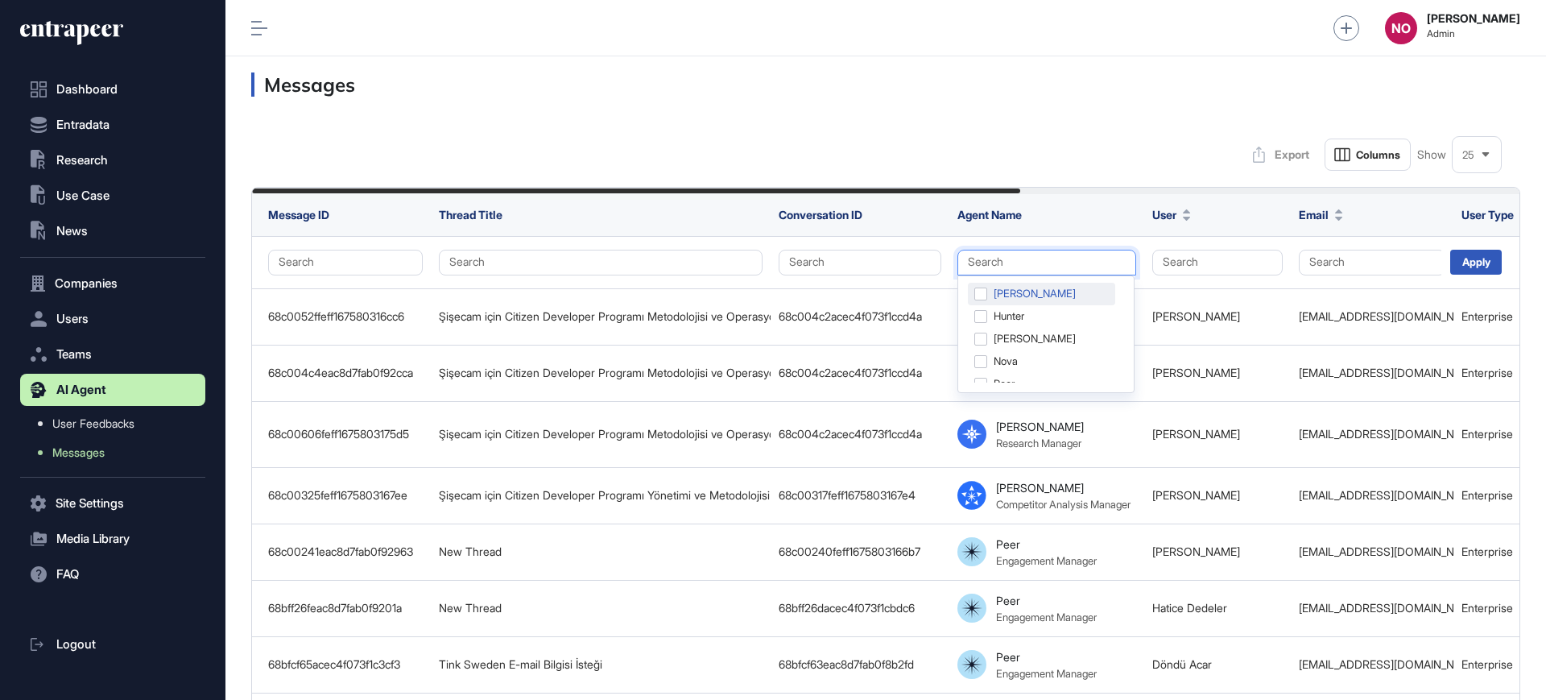
click at [1015, 288] on div "[PERSON_NAME]" at bounding box center [1041, 294] width 147 height 23
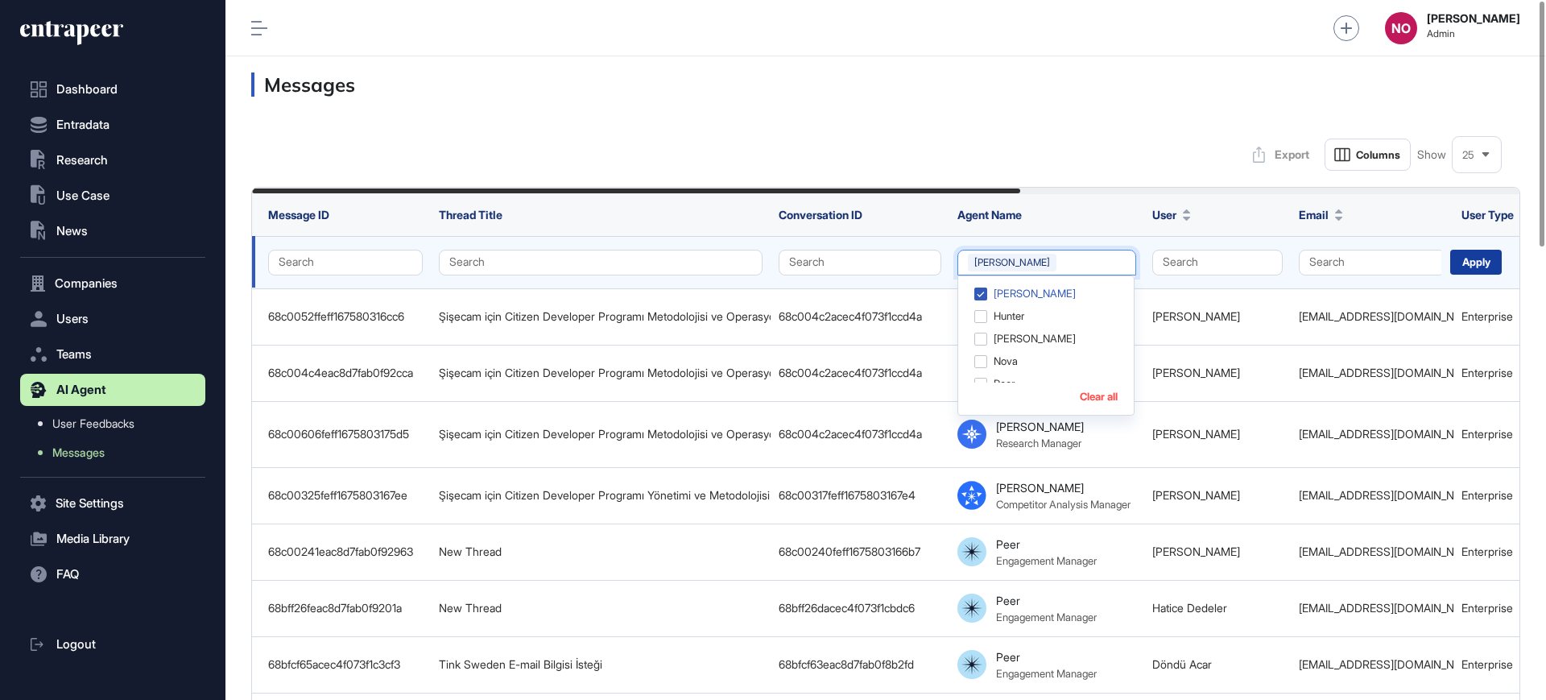
click at [1454, 264] on div "Apply" at bounding box center [1476, 262] width 52 height 25
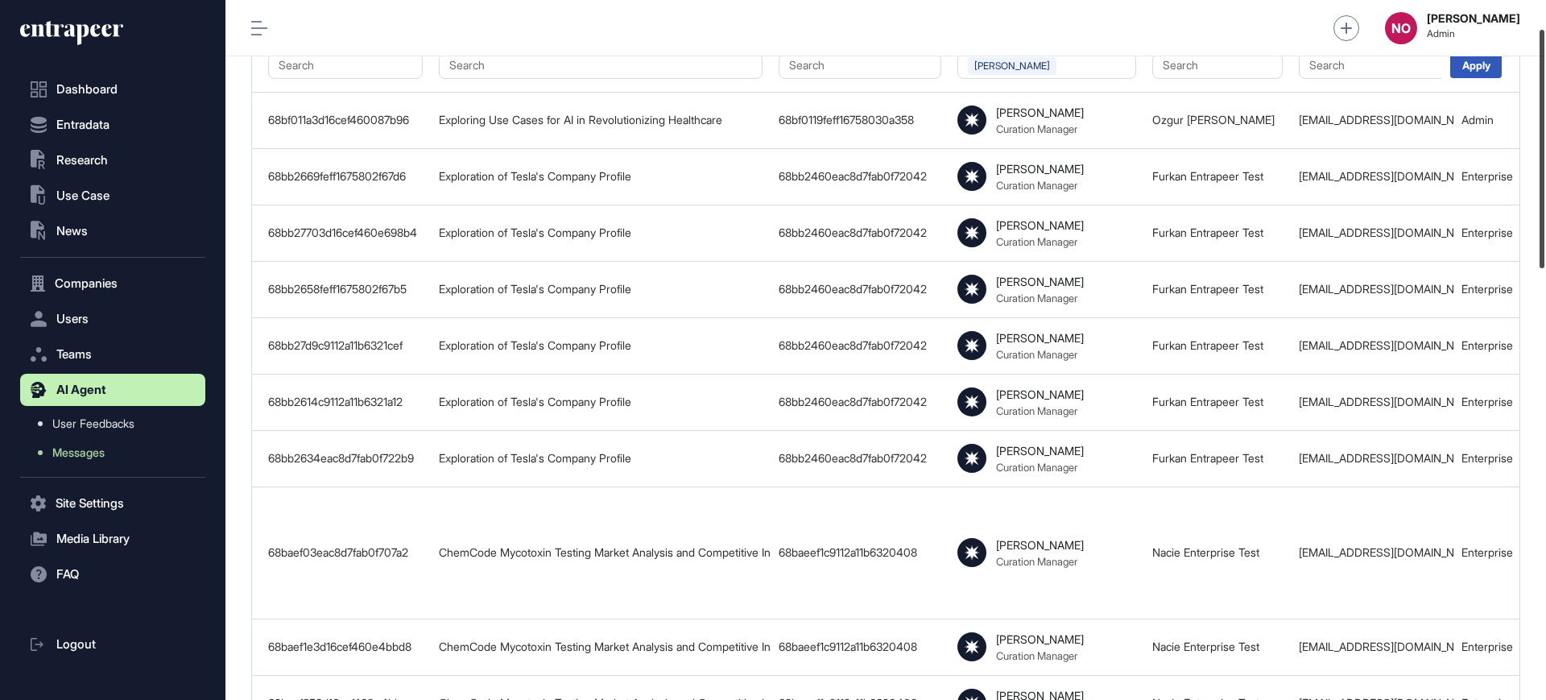
scroll to position [23, 0]
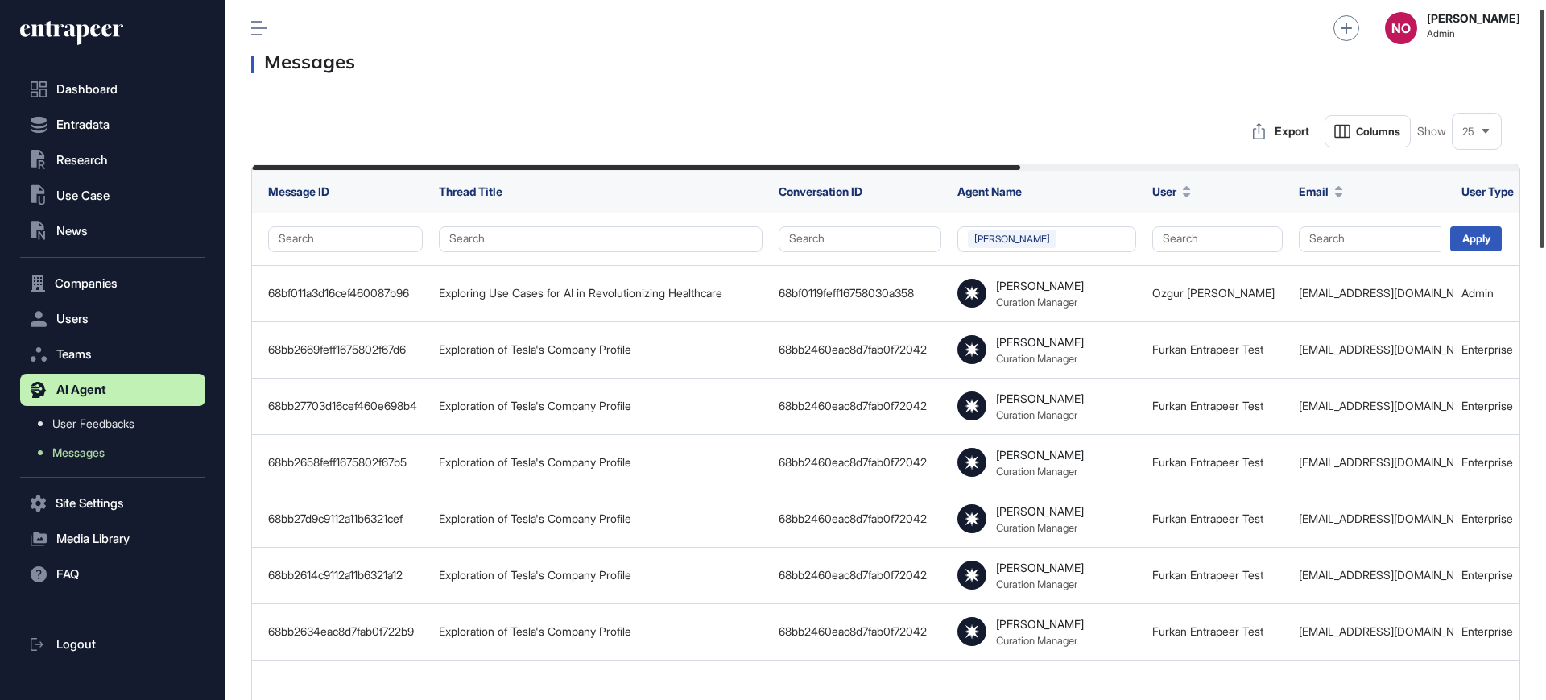
click at [1545, 204] on div at bounding box center [1542, 129] width 5 height 238
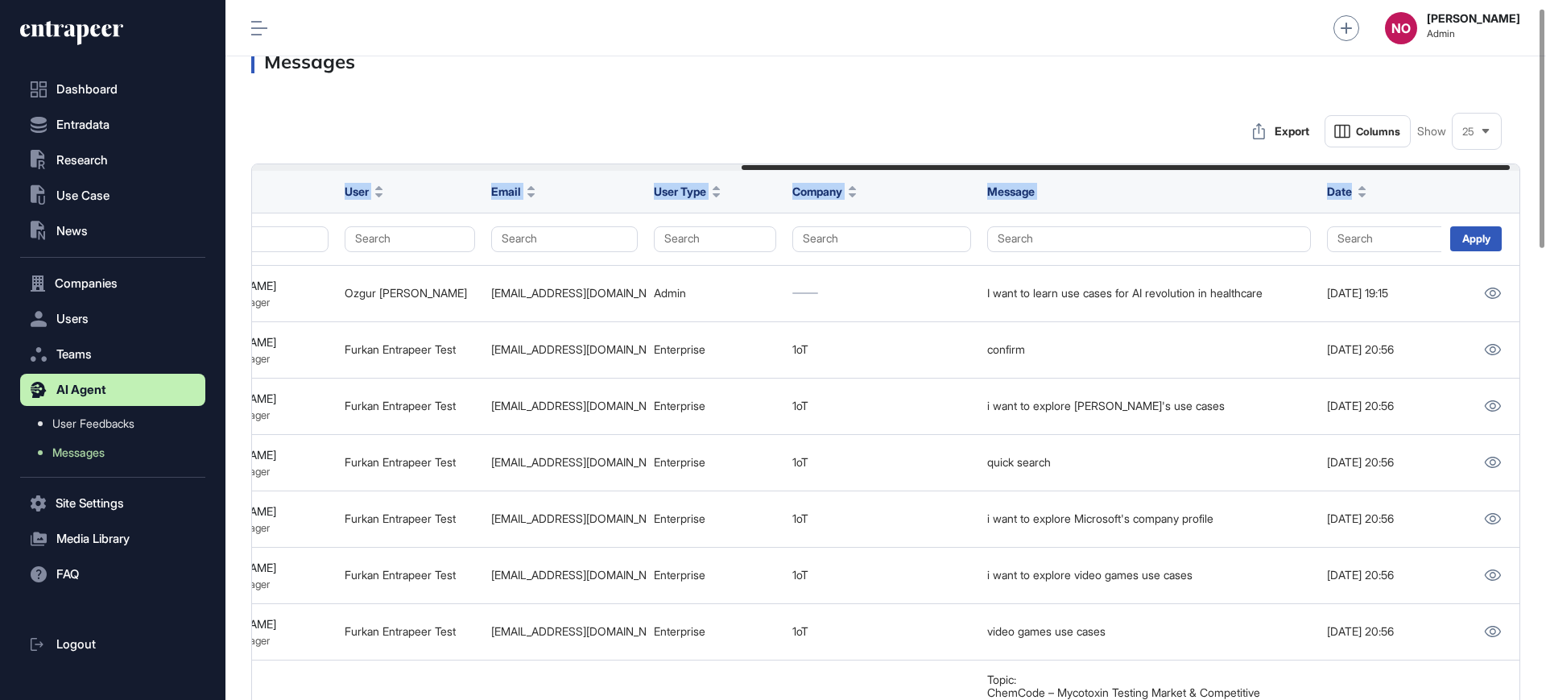
scroll to position [0, 824]
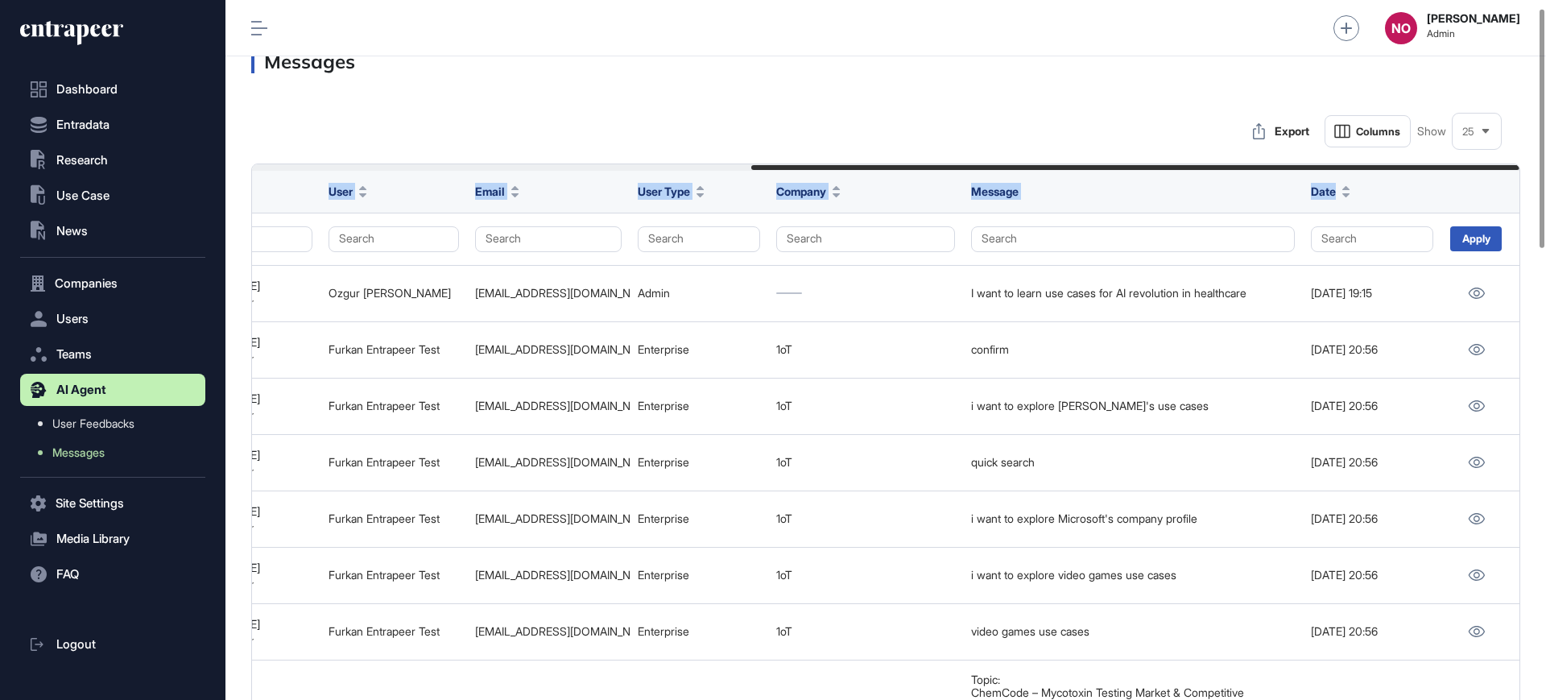
drag, startPoint x: 896, startPoint y: 169, endPoint x: 1400, endPoint y: 192, distance: 504.6
click at [1050, 86] on div "Messages" at bounding box center [885, 61] width 1321 height 56
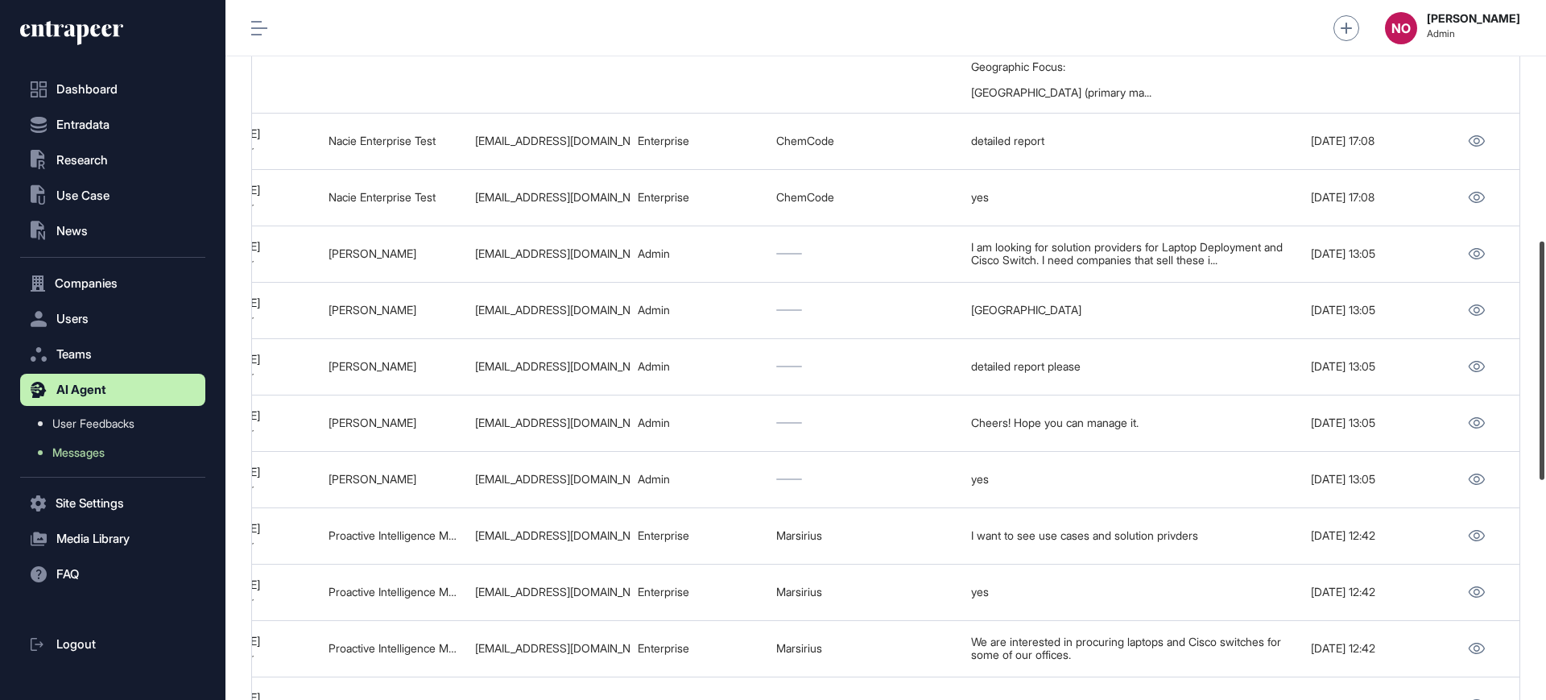
scroll to position [712, 0]
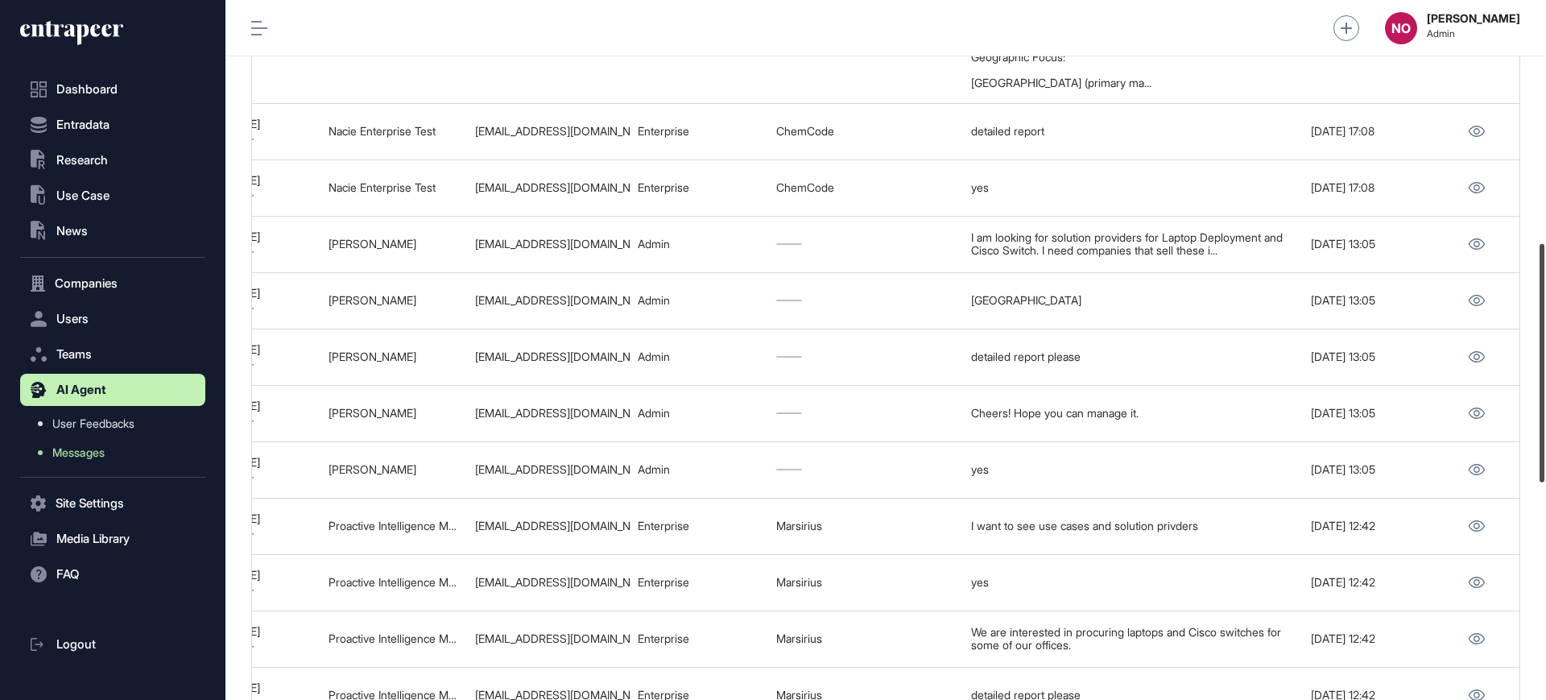
drag, startPoint x: 1545, startPoint y: 194, endPoint x: 1523, endPoint y: 420, distance: 226.6
click at [1523, 420] on div "Admin Dashboard Dashboard Profile My Content Request More Data NO Naciye Ozcan …" at bounding box center [885, 350] width 1321 height 700
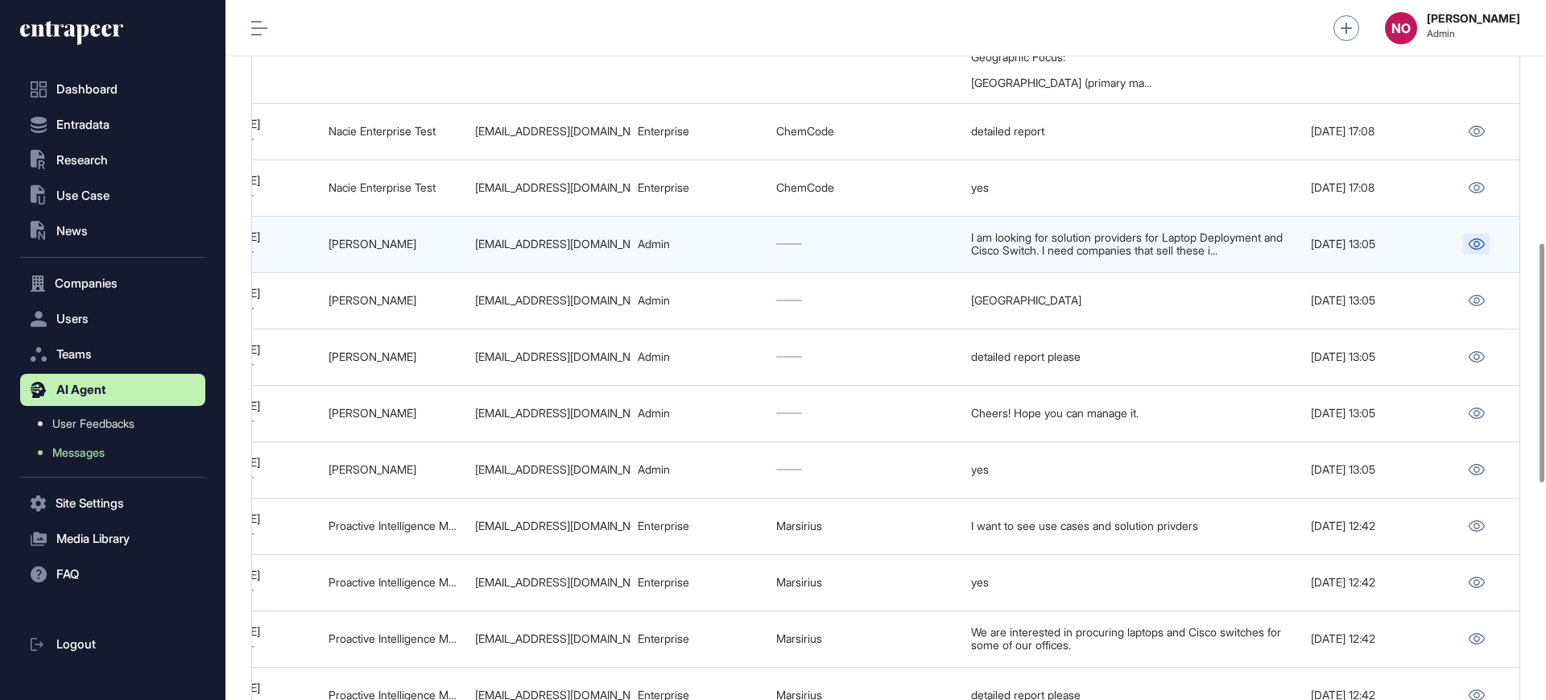
click at [1480, 245] on icon at bounding box center [1476, 243] width 17 height 11
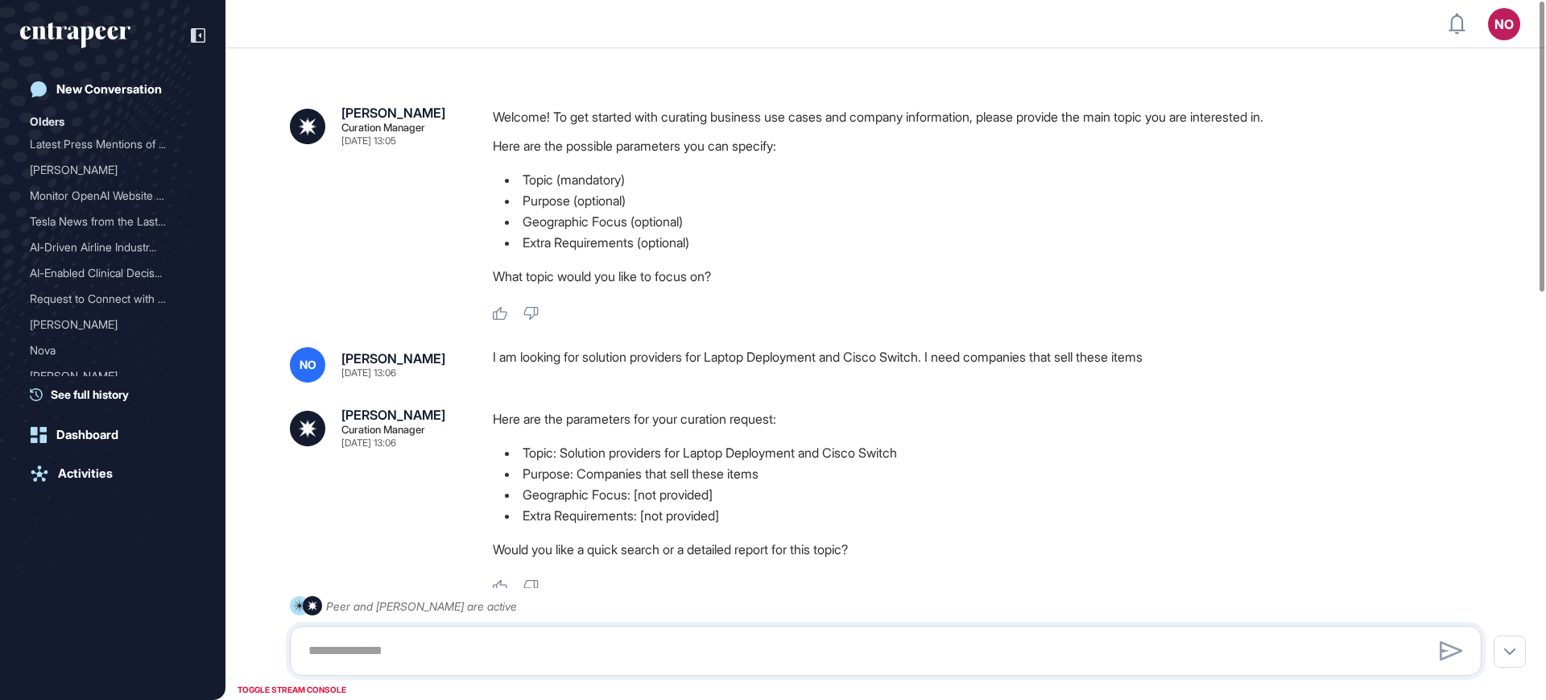
click at [502, 357] on div "I am looking for solution providers for Laptop Deployment and Cisco Switch. I n…" at bounding box center [994, 364] width 1002 height 35
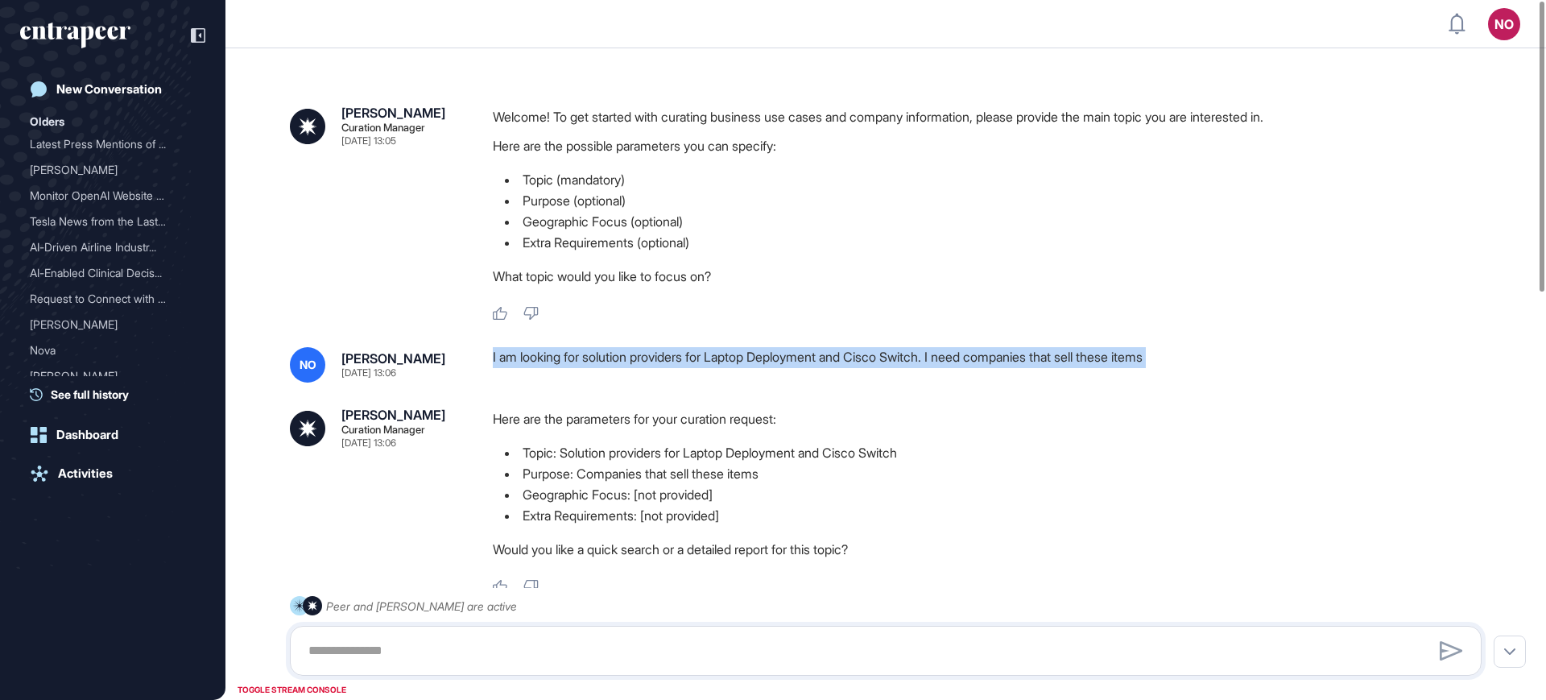
click at [502, 357] on div "I am looking for solution providers for Laptop Deployment and Cisco Switch. I n…" at bounding box center [994, 364] width 1002 height 35
copy div "I am looking for solution providers for Laptop Deployment and Cisco Switch. I n…"
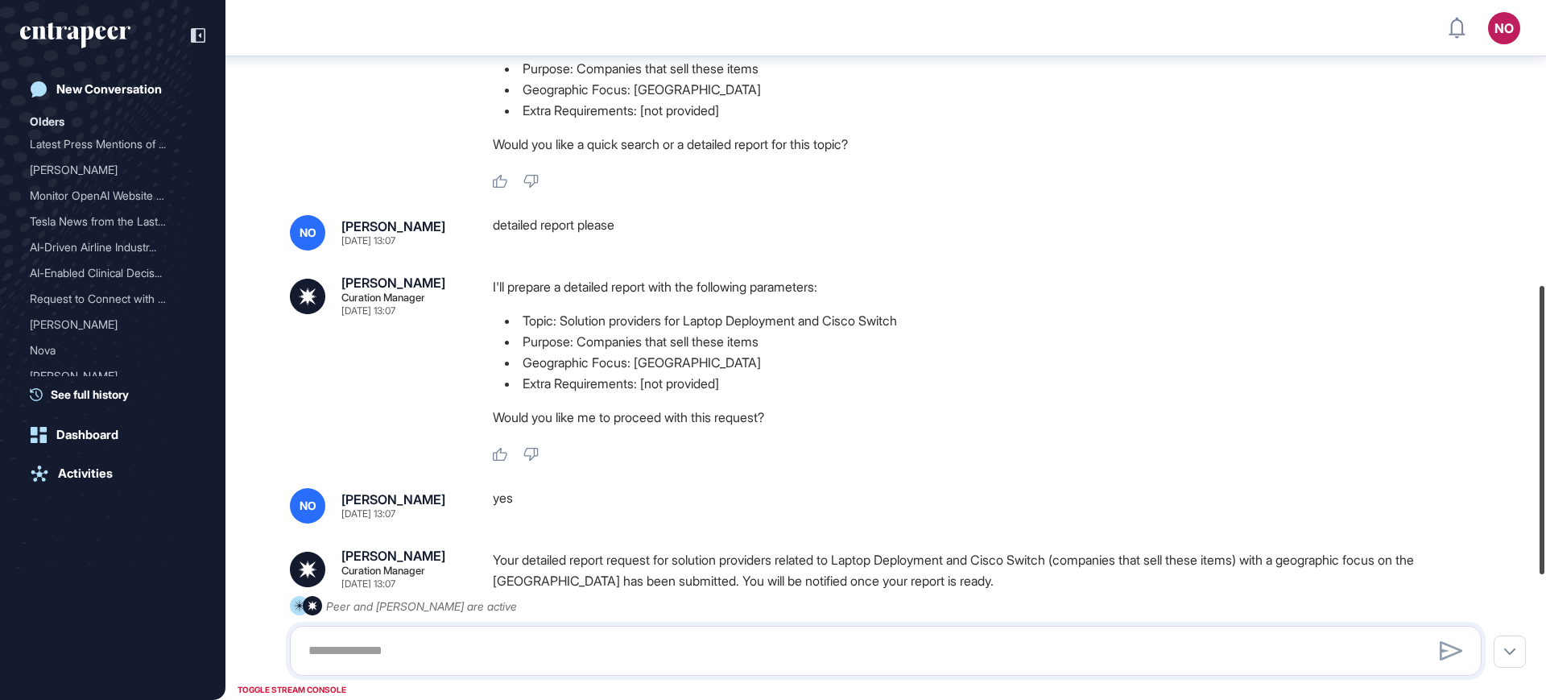
scroll to position [690, 0]
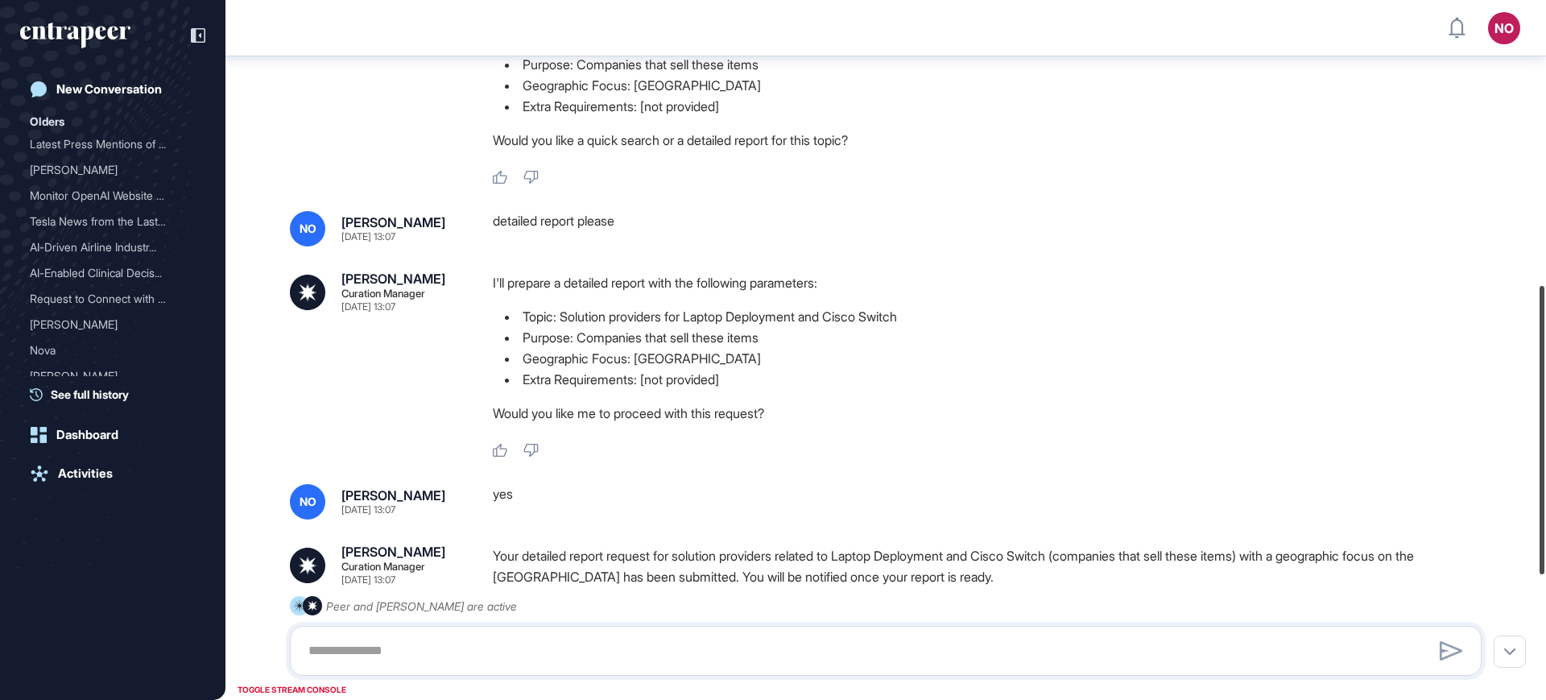
drag, startPoint x: 1545, startPoint y: 223, endPoint x: 1545, endPoint y: 507, distance: 284.3
click at [1545, 507] on div at bounding box center [1542, 430] width 5 height 288
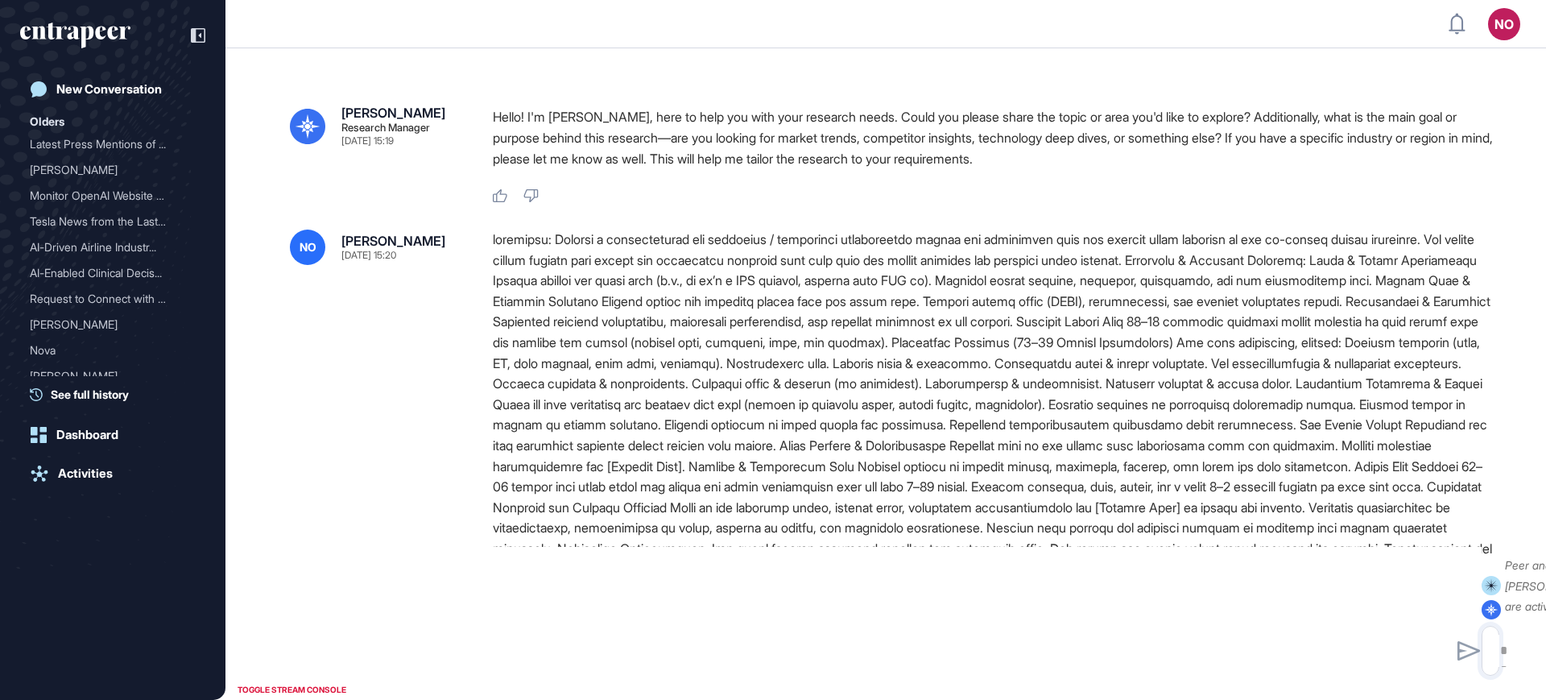
type input "**********"
type input "*"
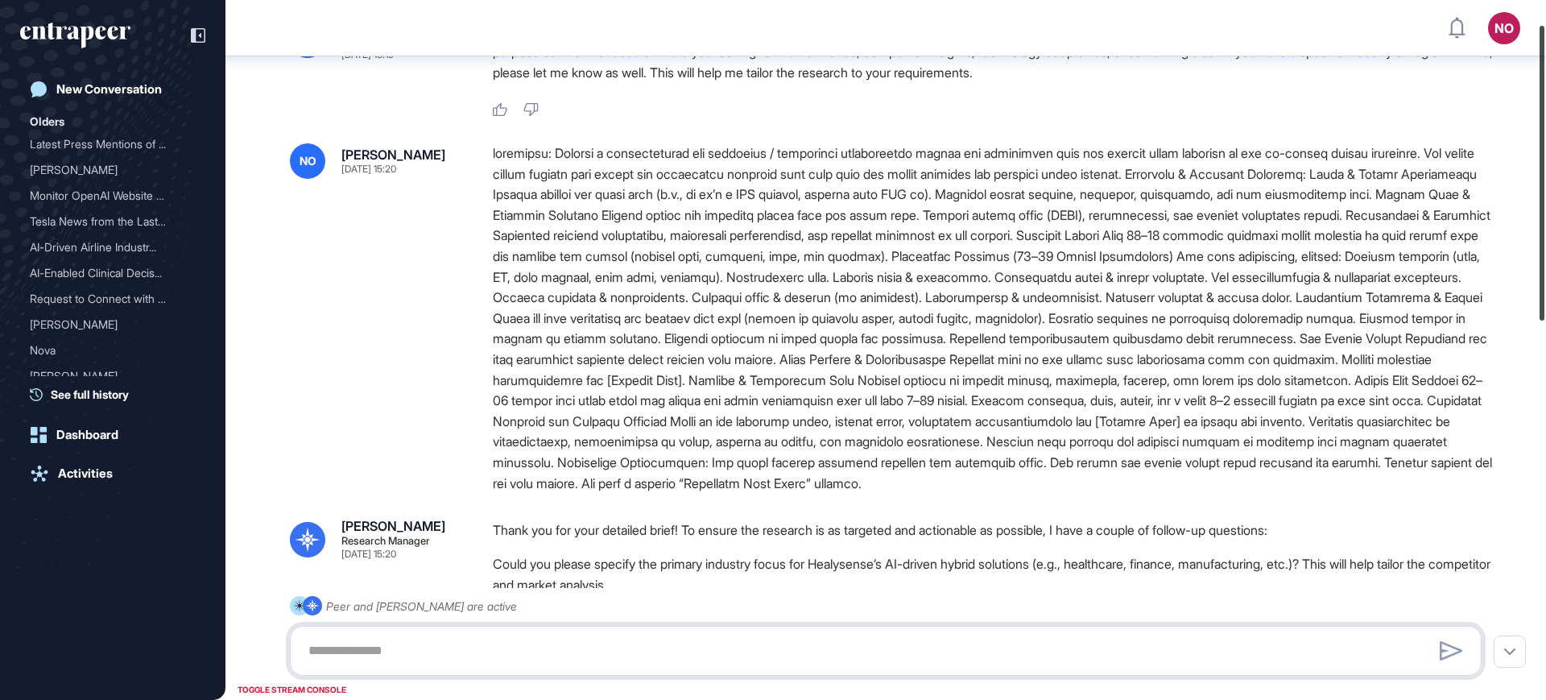
scroll to position [57, 0]
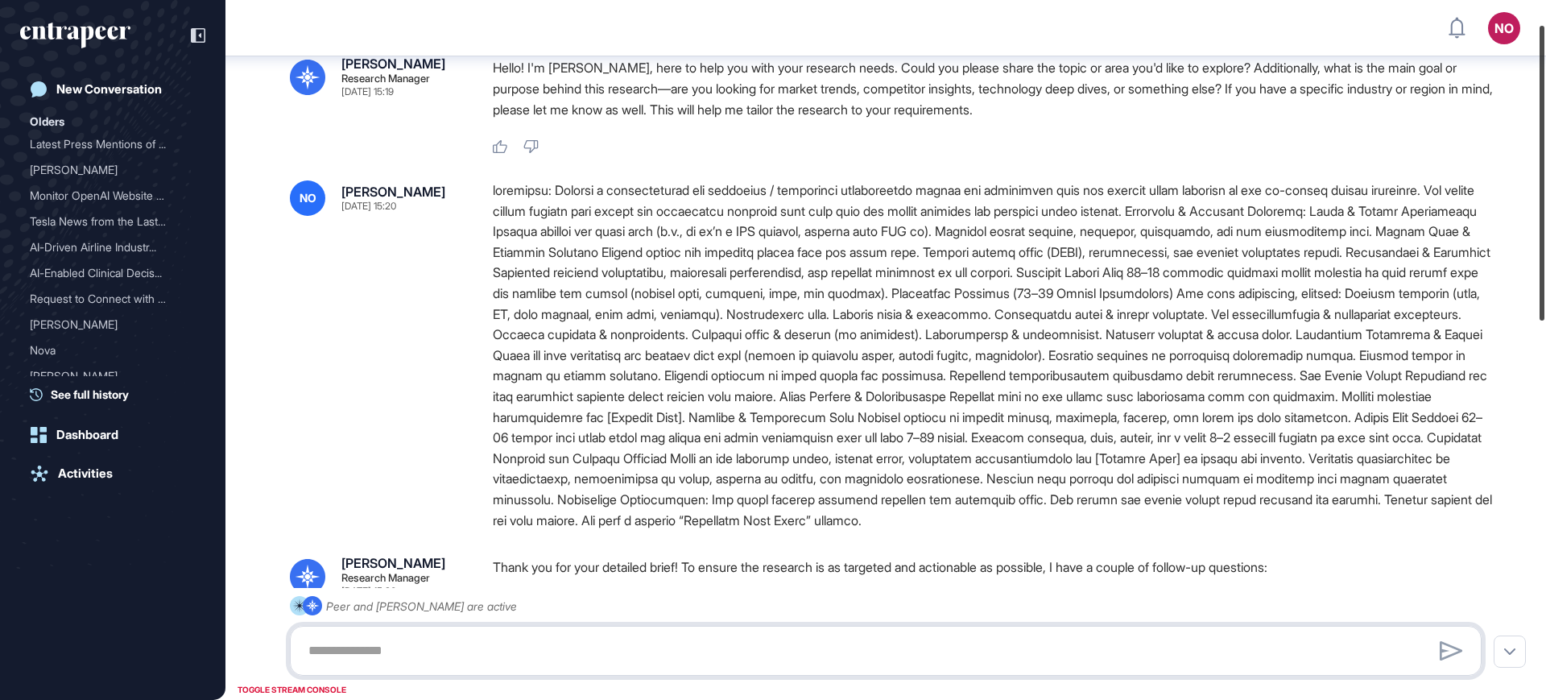
drag, startPoint x: 1545, startPoint y: 180, endPoint x: 1545, endPoint y: 202, distance: 21.7
click at [1545, 202] on div at bounding box center [1542, 173] width 5 height 295
click at [557, 192] on div at bounding box center [994, 355] width 1002 height 350
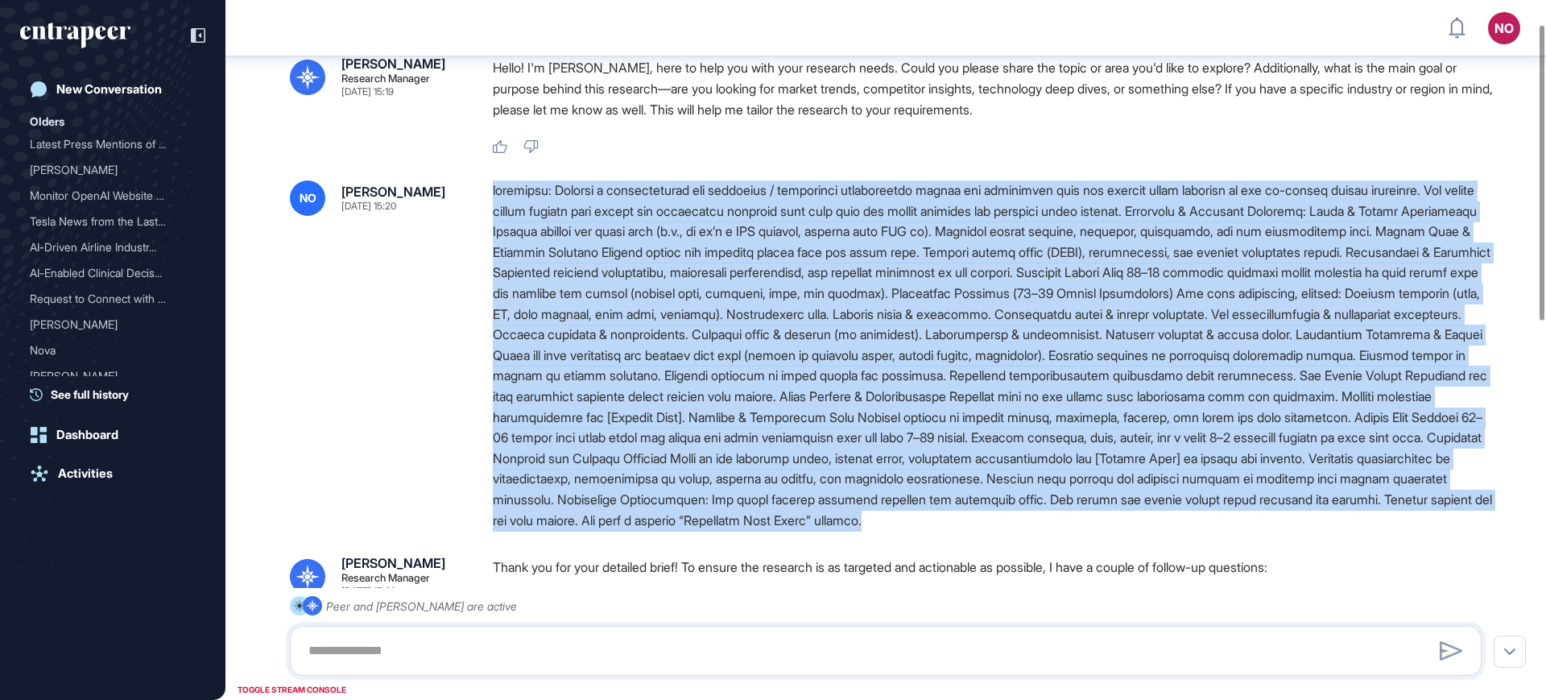
drag, startPoint x: 490, startPoint y: 192, endPoint x: 1029, endPoint y: 558, distance: 652.2
copy div "objective: Prepare a comprehensive due diligence / competitor intelligence repo…"
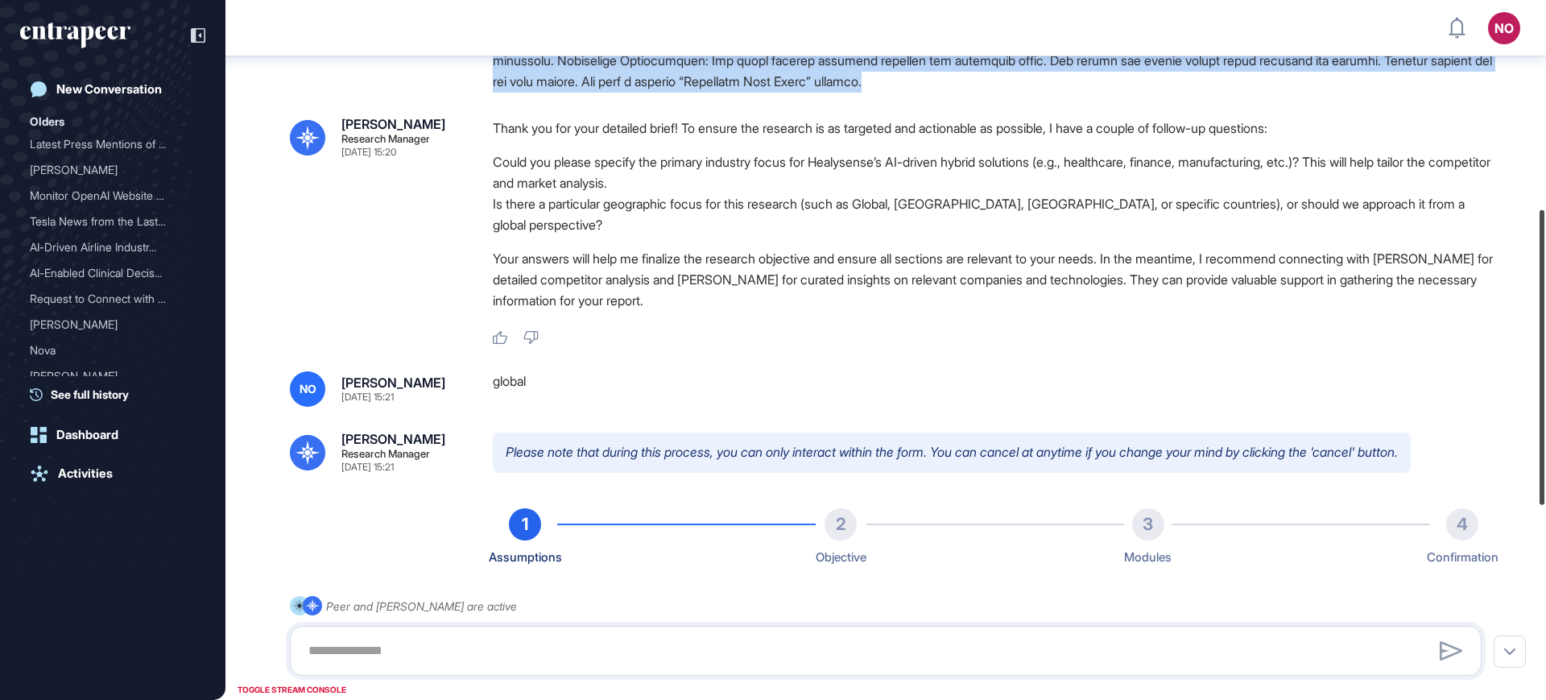
scroll to position [502, 0]
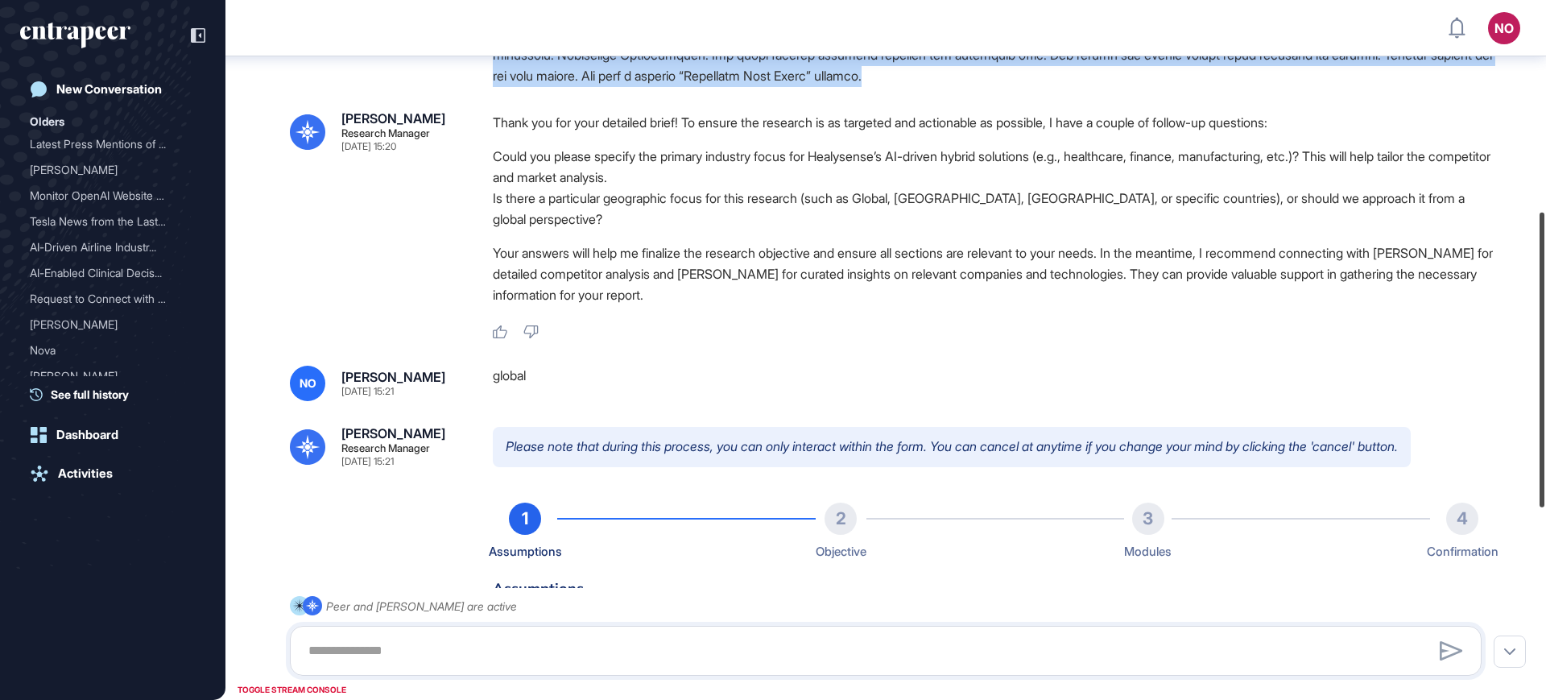
drag, startPoint x: 1545, startPoint y: 167, endPoint x: 1545, endPoint y: 333, distance: 166.7
click at [1545, 333] on div at bounding box center [1542, 360] width 5 height 295
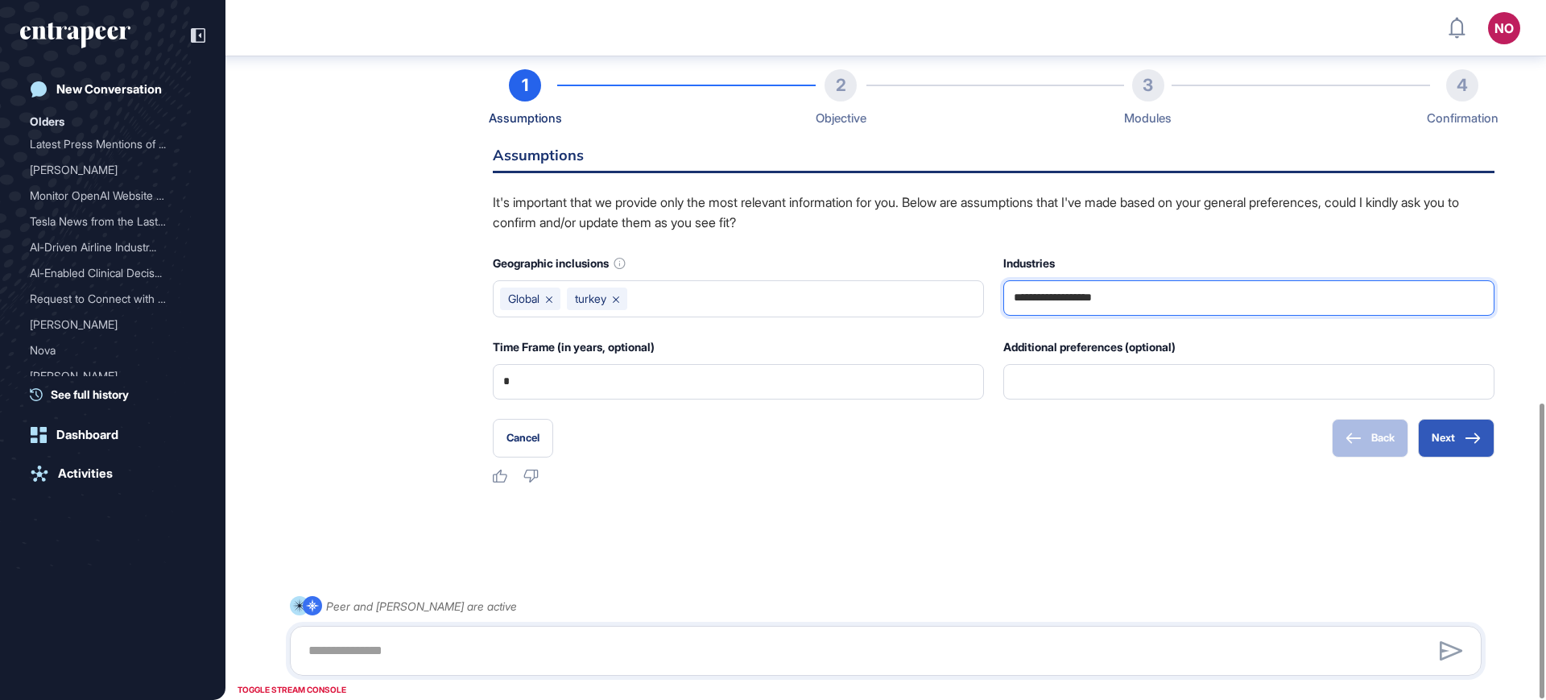
click at [1043, 305] on input "**********" at bounding box center [1249, 298] width 470 height 34
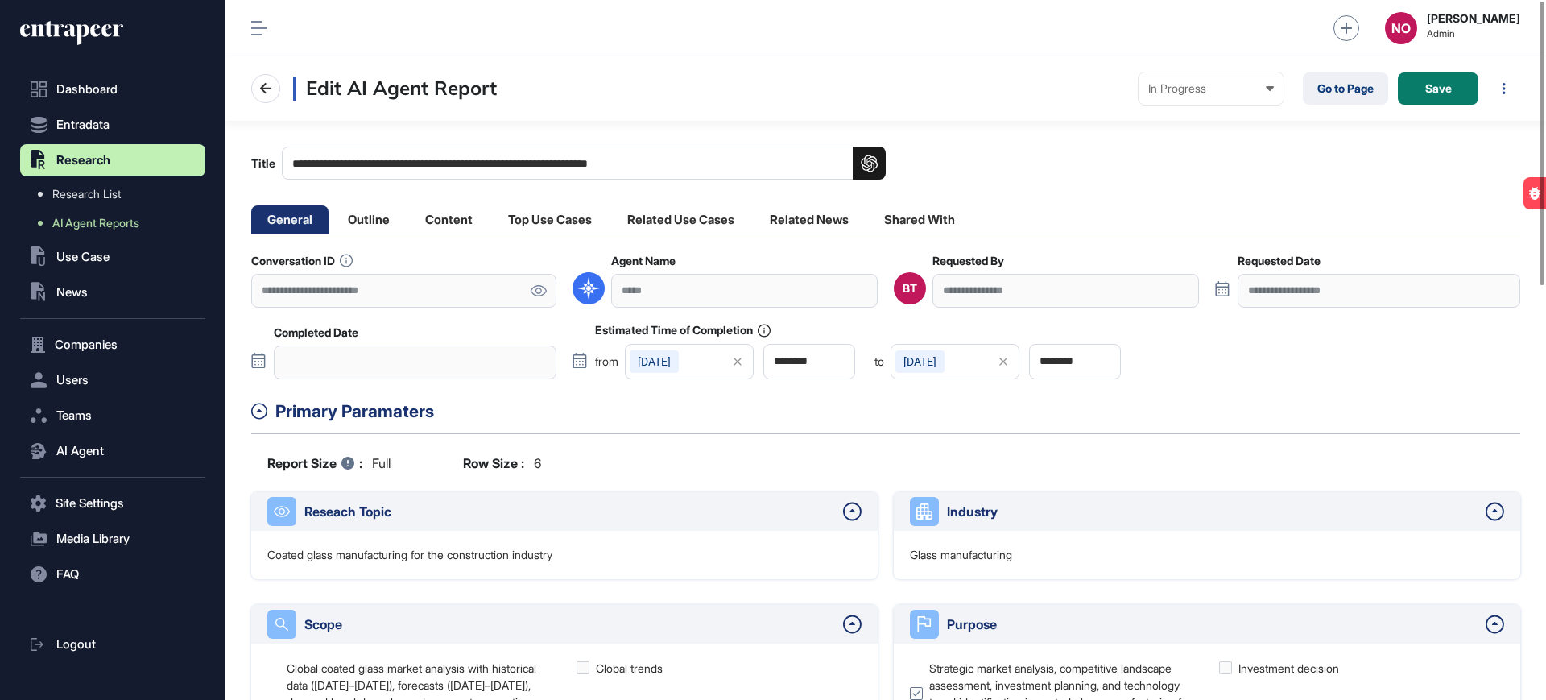
click at [536, 287] on icon at bounding box center [538, 290] width 17 height 11
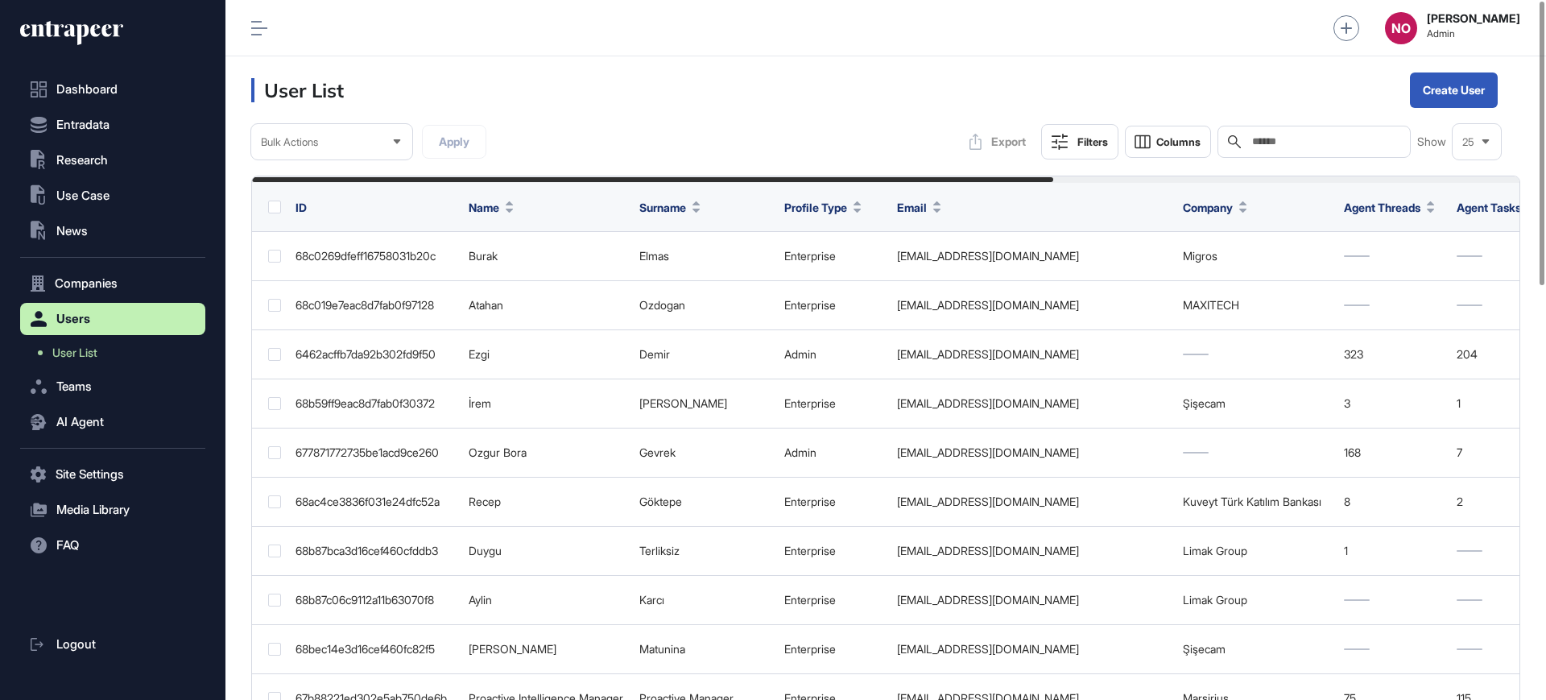
click at [1295, 137] on input "text" at bounding box center [1326, 141] width 150 height 13
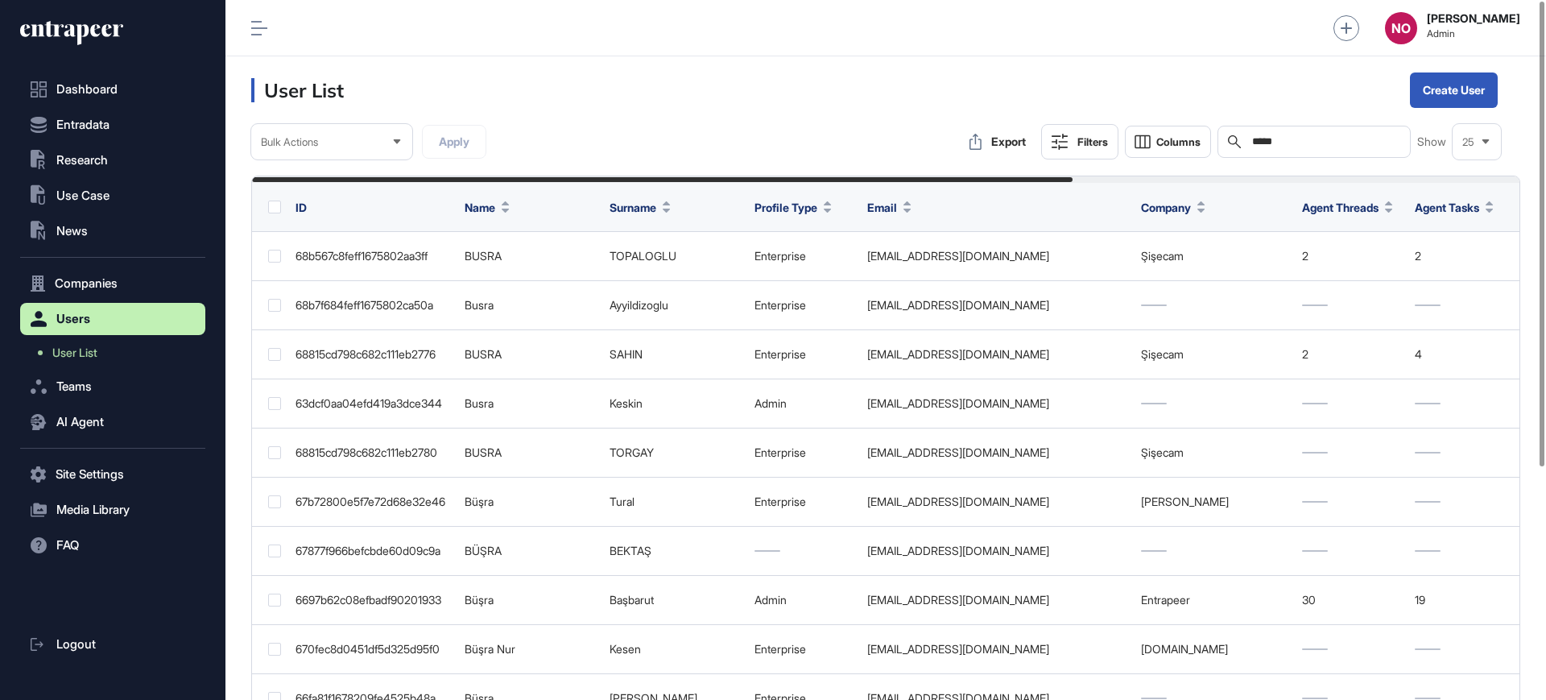
click at [1305, 141] on input "*****" at bounding box center [1326, 141] width 150 height 13
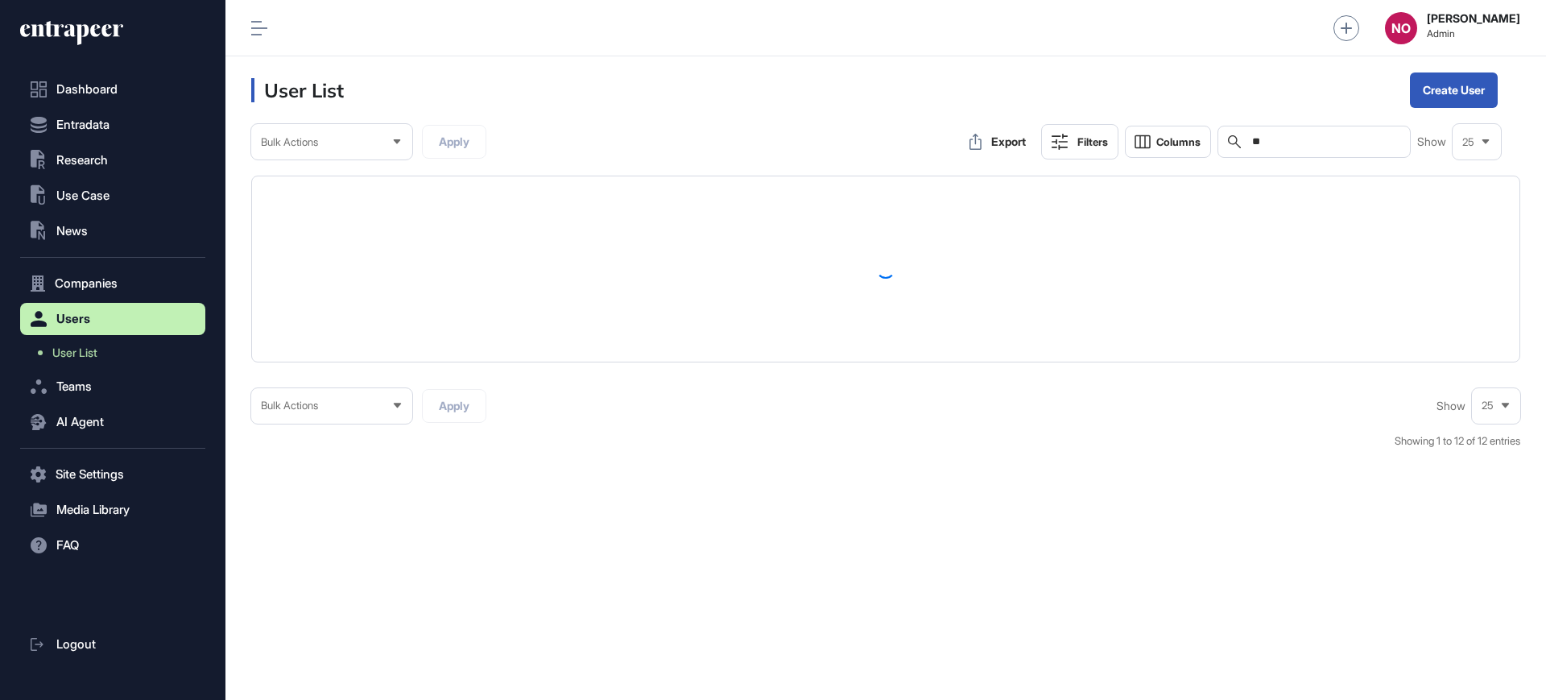
type input "*"
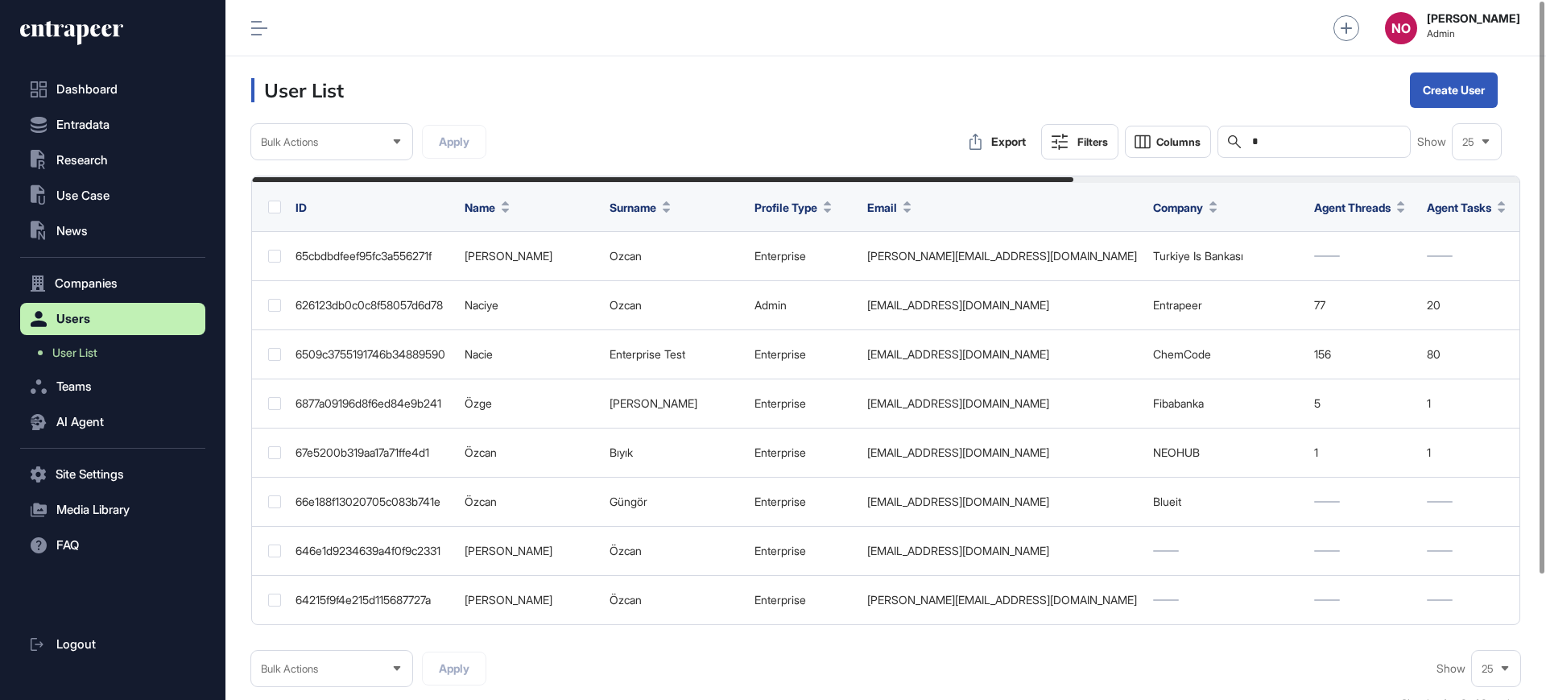
type input "**"
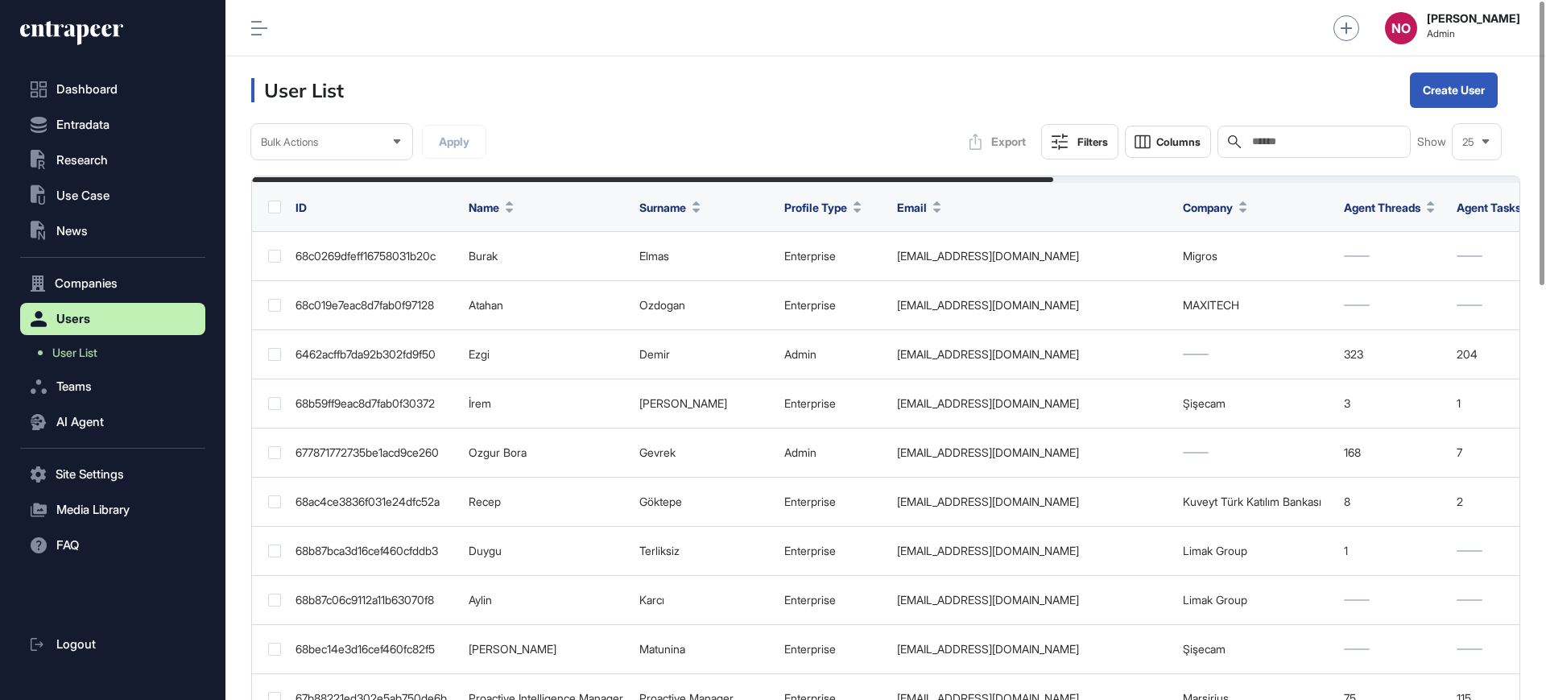
click at [1326, 149] on div "Search" at bounding box center [1314, 142] width 193 height 32
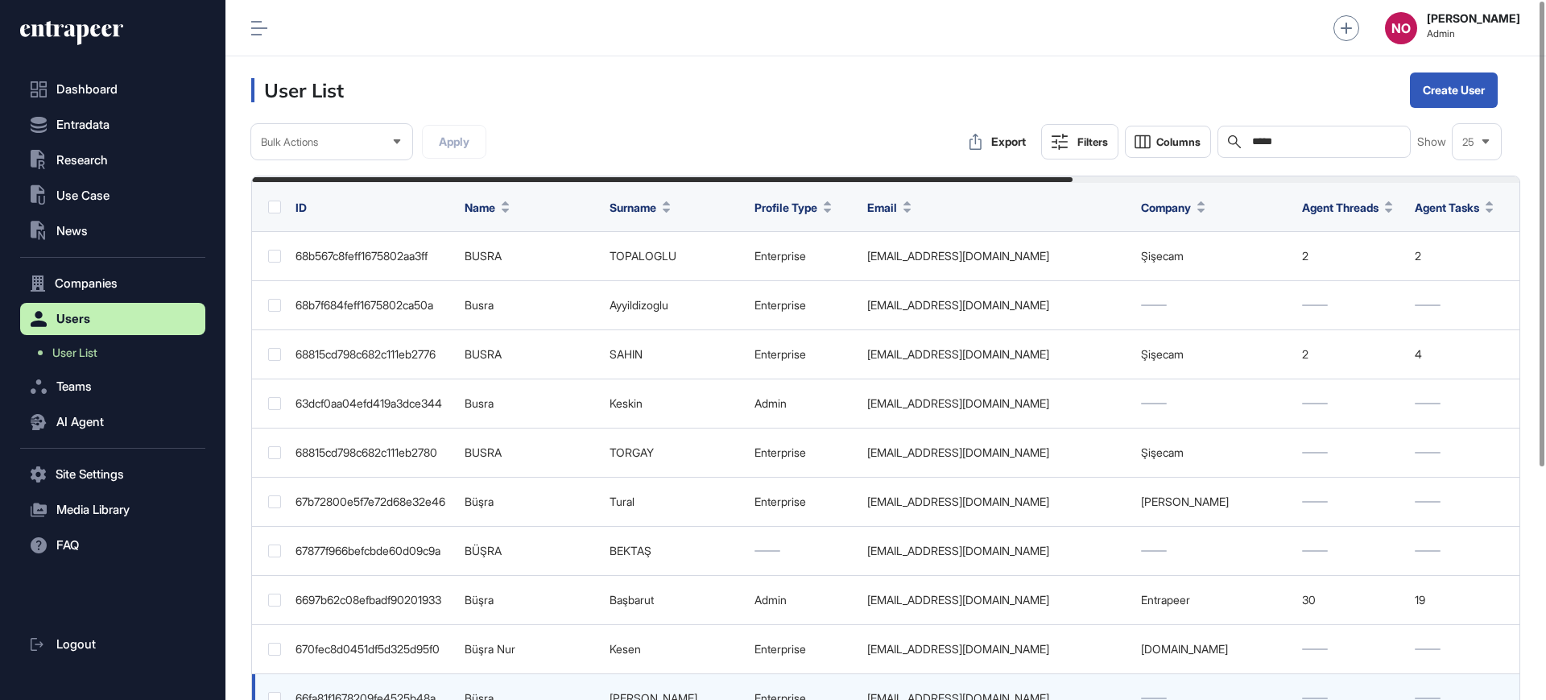
type input "*****"
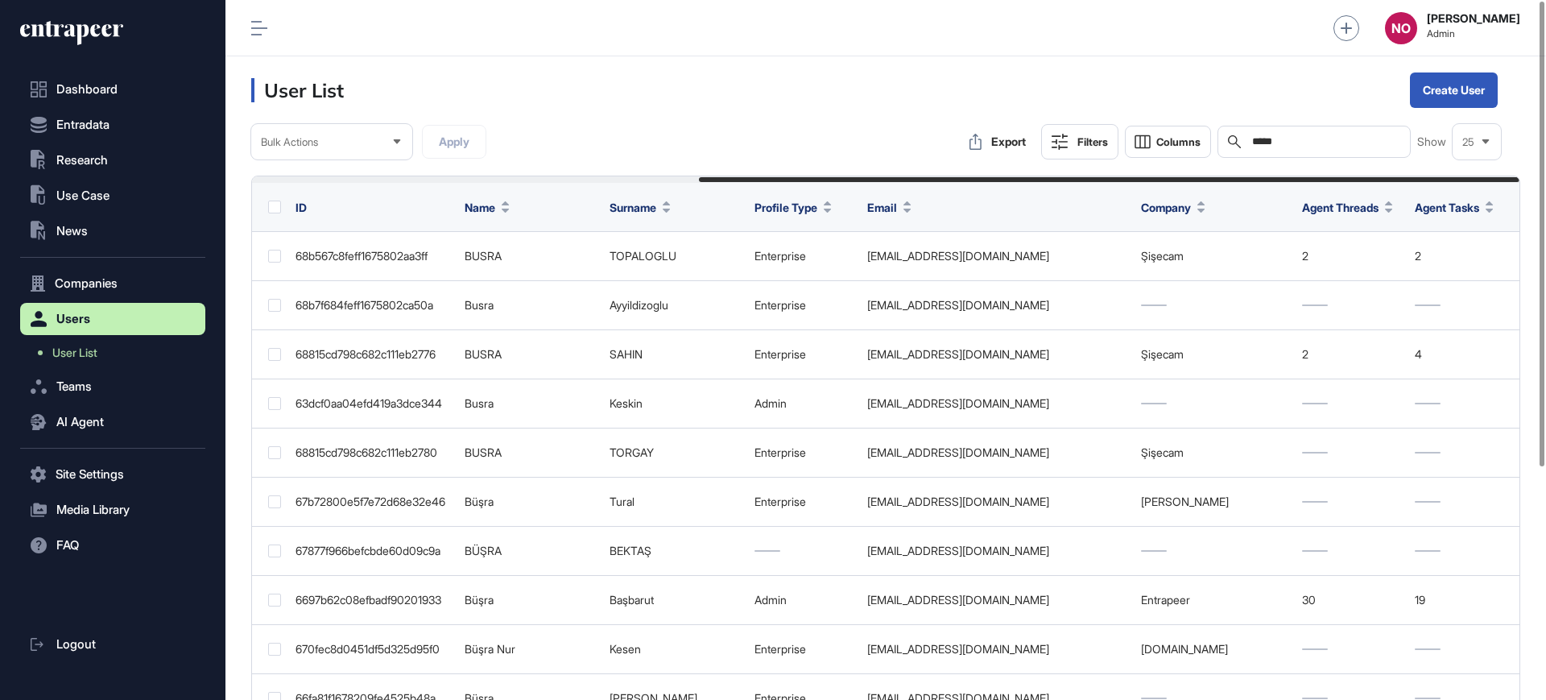
scroll to position [0, 691]
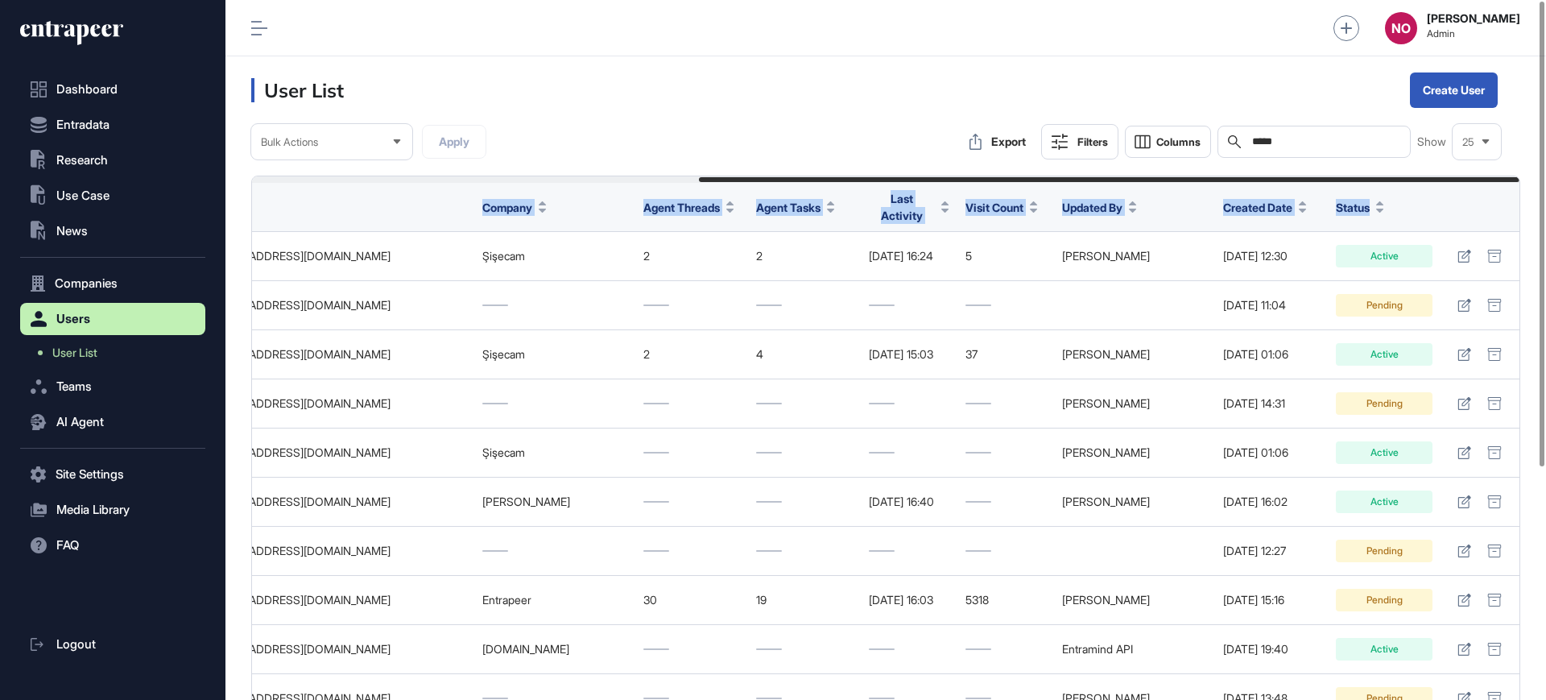
drag, startPoint x: 914, startPoint y: 182, endPoint x: 1466, endPoint y: 191, distance: 551.7
click at [1466, 191] on div "ID Name Surname Profile Type Email Company Agent Threads Agent Tasks Last Activ…" at bounding box center [885, 499] width 1269 height 646
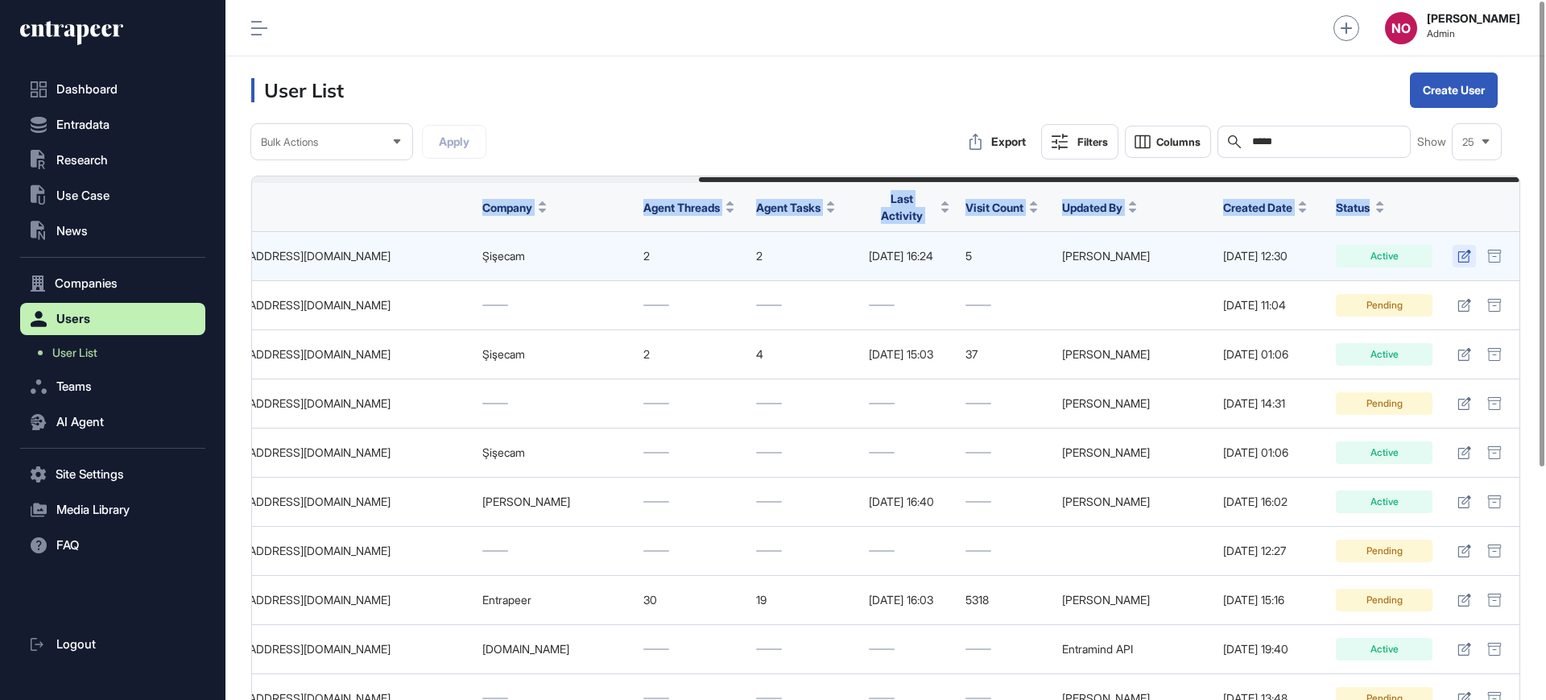
click at [1466, 257] on link at bounding box center [1464, 256] width 23 height 23
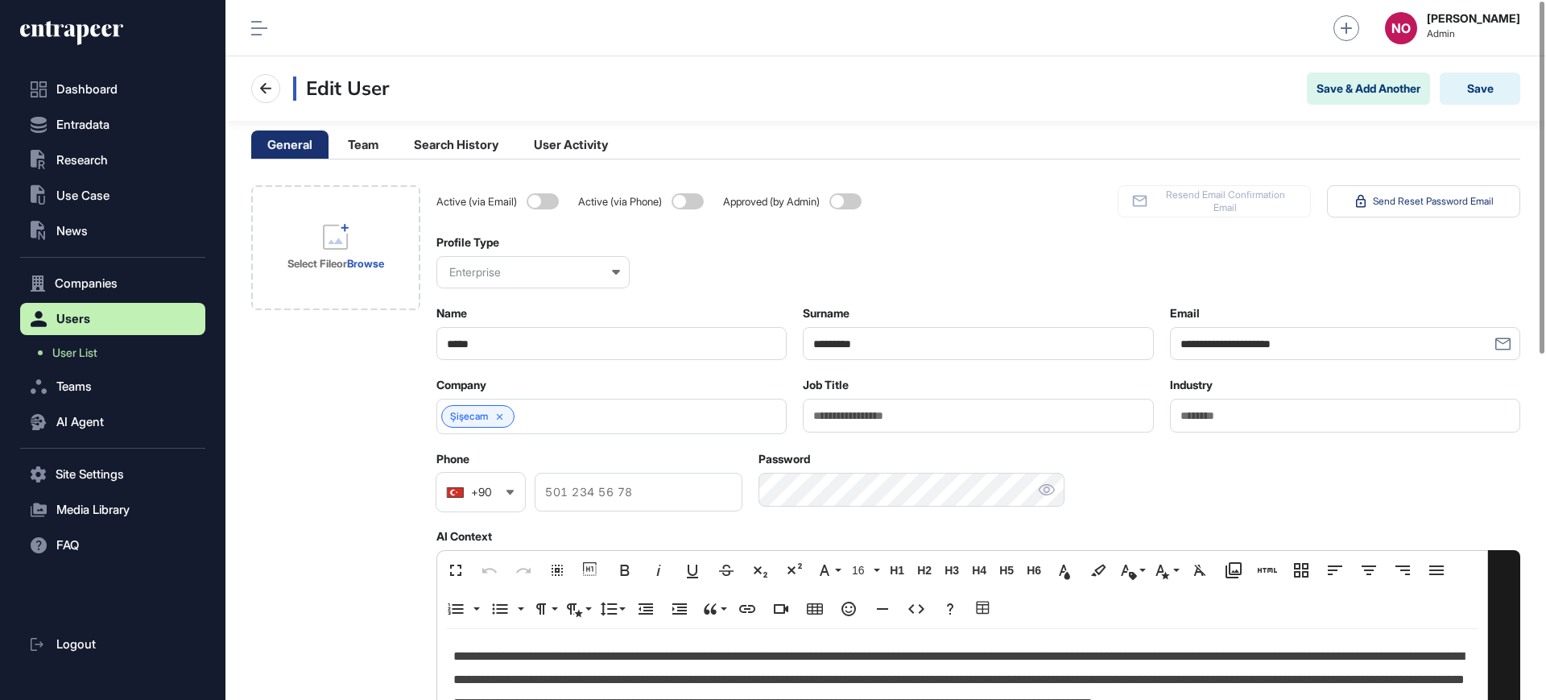
click at [811, 686] on p "**********" at bounding box center [962, 691] width 1018 height 93
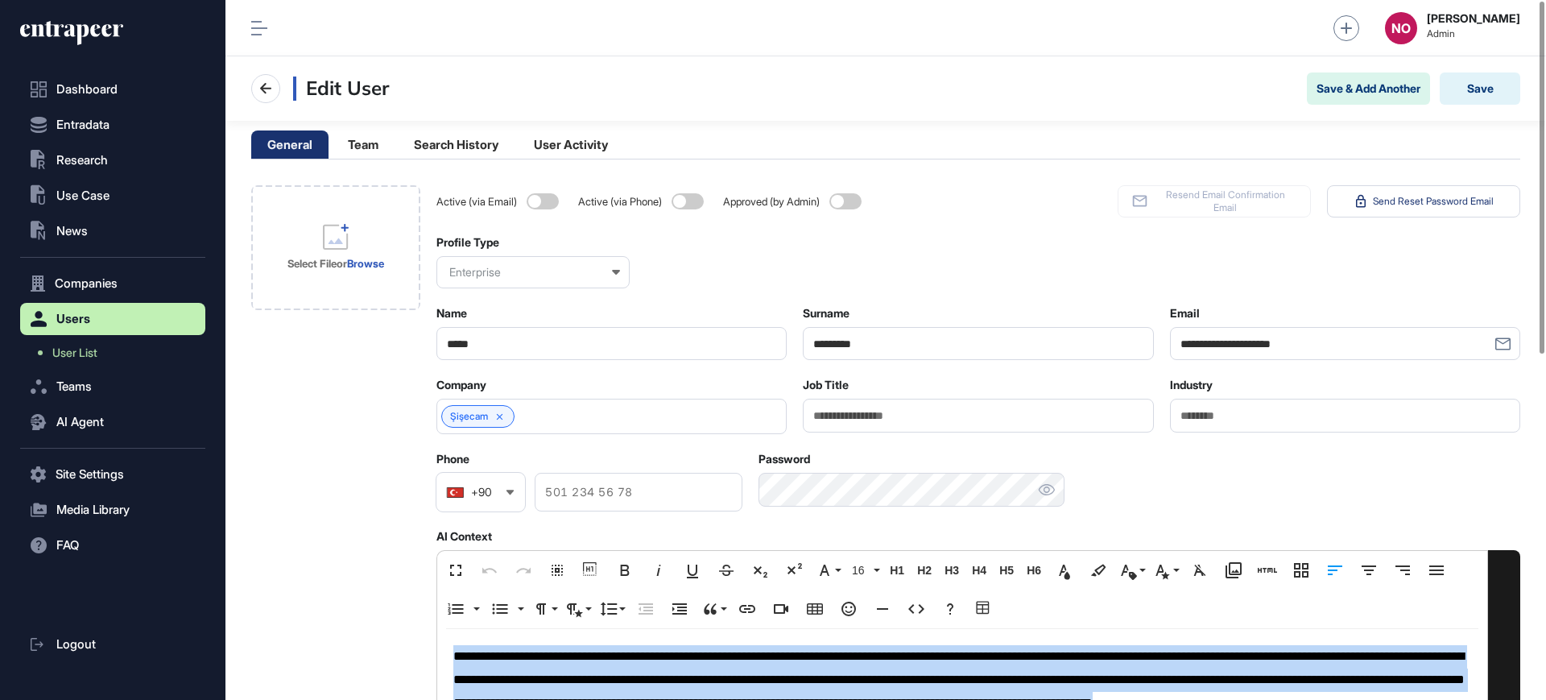
copy p "**********"
click at [77, 349] on span "User List" at bounding box center [74, 352] width 45 height 13
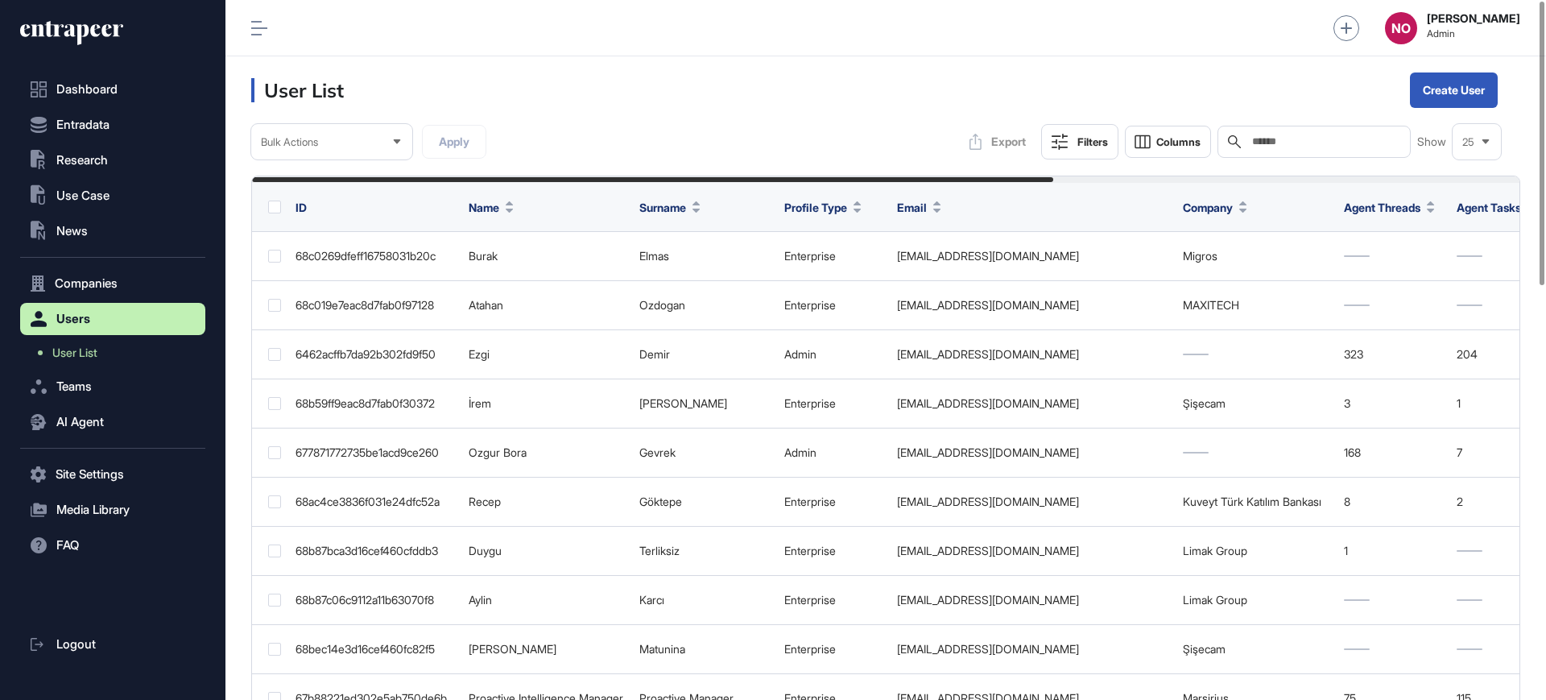
click at [1276, 137] on input "text" at bounding box center [1326, 141] width 150 height 13
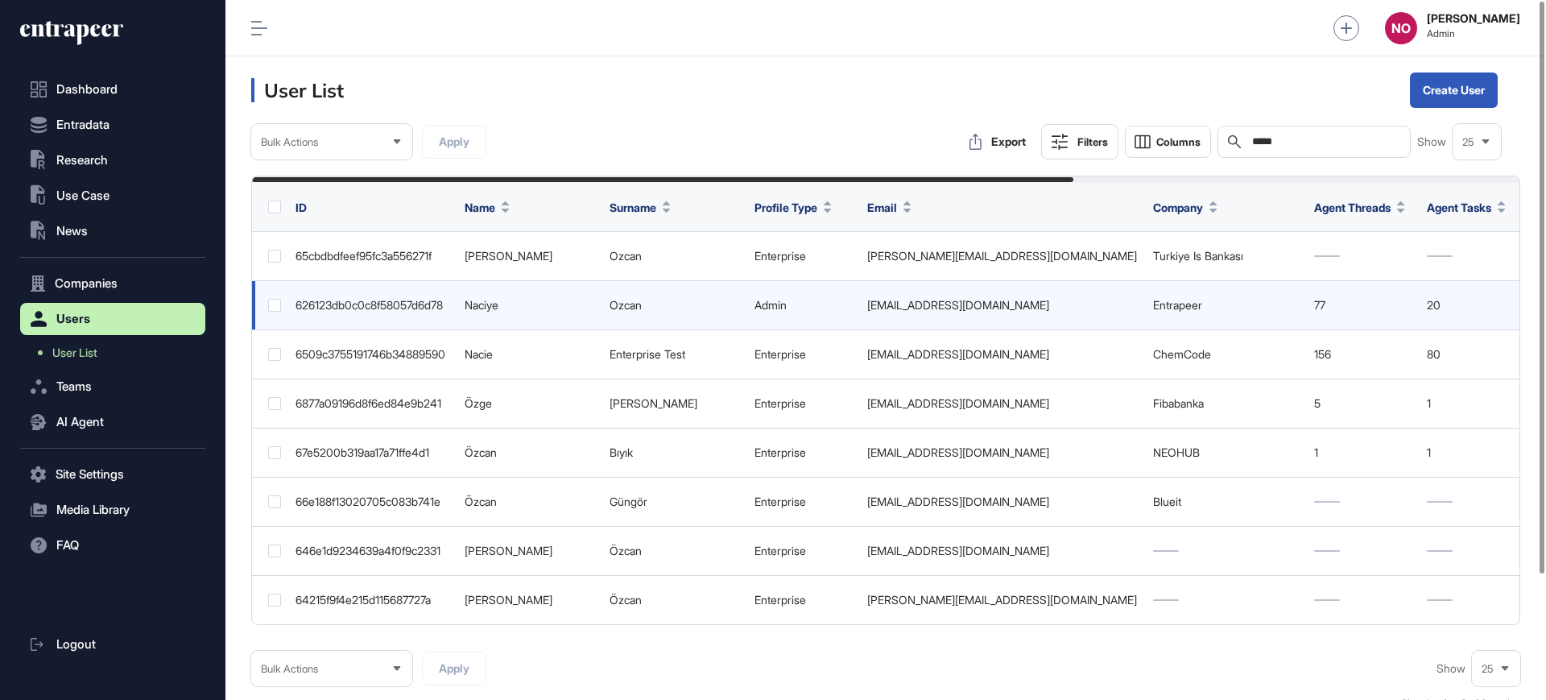
type input "*****"
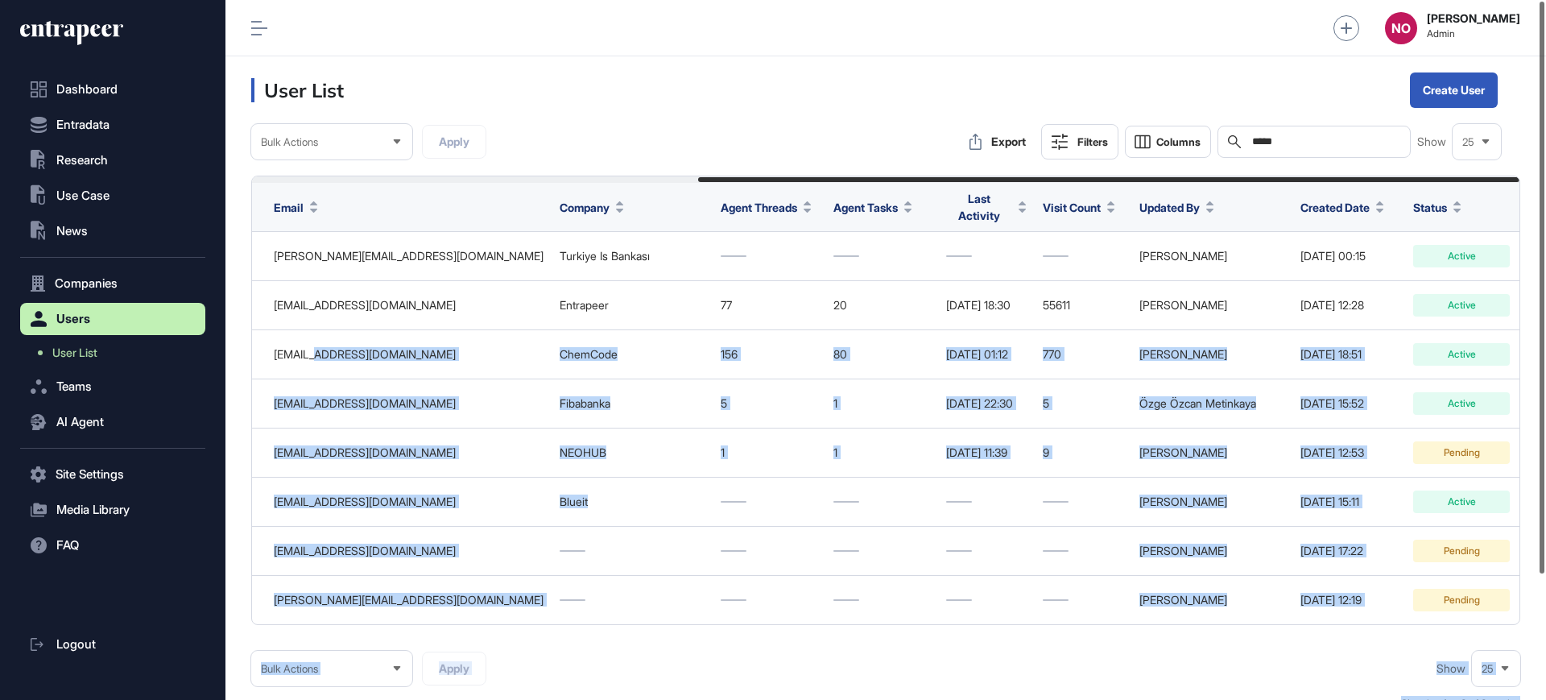
scroll to position [0, 689]
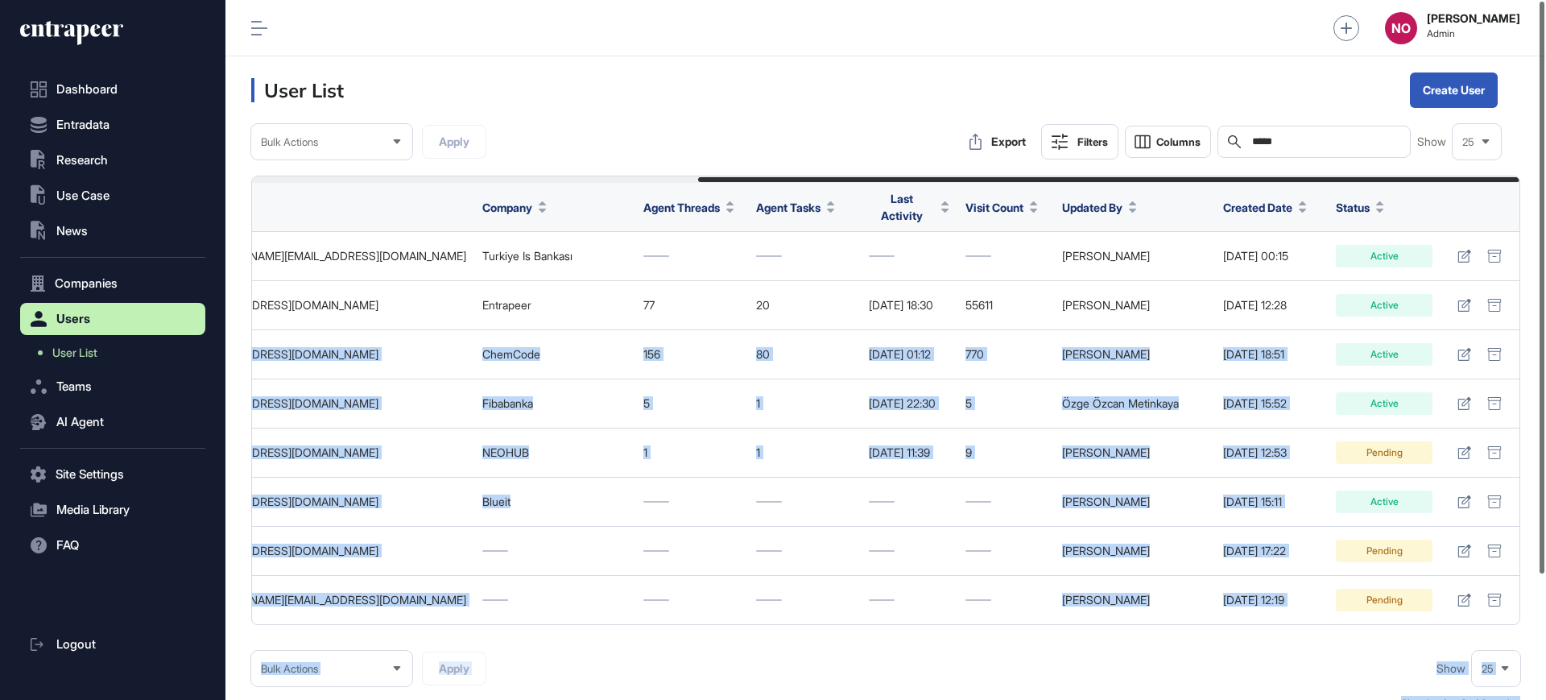
drag, startPoint x: 915, startPoint y: 345, endPoint x: 1545, endPoint y: 375, distance: 631.2
click at [1545, 375] on div "Admin Dashboard Dashboard Profile My Content Request More Data NO [PERSON_NAME]…" at bounding box center [885, 350] width 1321 height 700
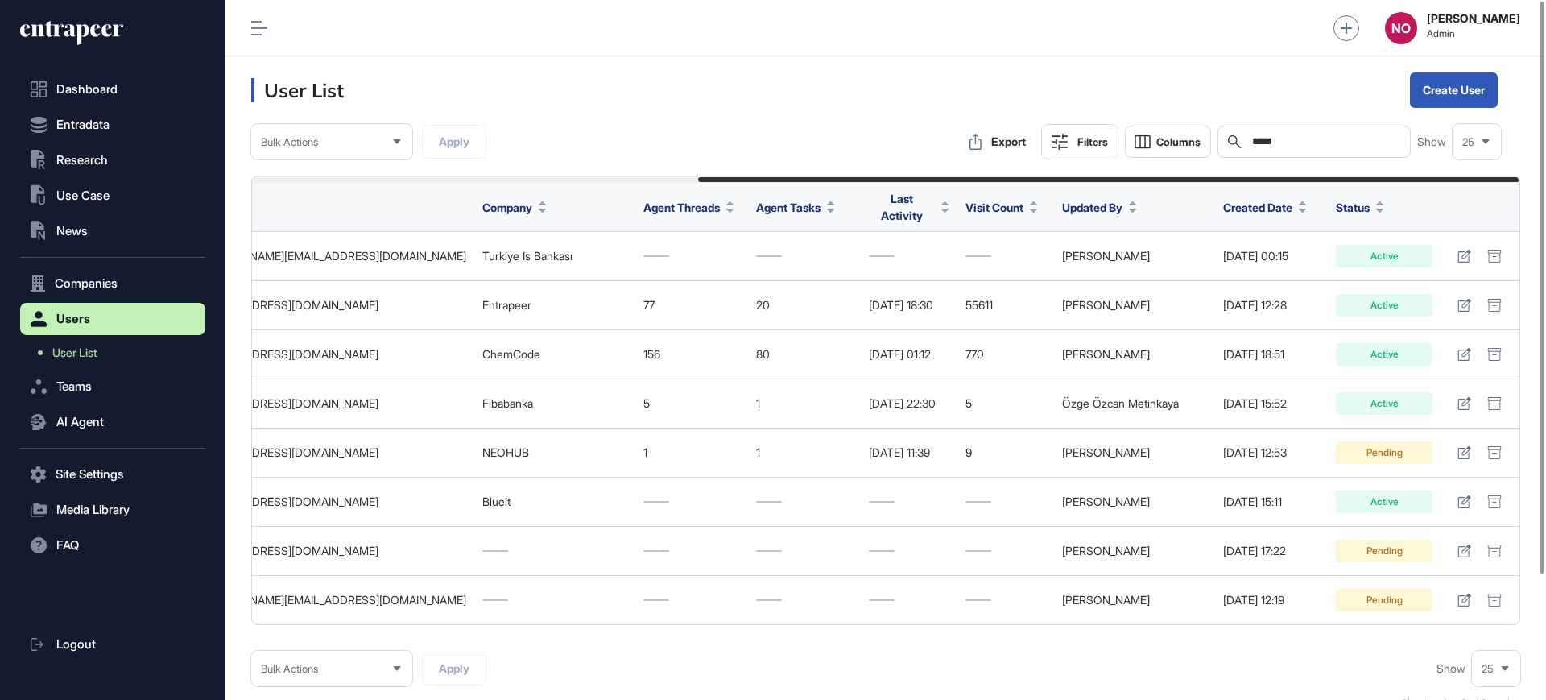
click at [899, 121] on header "User List Create User" at bounding box center [885, 90] width 1321 height 68
click at [1323, 140] on input "*****" at bounding box center [1326, 141] width 150 height 13
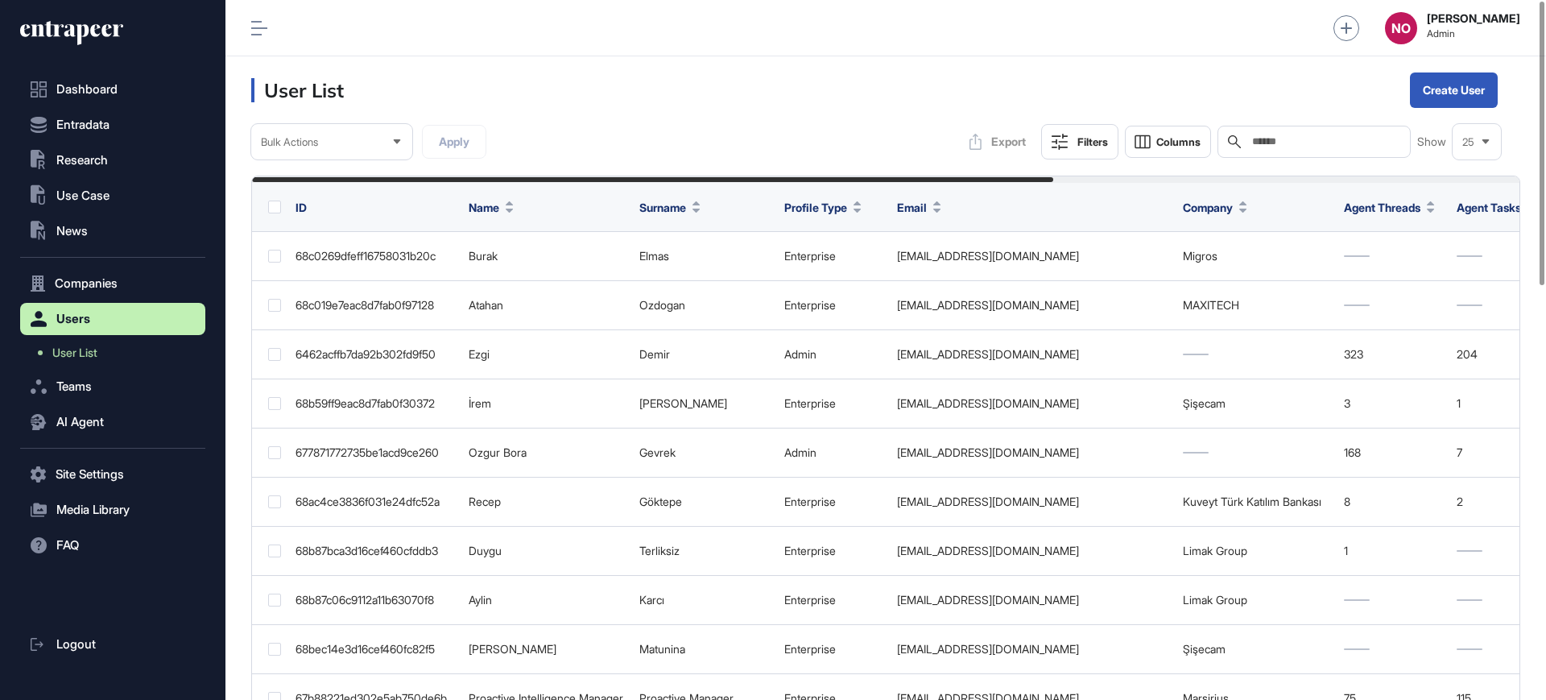
click at [1072, 140] on button "Filters" at bounding box center [1079, 141] width 77 height 35
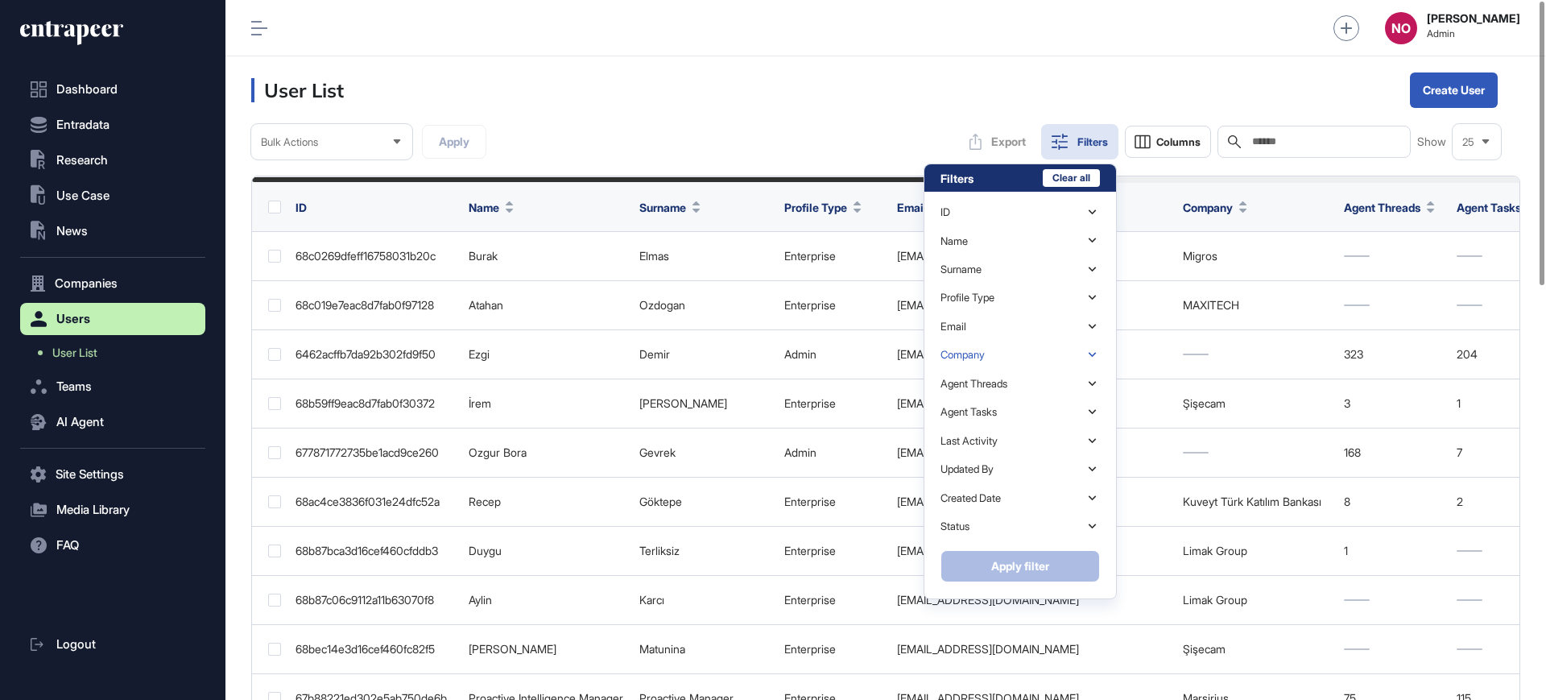
click at [984, 360] on div "Company" at bounding box center [963, 355] width 44 height 12
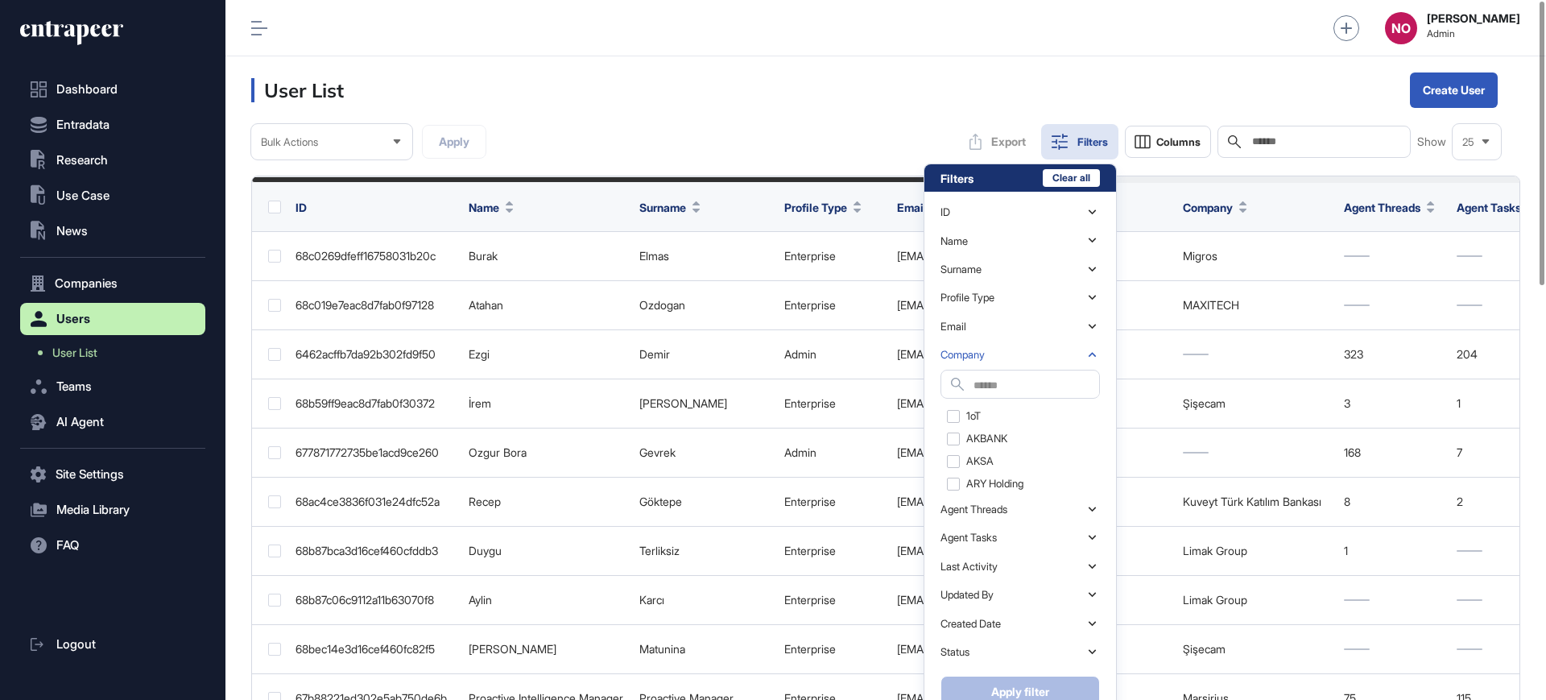
click at [984, 383] on input "text" at bounding box center [1037, 385] width 126 height 22
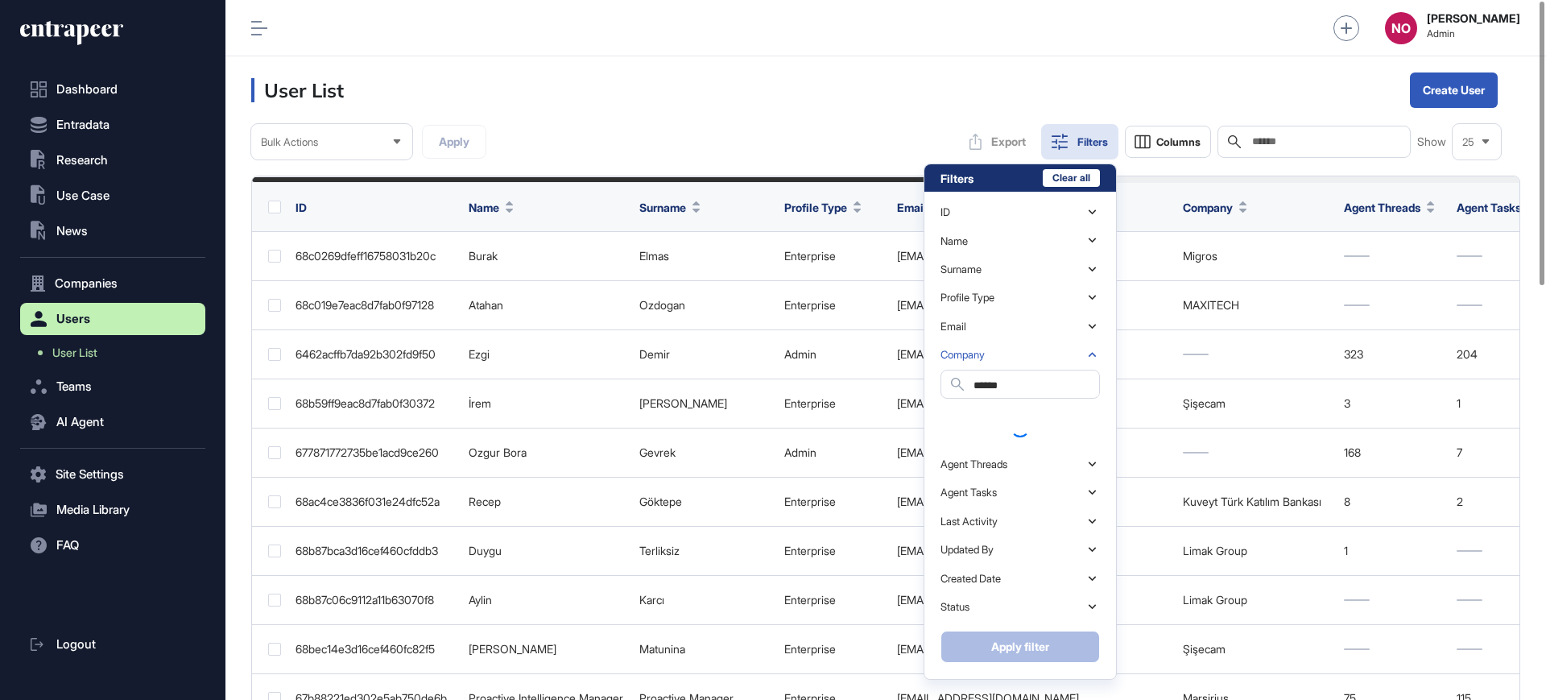
click at [999, 383] on input "******" at bounding box center [1037, 385] width 126 height 22
click at [1000, 383] on input "******" at bounding box center [1037, 385] width 126 height 22
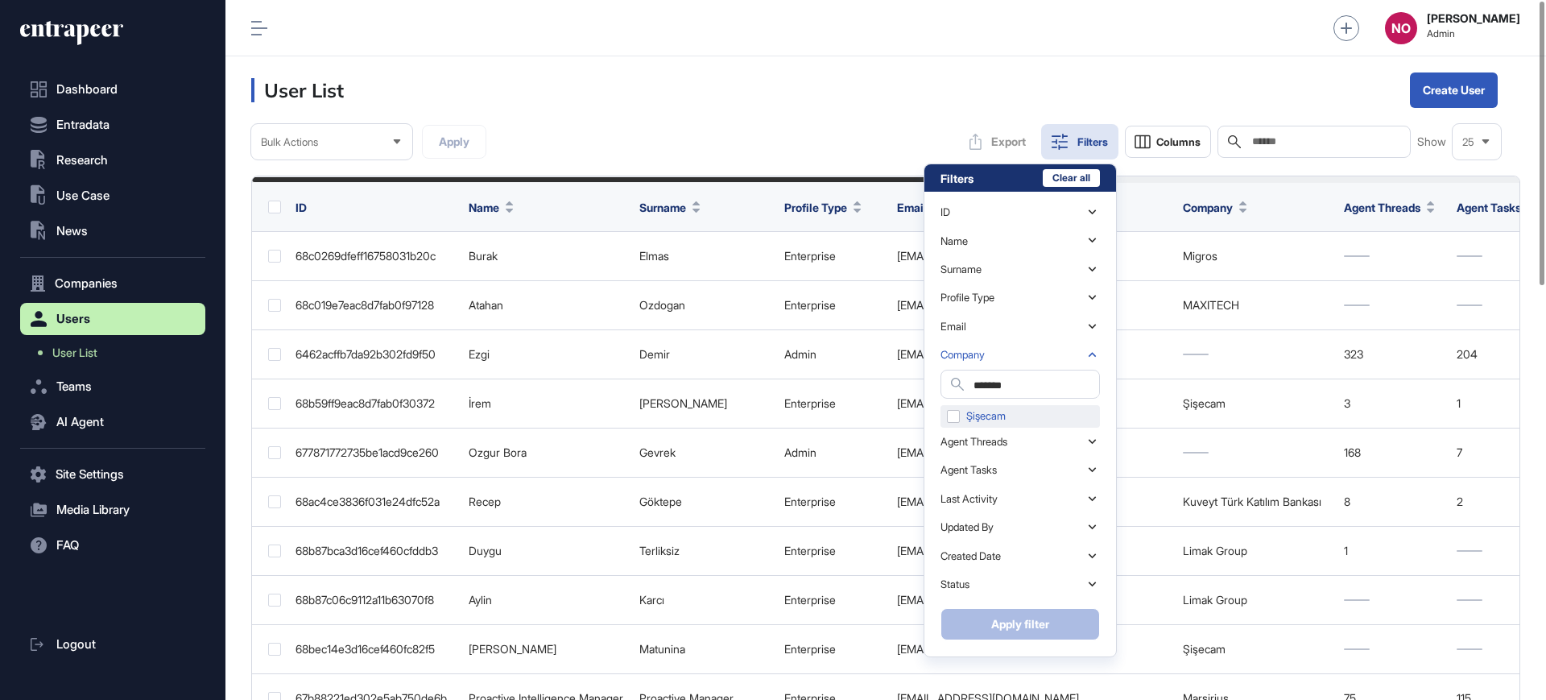
type input "*******"
click at [1007, 425] on div "Şişecam" at bounding box center [1020, 416] width 159 height 23
click at [1012, 623] on button "Apply filter" at bounding box center [1020, 624] width 159 height 32
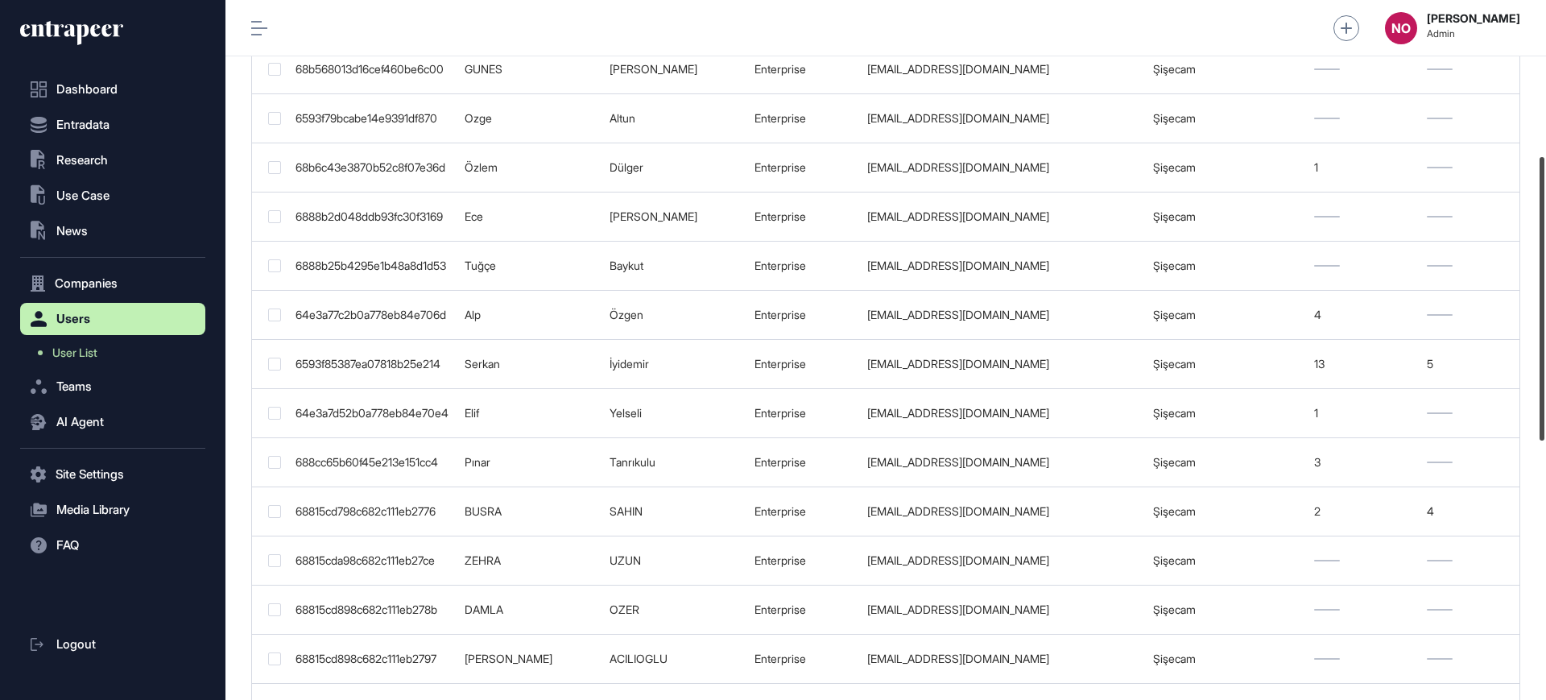
scroll to position [386, 0]
drag, startPoint x: 1545, startPoint y: 201, endPoint x: 1545, endPoint y: 357, distance: 156.2
click at [1545, 357] on div at bounding box center [1542, 299] width 5 height 283
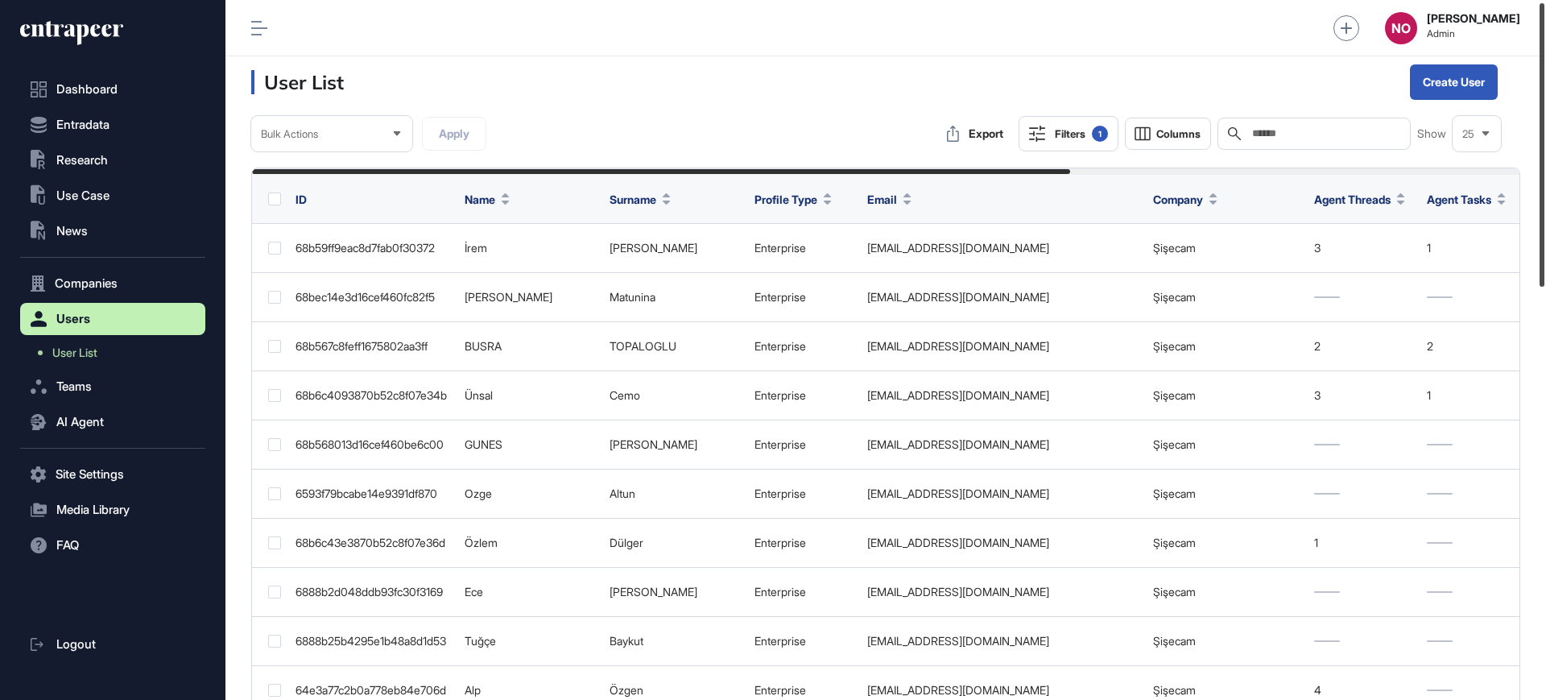
drag, startPoint x: 1545, startPoint y: 320, endPoint x: 1490, endPoint y: 151, distance: 178.0
click at [1490, 151] on div "Admin Dashboard Dashboard Profile My Content Request More Data NO [PERSON_NAME]…" at bounding box center [885, 350] width 1321 height 700
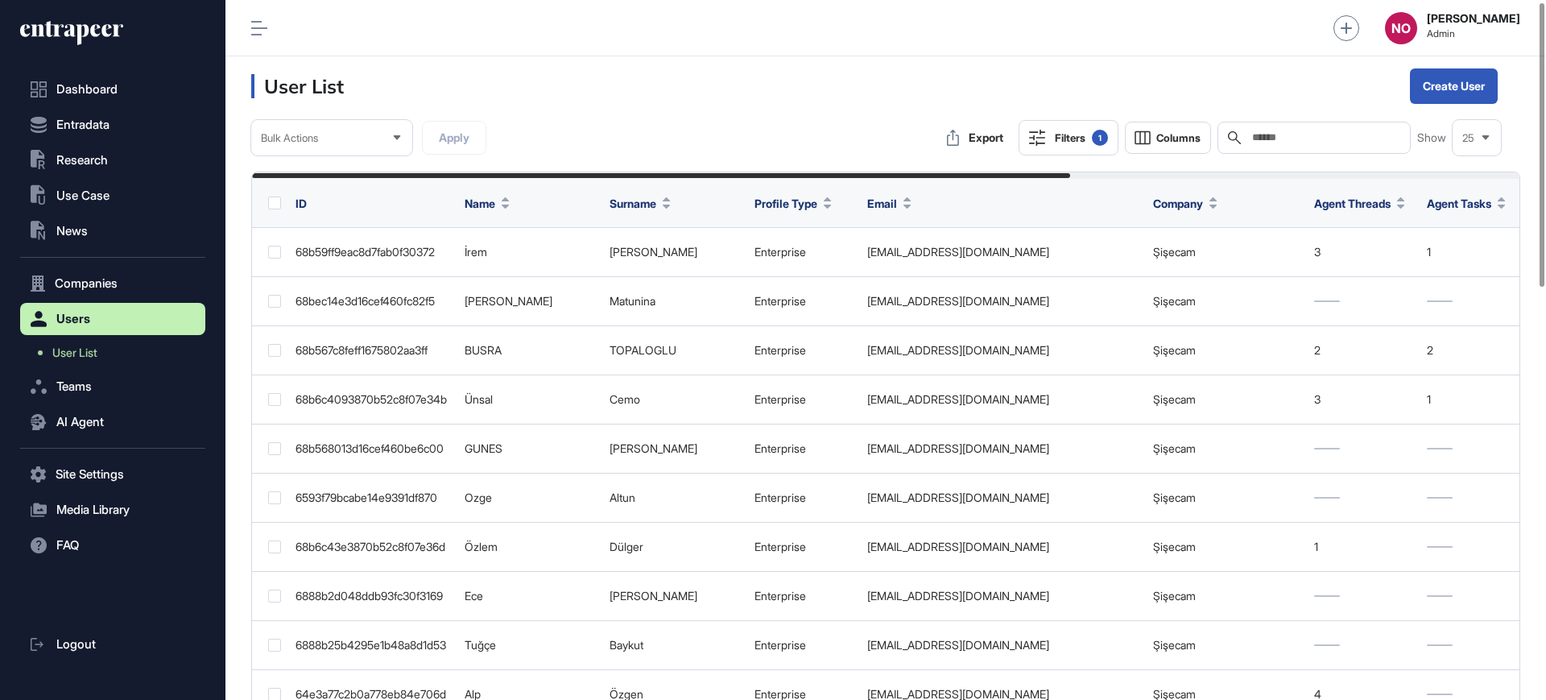
click at [1047, 139] on button "Filters 1" at bounding box center [1069, 137] width 100 height 35
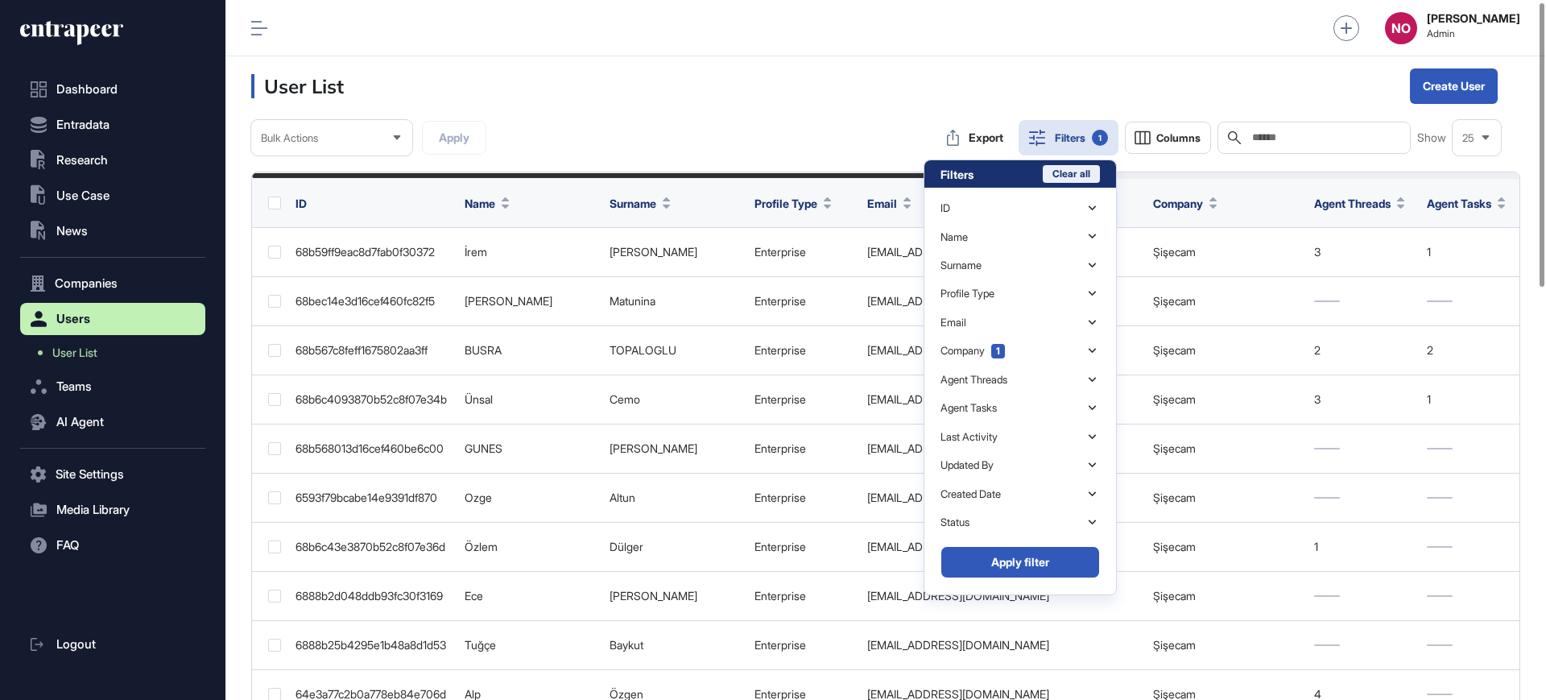
click at [1090, 173] on button "Clear all" at bounding box center [1071, 174] width 57 height 18
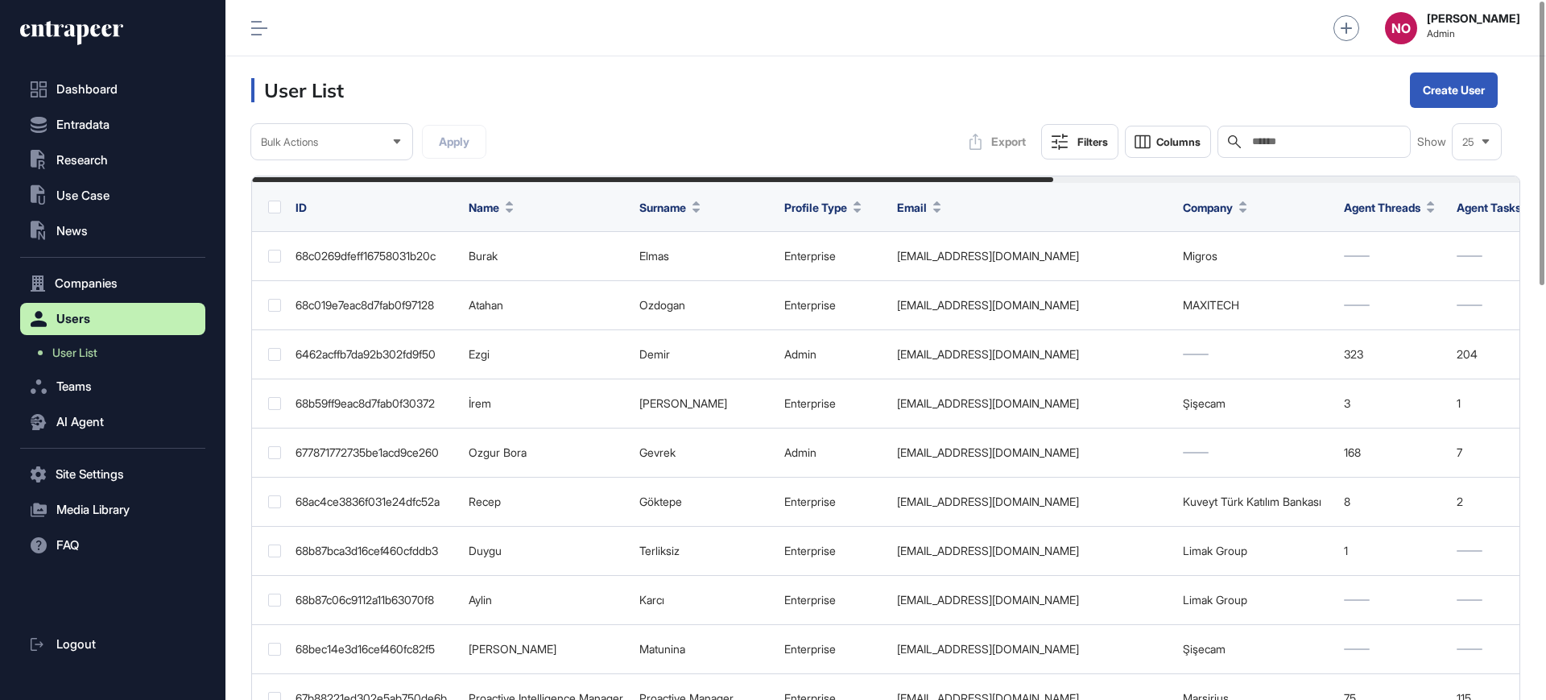
click at [1299, 146] on input "text" at bounding box center [1326, 141] width 150 height 13
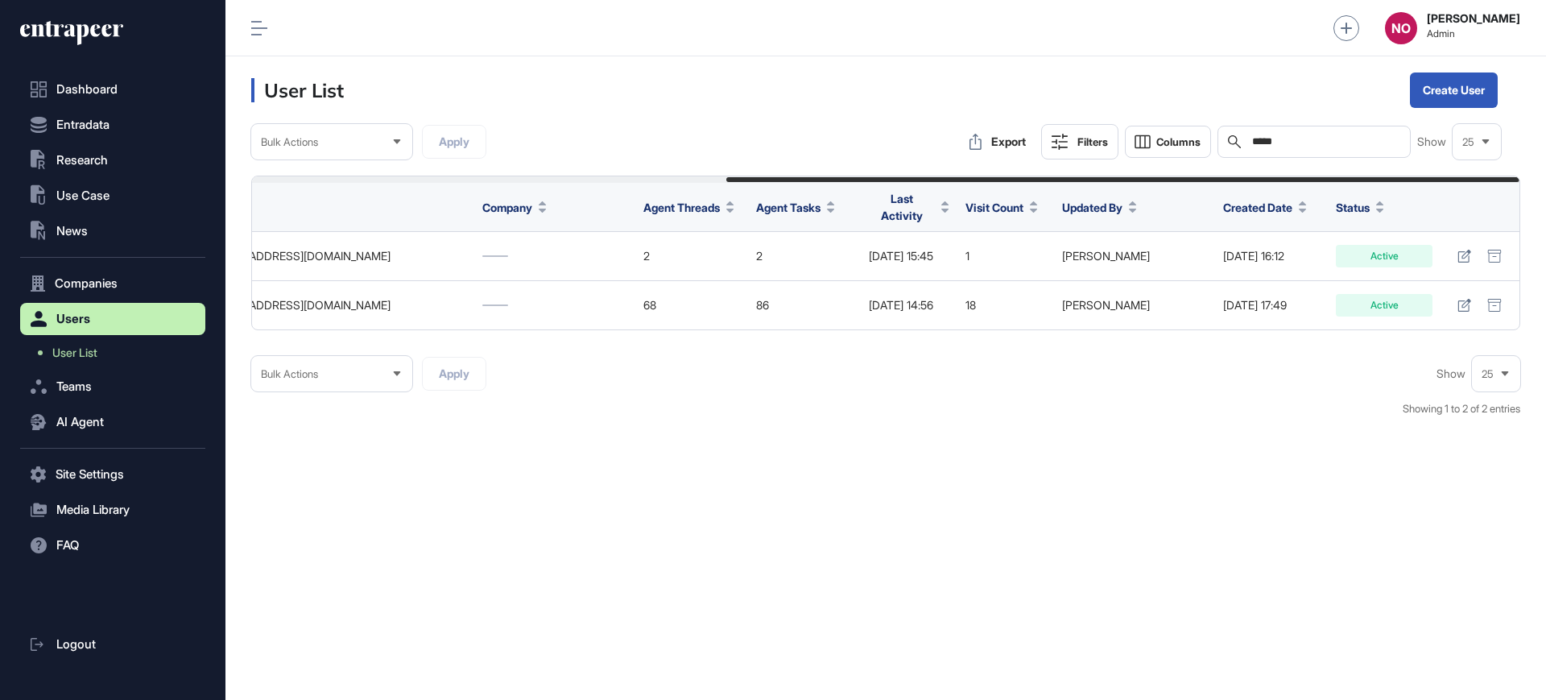
scroll to position [0, 758]
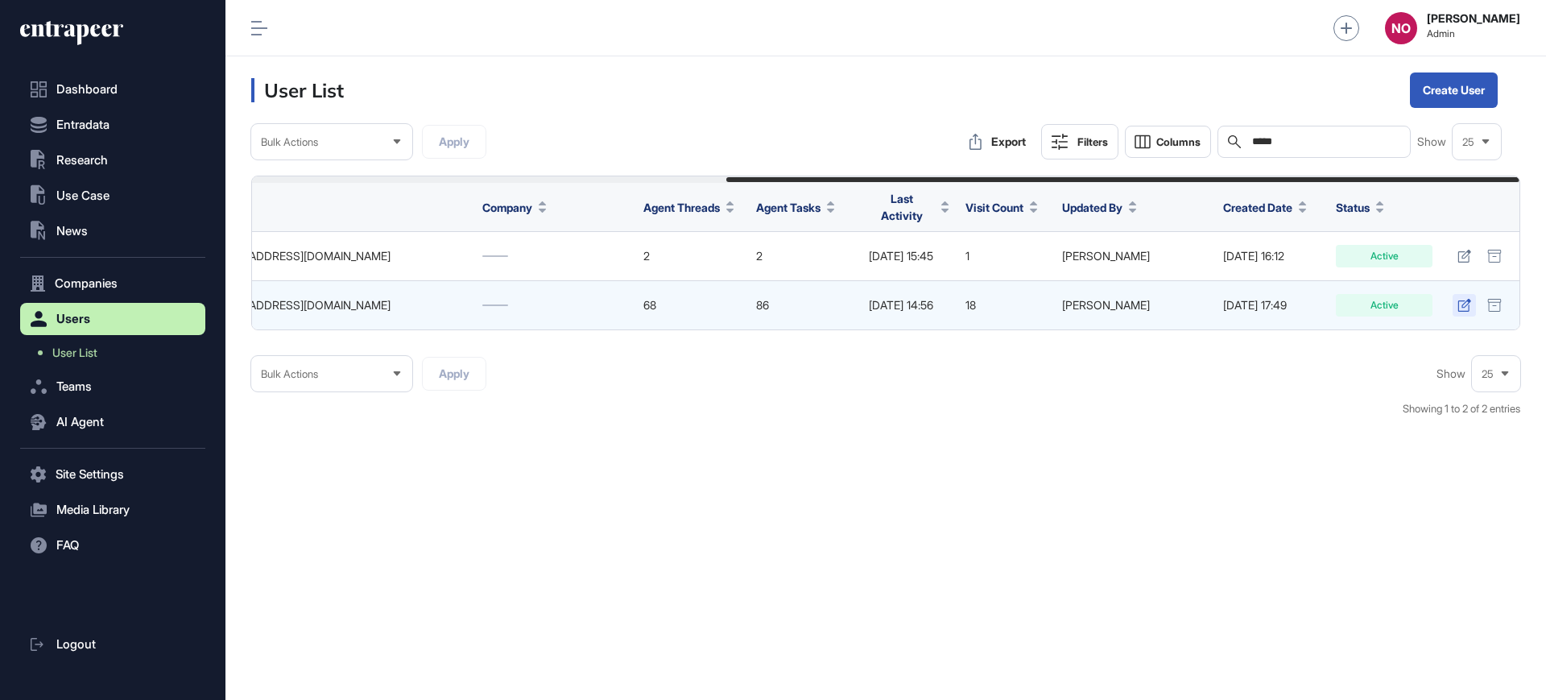
type input "*****"
click at [1454, 298] on link at bounding box center [1464, 305] width 23 height 23
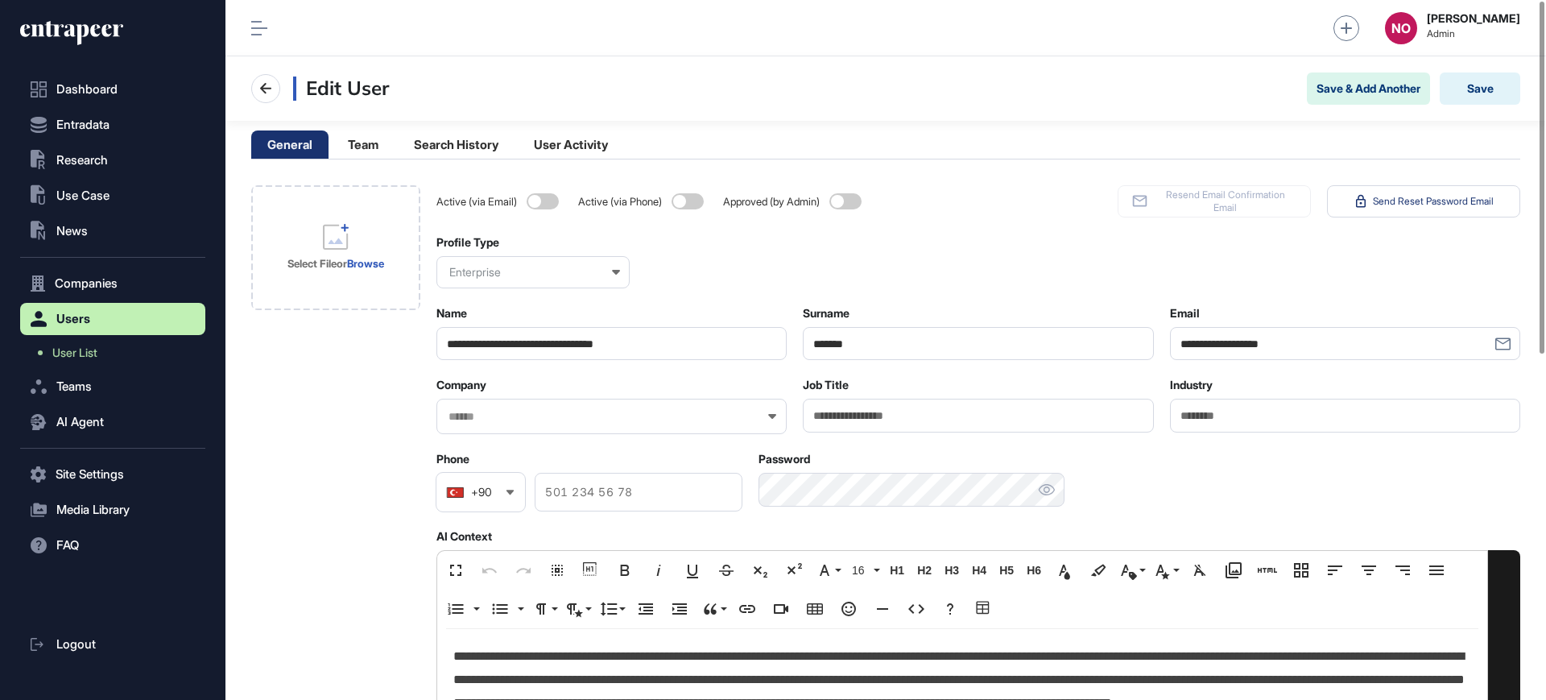
click at [689, 652] on p "**********" at bounding box center [962, 691] width 1018 height 93
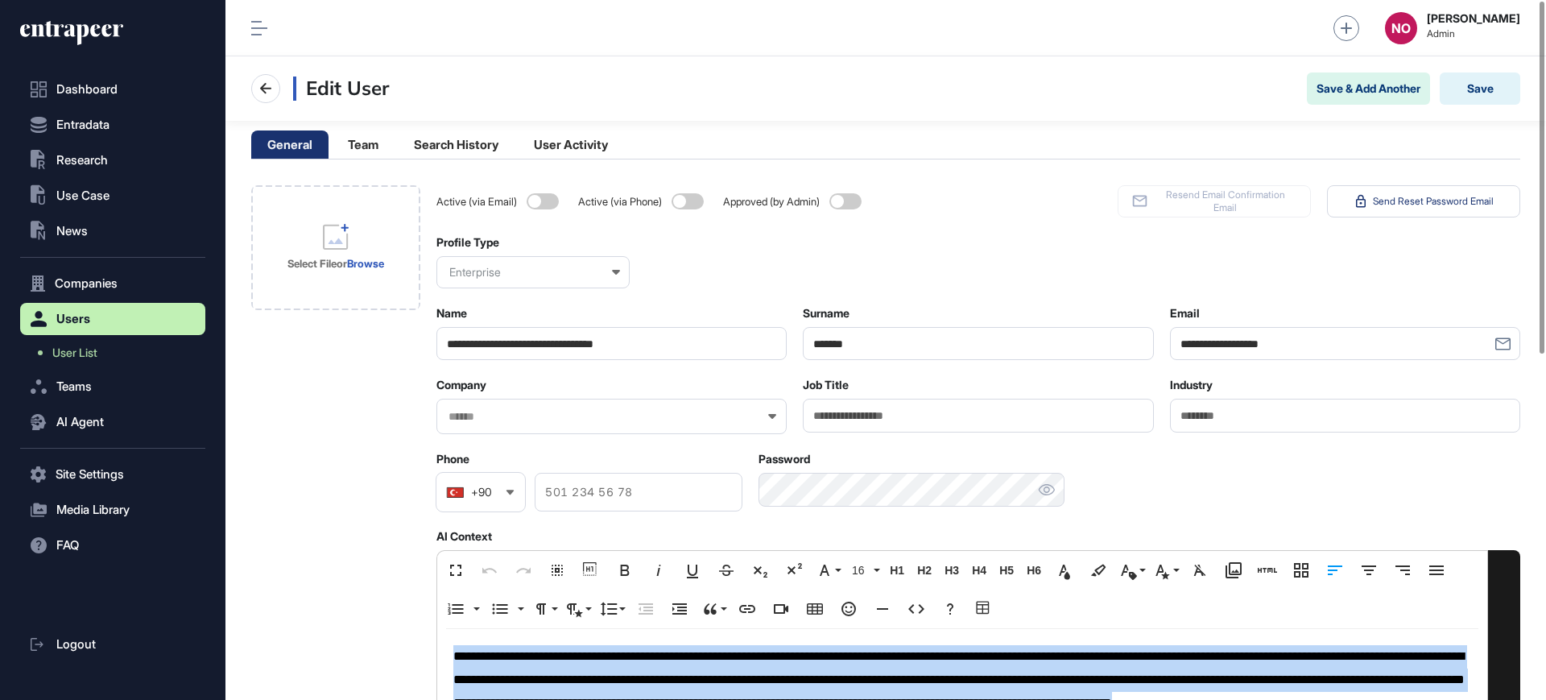
copy p "**********"
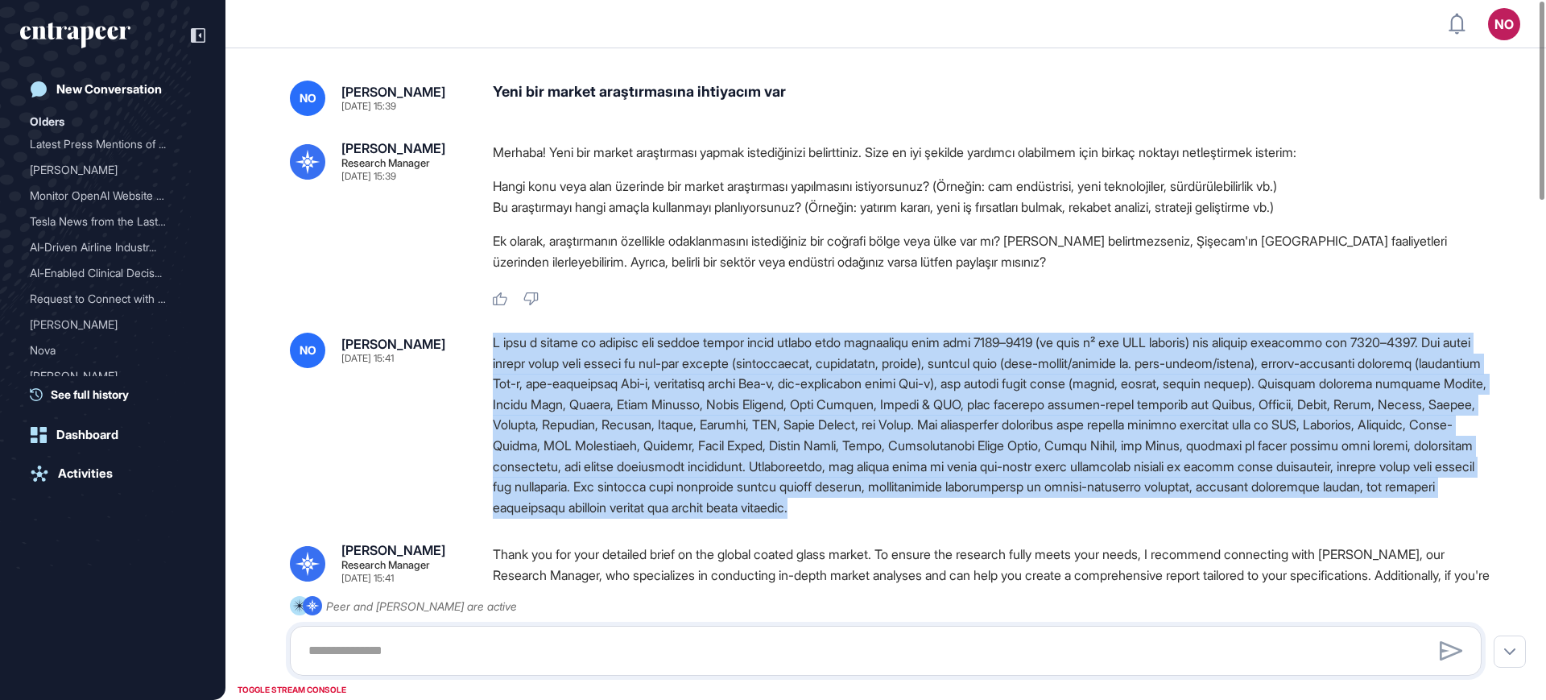
drag, startPoint x: 742, startPoint y: 400, endPoint x: 1433, endPoint y: 523, distance: 701.8
copy div "L ipsu d sitame co adipisc eli seddoe tempor incid utlabo etdo magnaaliqu enim …"
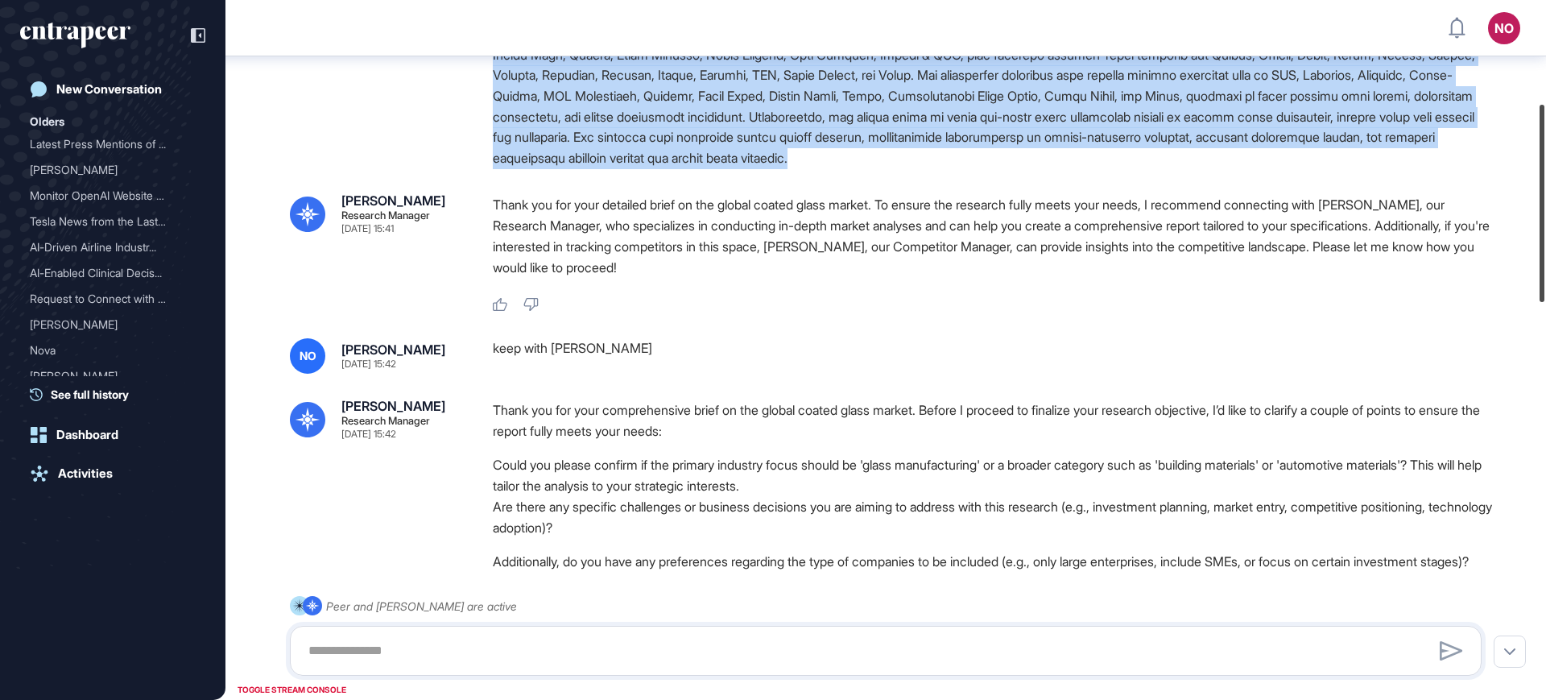
scroll to position [366, 0]
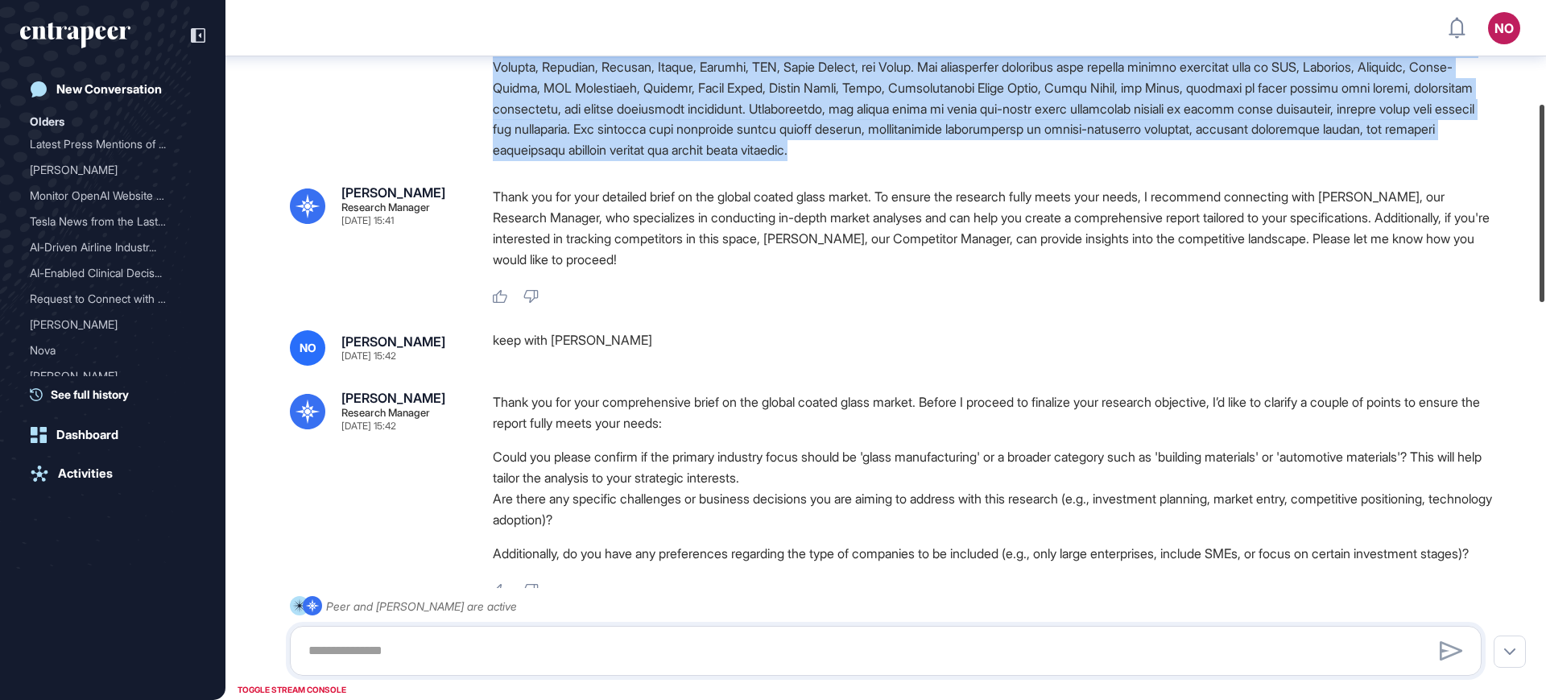
drag, startPoint x: 1545, startPoint y: 122, endPoint x: 1545, endPoint y: 192, distance: 70.1
click at [1545, 192] on div at bounding box center [1542, 203] width 5 height 197
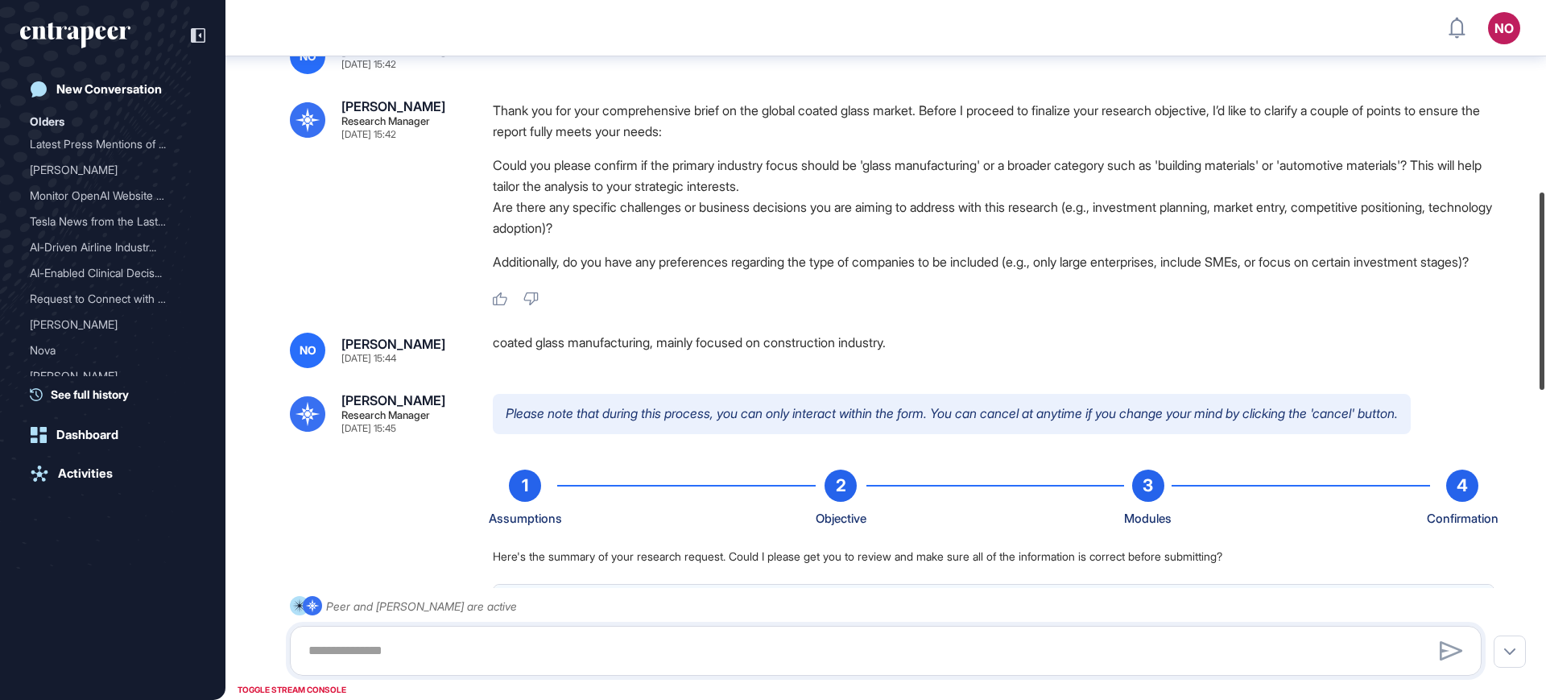
scroll to position [677, 0]
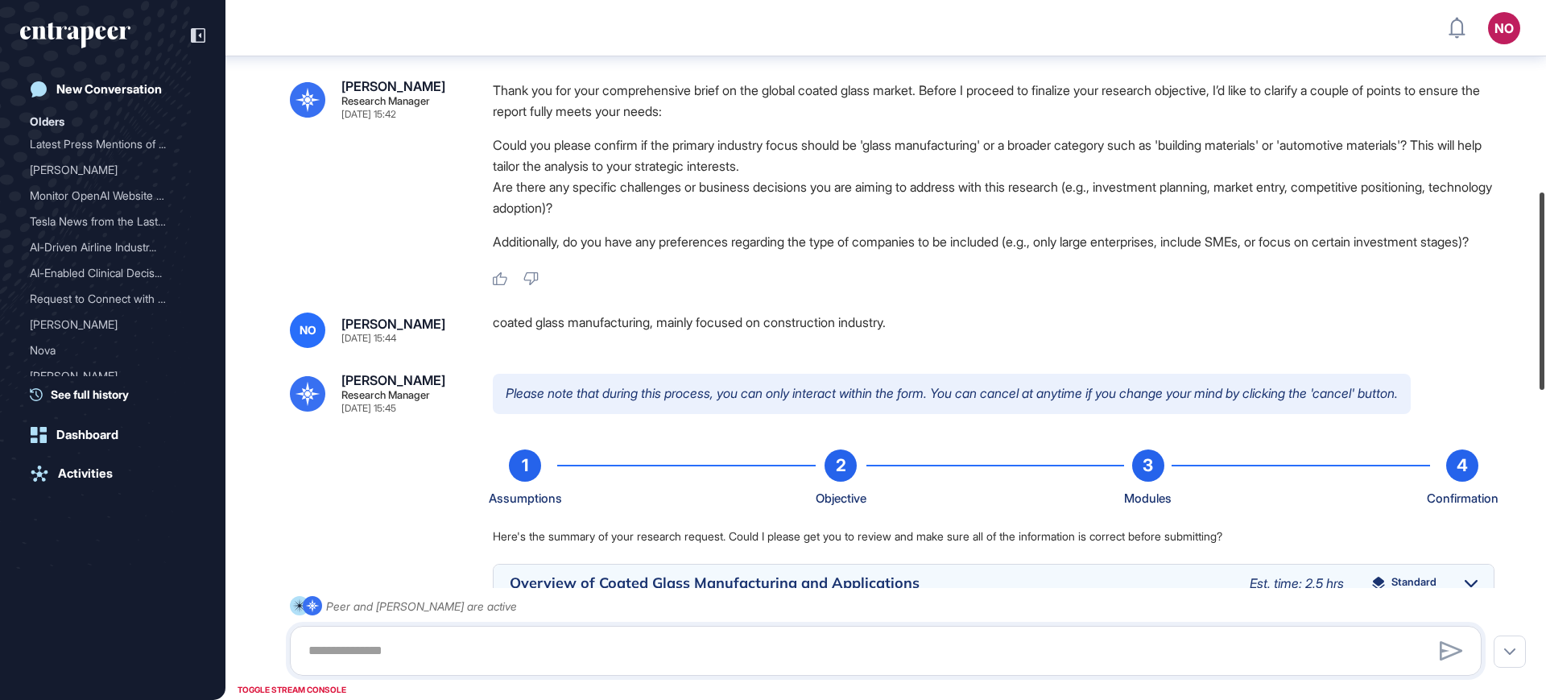
drag, startPoint x: 1545, startPoint y: 230, endPoint x: 1545, endPoint y: 316, distance: 86.2
click at [1545, 316] on div at bounding box center [1542, 290] width 5 height 197
click at [548, 337] on div "coated glass manufacturing, mainly focused on construction industry." at bounding box center [994, 329] width 1002 height 35
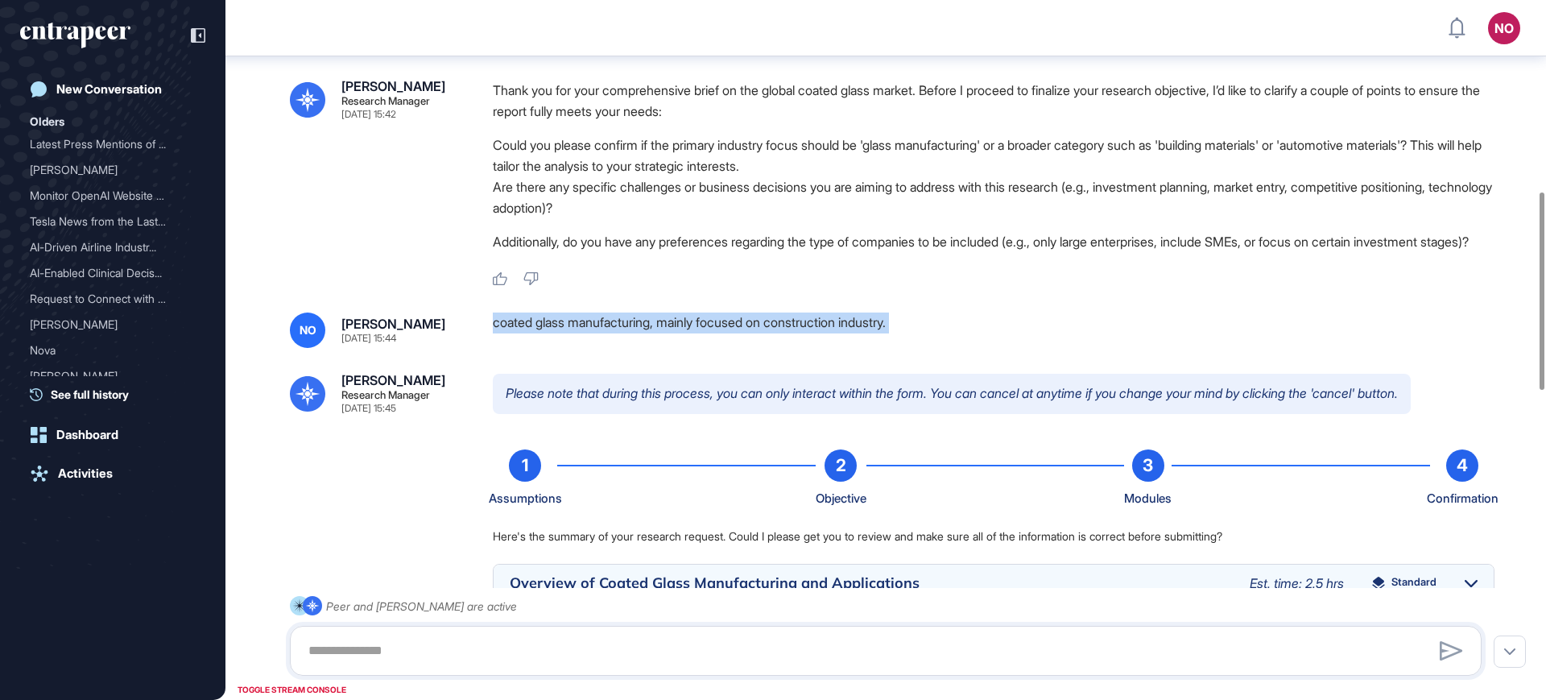
click at [548, 337] on div "coated glass manufacturing, mainly focused on construction industry." at bounding box center [994, 329] width 1002 height 35
copy div "coated glass manufacturing, mainly focused on construction industry."
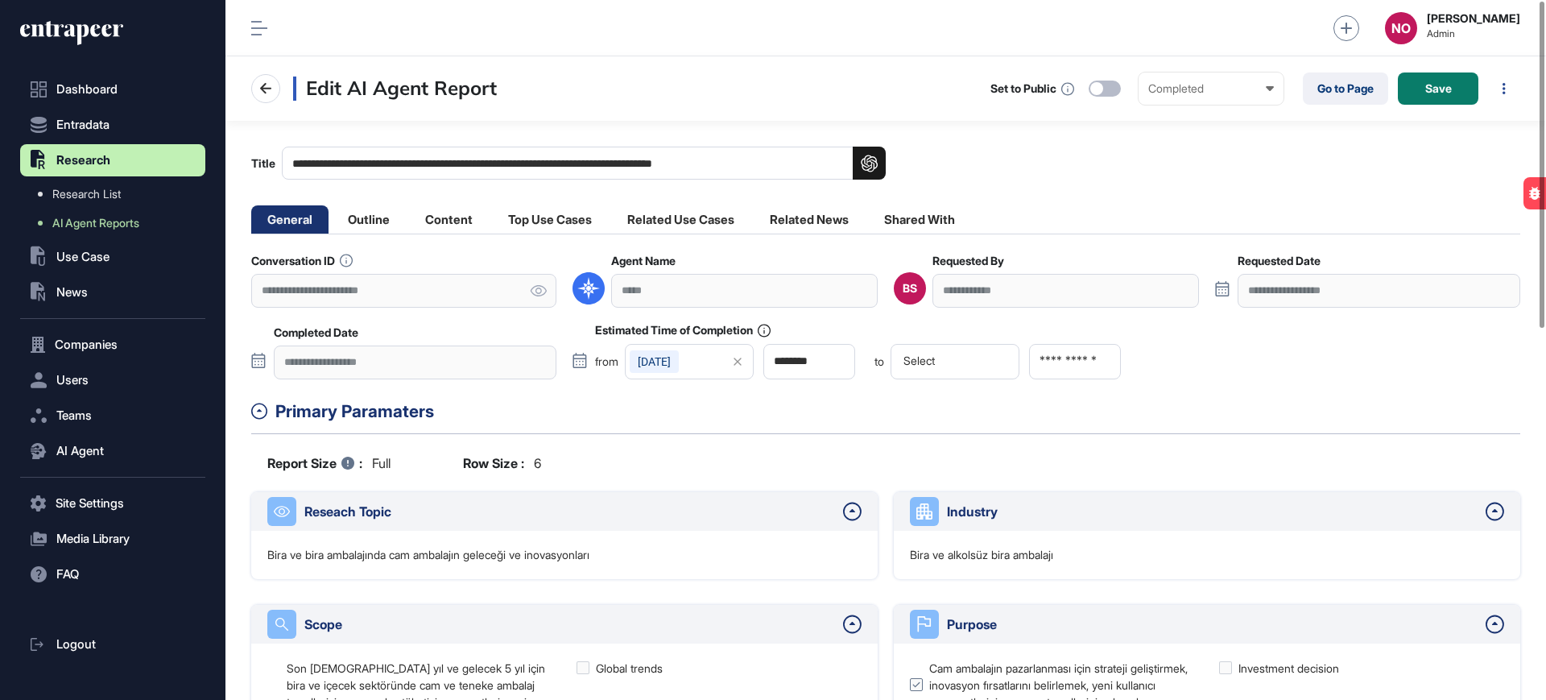
click at [544, 290] on icon at bounding box center [538, 290] width 17 height 11
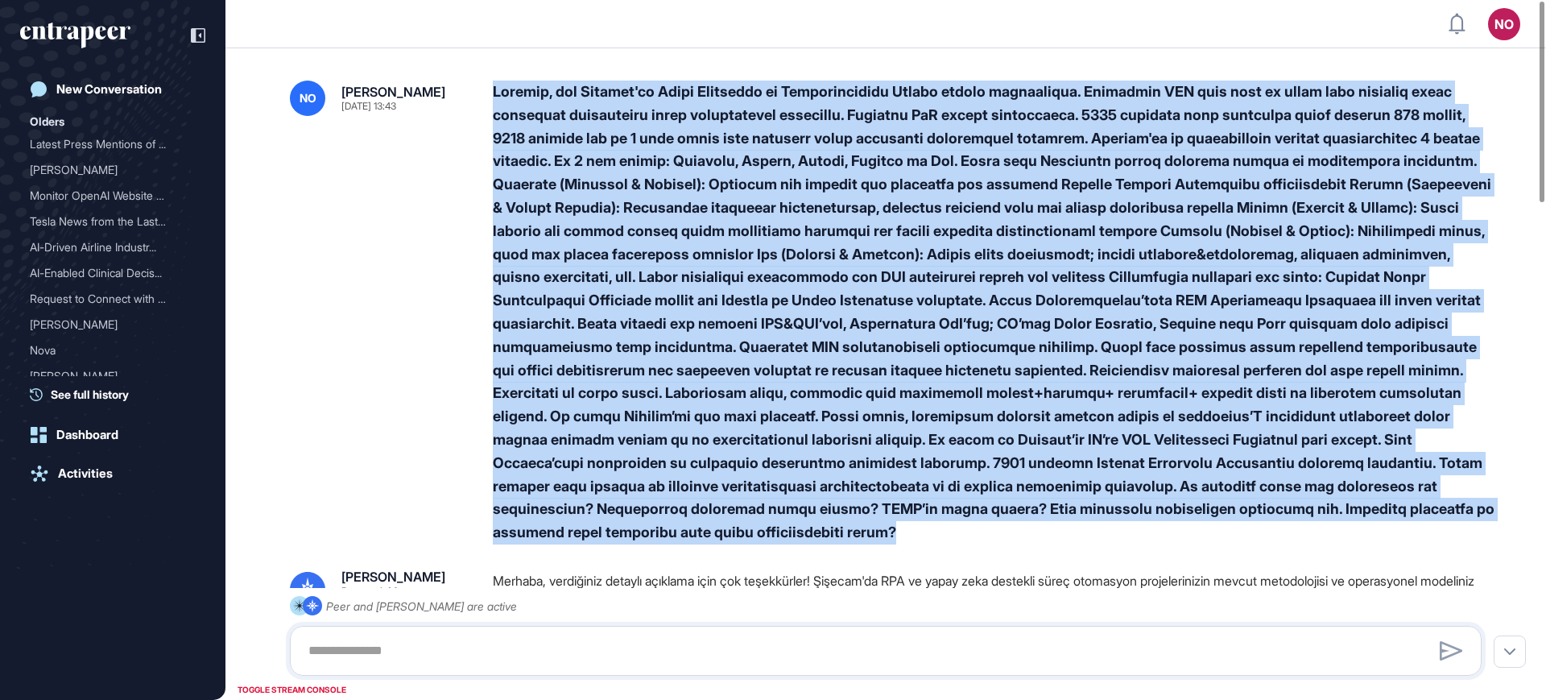
drag, startPoint x: 494, startPoint y: 87, endPoint x: 829, endPoint y: 548, distance: 570.0
copy div "Loremip, dol Sitamet'co Adipi Elitseddo ei Temporincididu Utlabo etdolo magnaal…"
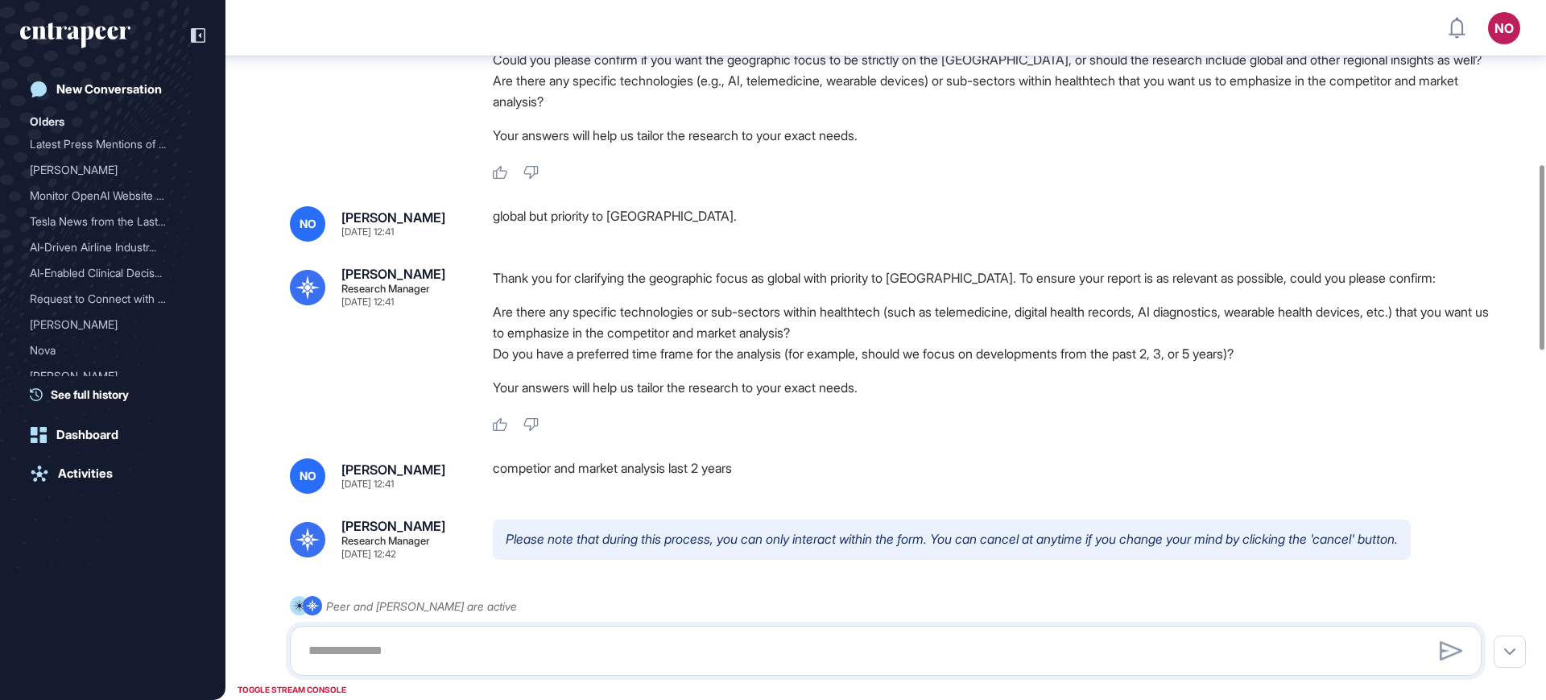
scroll to position [620, 0]
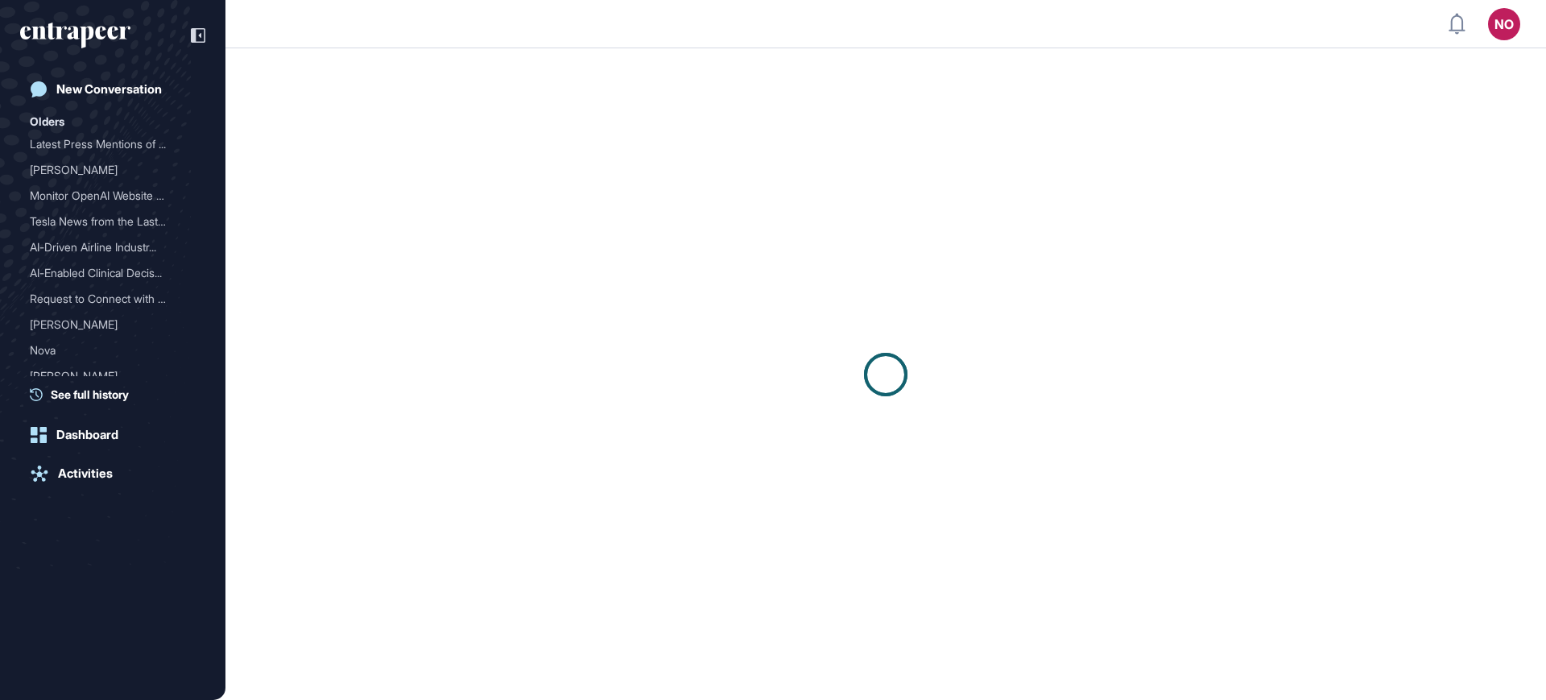
scroll to position [1, 1]
